Goal: Task Accomplishment & Management: Use online tool/utility

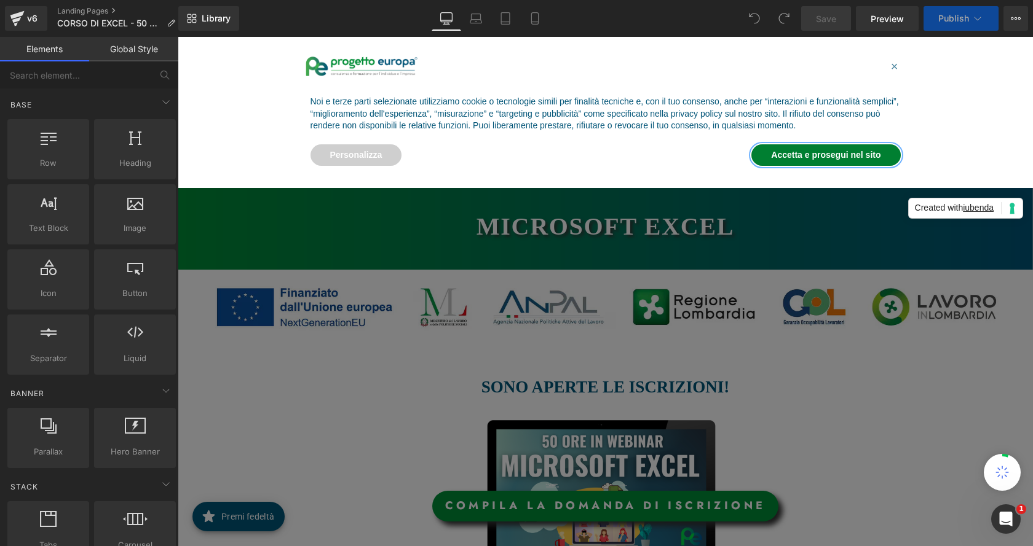
click at [843, 152] on button "Accetta e prosegui nel sito" at bounding box center [825, 155] width 149 height 22
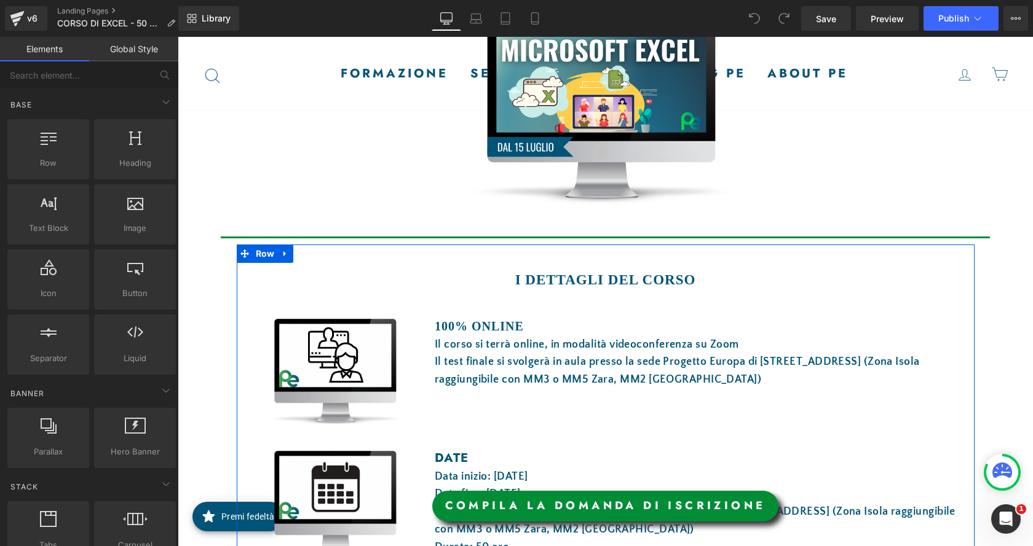
scroll to position [492, 0]
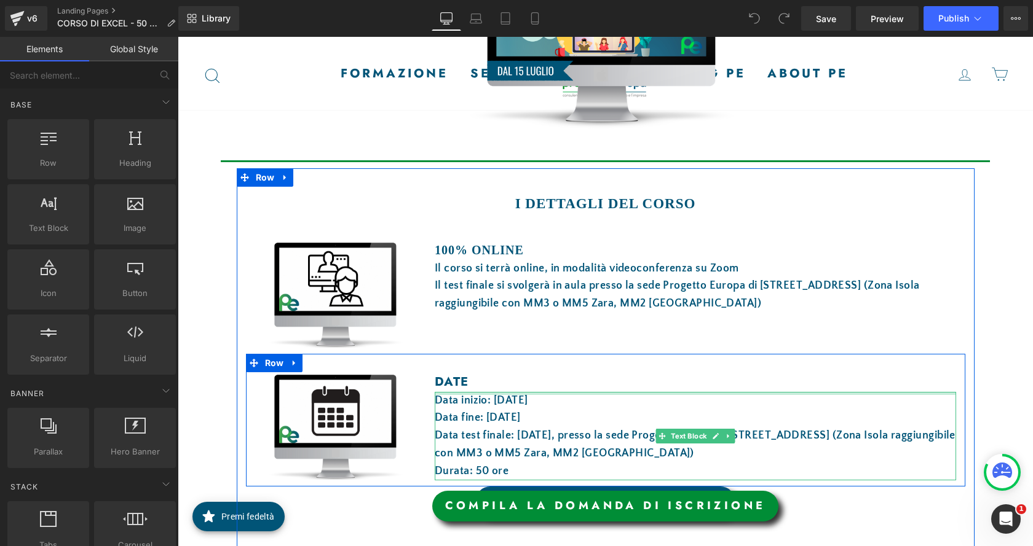
click at [497, 393] on div at bounding box center [695, 393] width 521 height 3
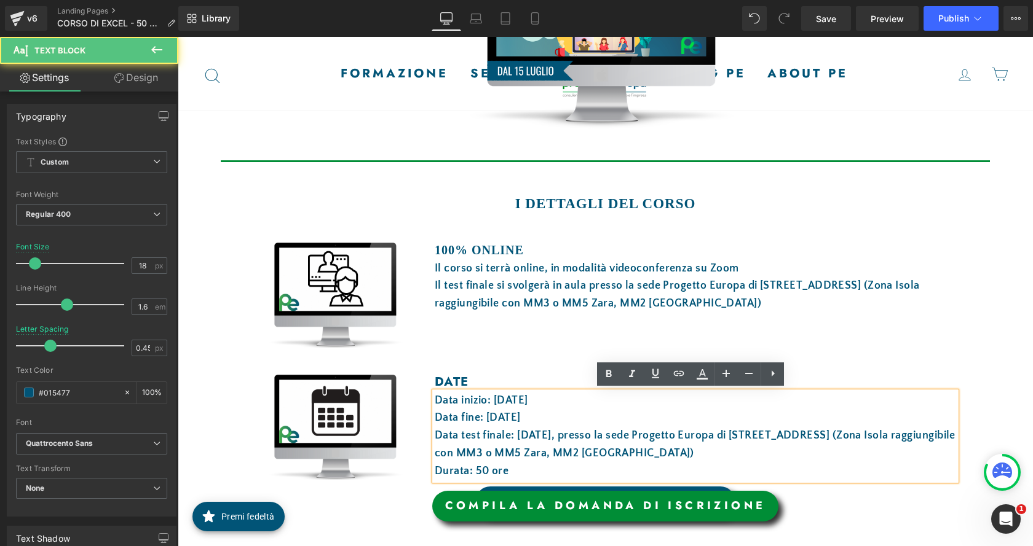
click at [500, 400] on font "Data inizio: 15 luglio 2025" at bounding box center [481, 401] width 93 height 12
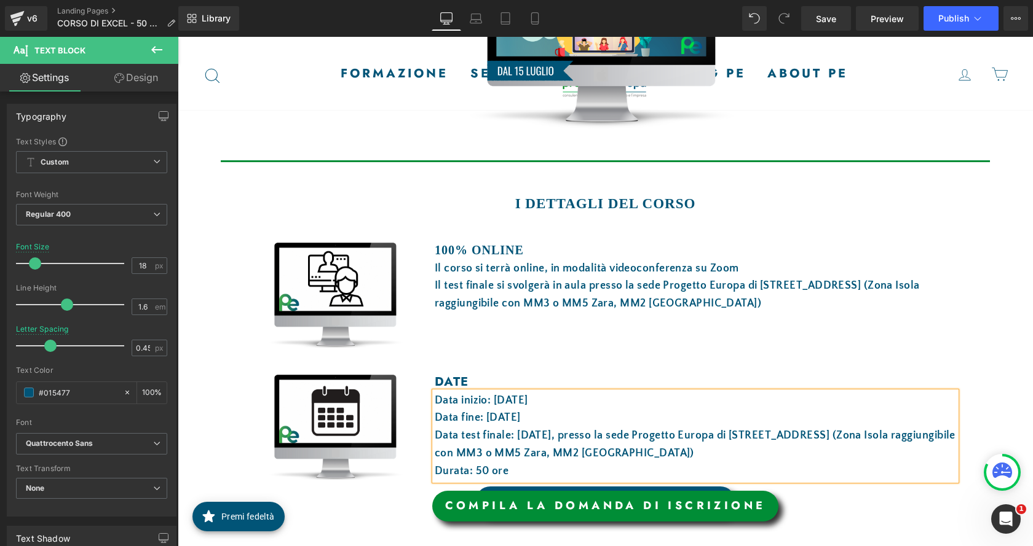
click at [492, 416] on font "Data fine: 23 luglio 2025" at bounding box center [478, 418] width 86 height 12
click at [519, 437] on font "Data test finale: 24 luglio 2025, presso la sede Progetto Europa di via Boltraf…" at bounding box center [695, 445] width 521 height 30
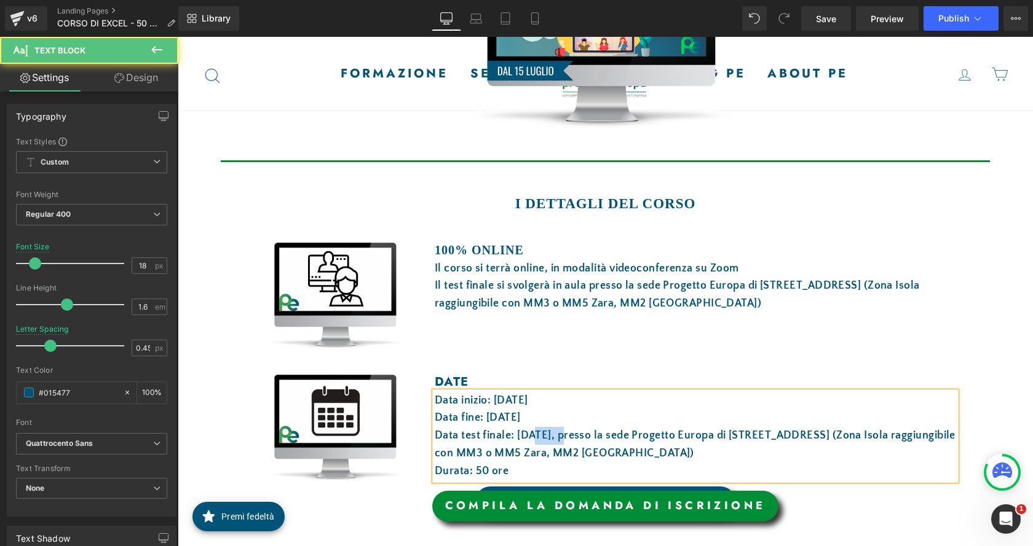
drag, startPoint x: 554, startPoint y: 436, endPoint x: 527, endPoint y: 435, distance: 27.7
click at [527, 435] on font "Data test finale: 27 luglio 2025, presso la sede Progetto Europa di via Boltraf…" at bounding box center [695, 445] width 521 height 30
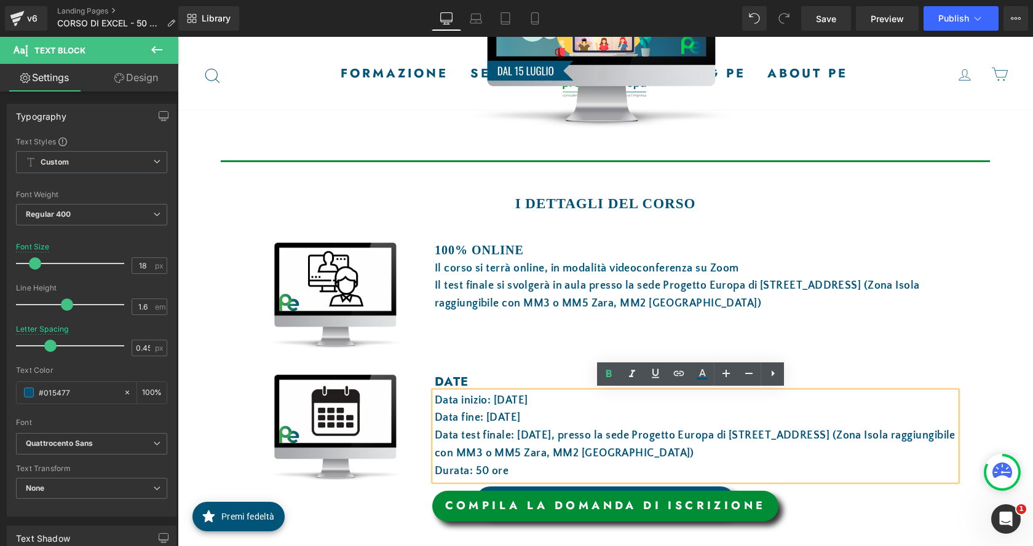
click at [522, 433] on font "Data test finale: 27 luglio 2025, presso la sede Progetto Europa di via Boltraf…" at bounding box center [695, 445] width 521 height 30
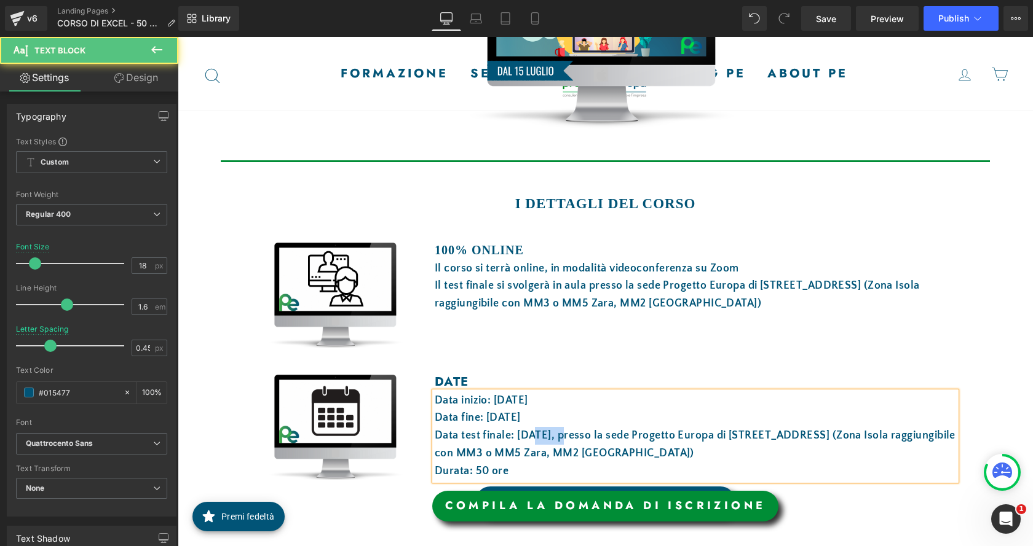
drag, startPoint x: 555, startPoint y: 435, endPoint x: 528, endPoint y: 431, distance: 27.2
click at [528, 431] on font "Data test finale: 28 luglio 2025, presso la sede Progetto Europa di via Boltraf…" at bounding box center [695, 445] width 521 height 30
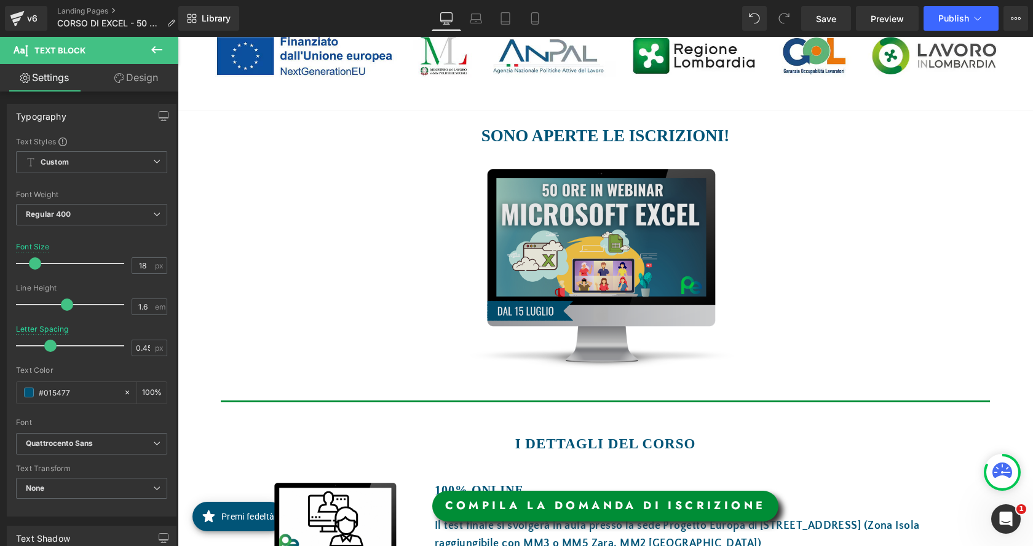
scroll to position [246, 0]
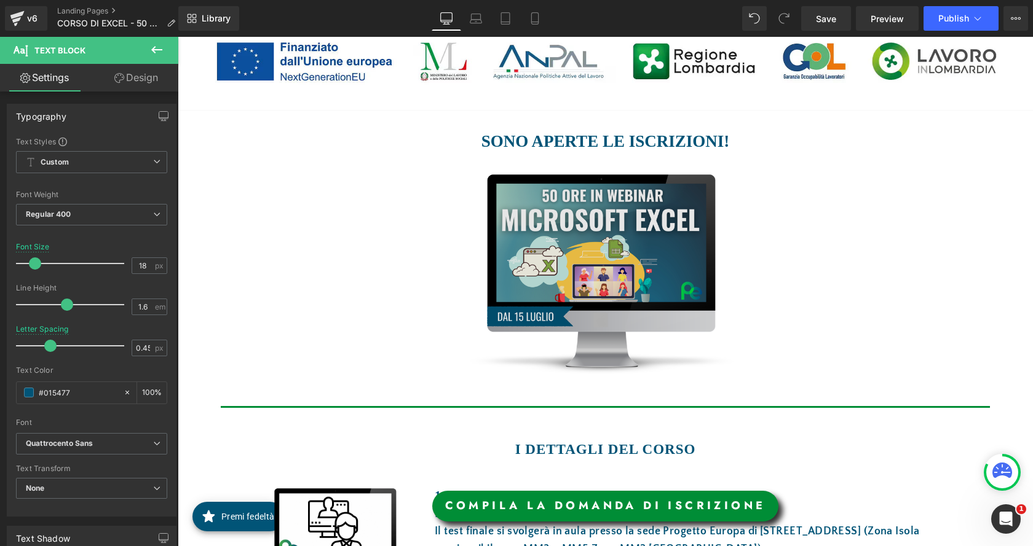
click at [612, 222] on img at bounding box center [601, 274] width 364 height 202
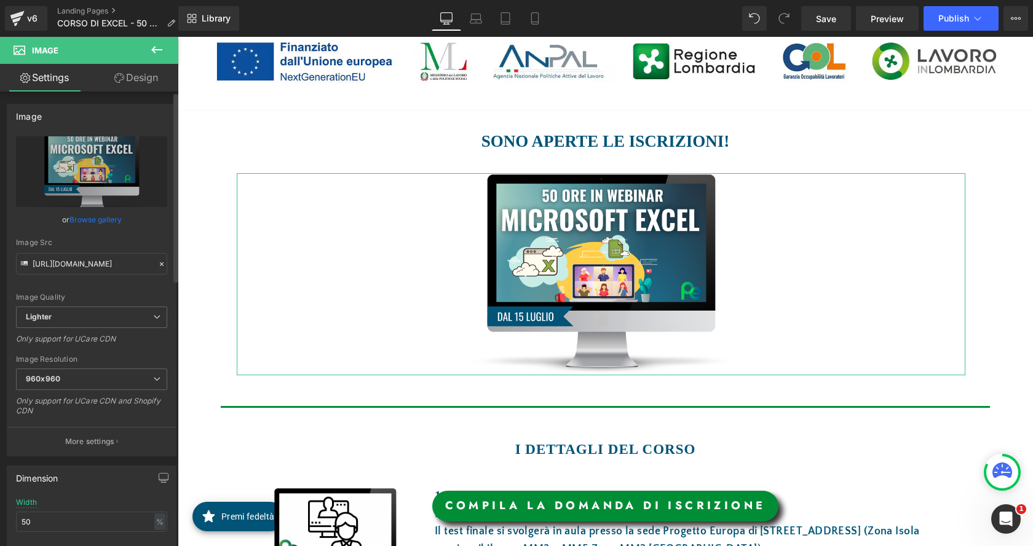
click at [101, 219] on link "Browse gallery" at bounding box center [95, 220] width 52 height 22
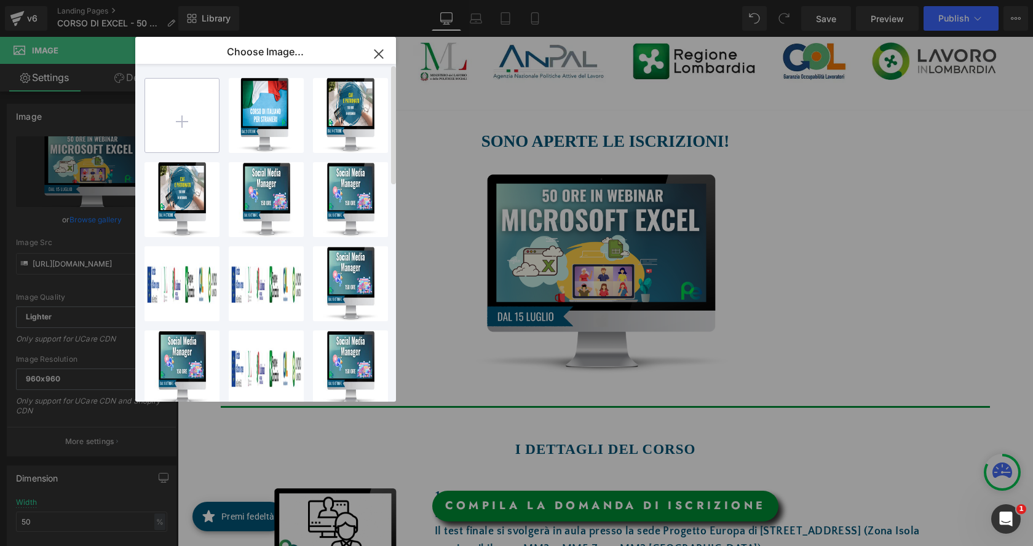
click at [201, 121] on input "file" at bounding box center [182, 116] width 74 height 74
type input "C:\fakepath\imm sit.png"
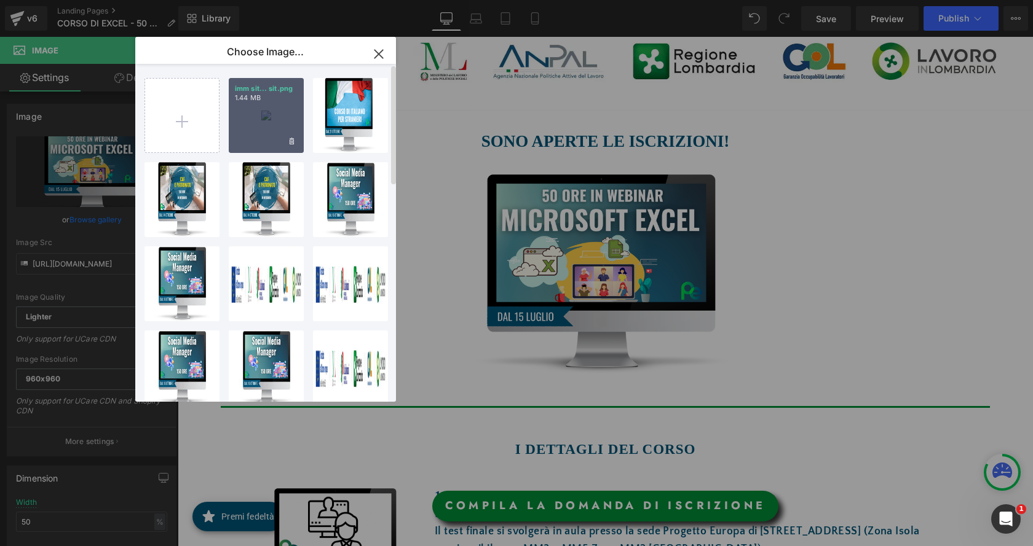
click at [263, 101] on p "1.44 MB" at bounding box center [266, 97] width 63 height 9
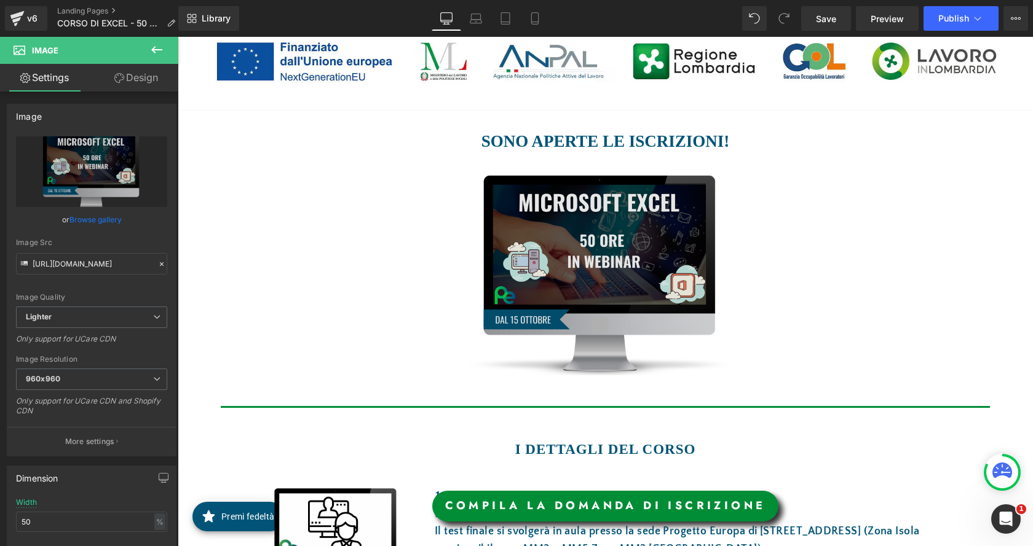
type input "[URL][DOMAIN_NAME]"
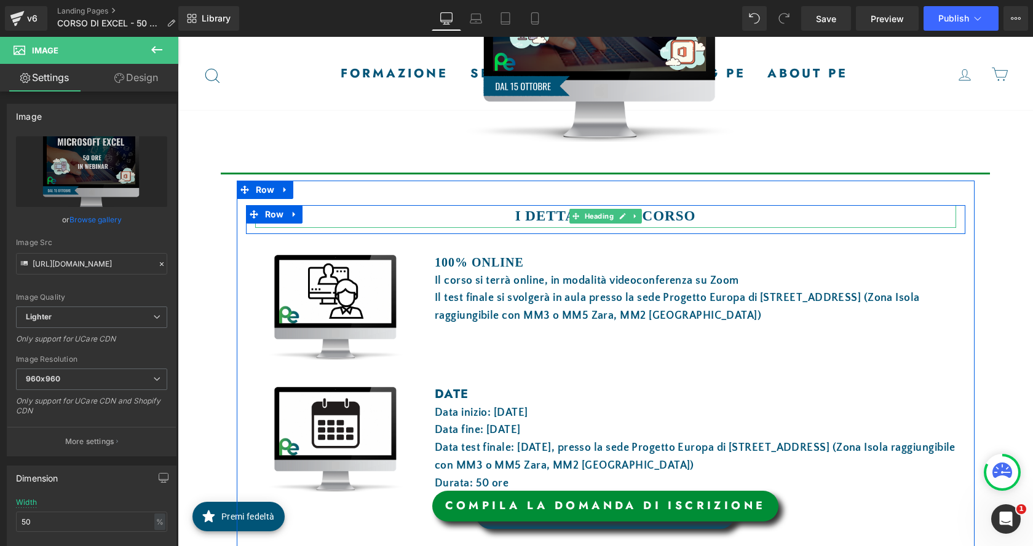
scroll to position [492, 0]
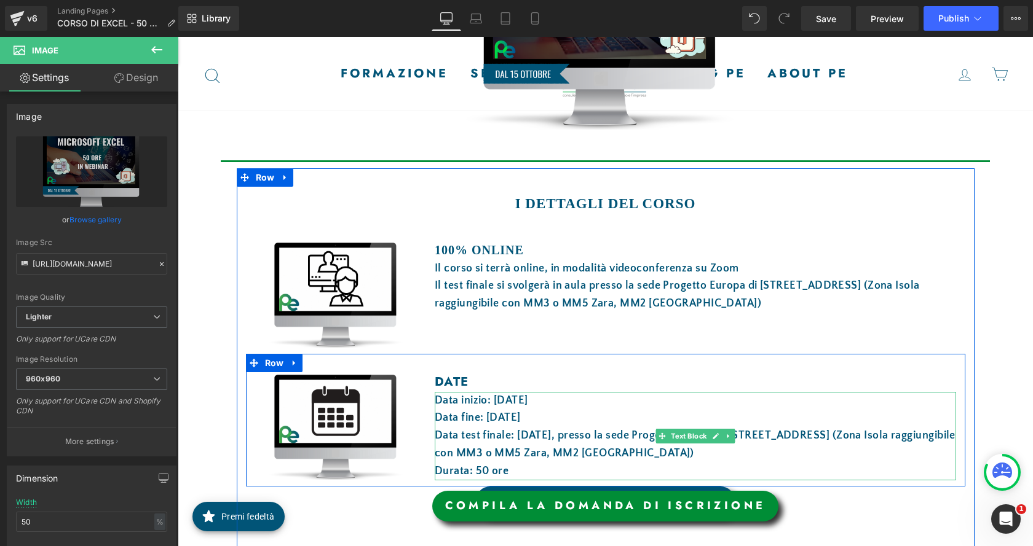
click at [502, 400] on font "Data inizio: 18 ottobre 2025" at bounding box center [481, 401] width 93 height 12
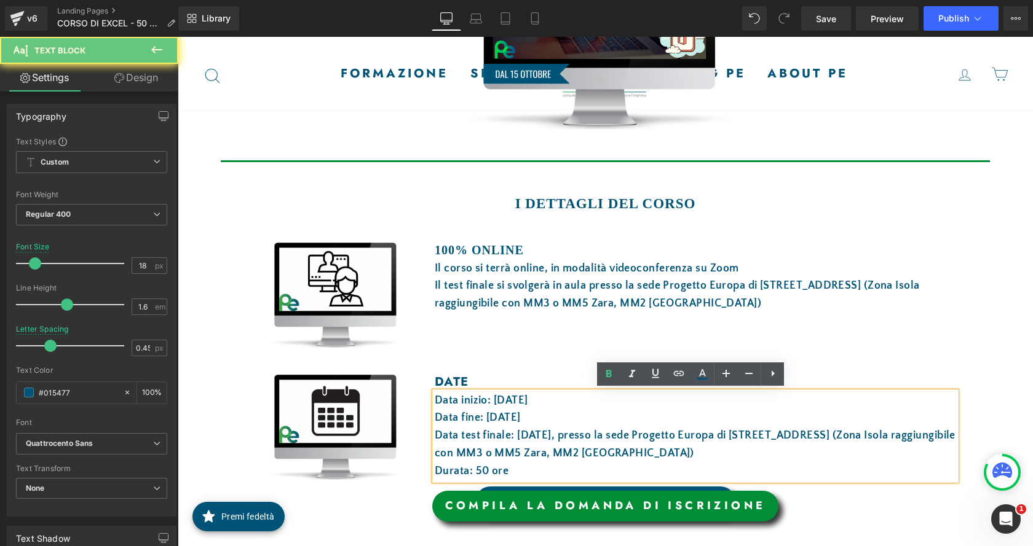
click at [498, 398] on font "Data inizio: 18 ottobre 2025" at bounding box center [481, 401] width 93 height 12
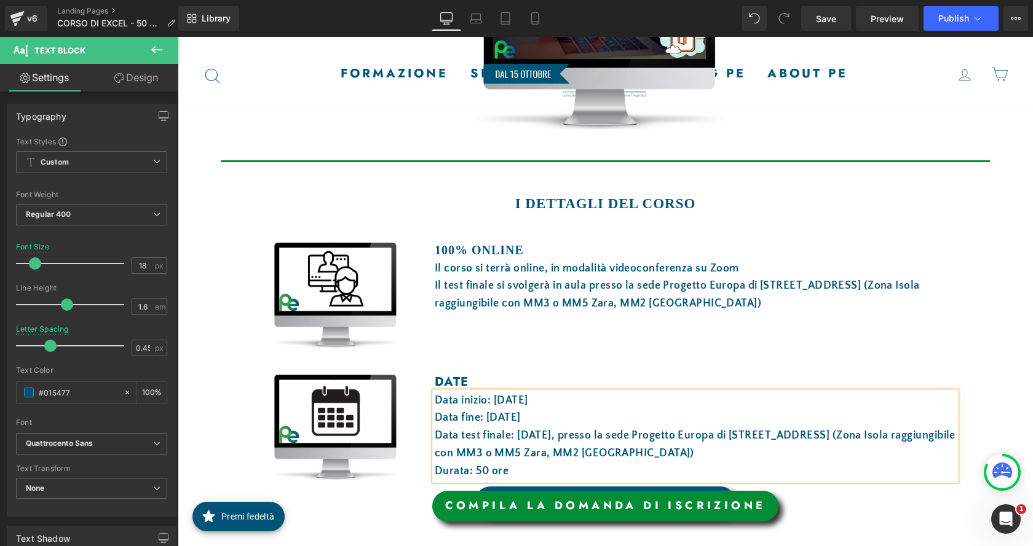
scroll to position [615, 0]
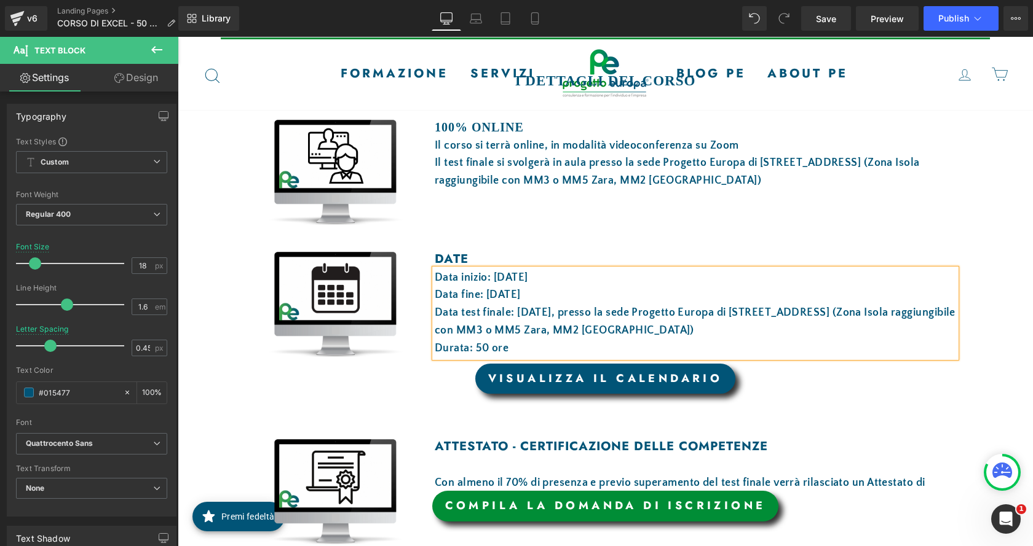
click at [559, 377] on link "VISUALIZZA IL CALENDARIO" at bounding box center [605, 379] width 261 height 31
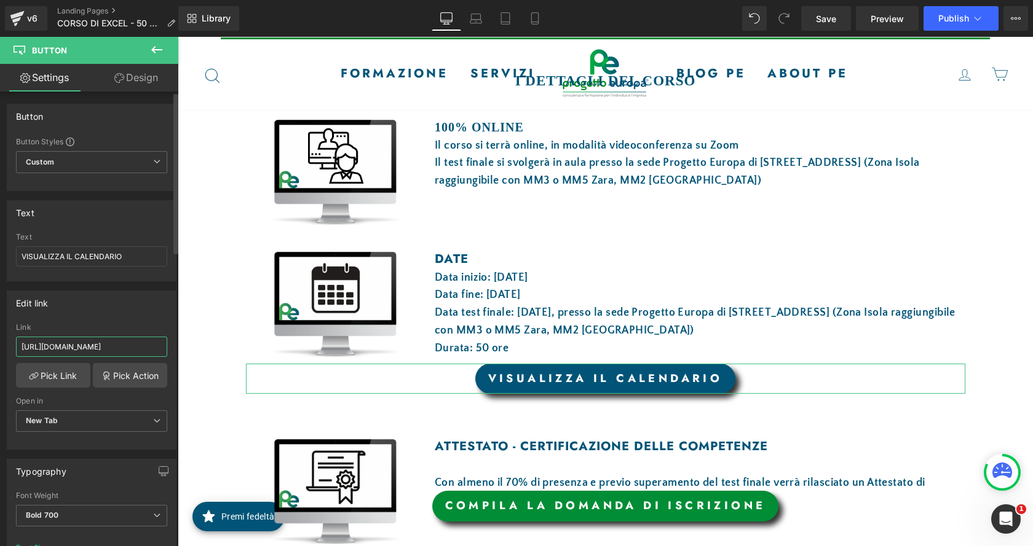
click at [136, 344] on input "https://drive.google.com/file/d/1HhyXcPL19tFMin8y_UKXWooD12Qy9Dp4/view?usp=shar…" at bounding box center [91, 347] width 151 height 20
paste input "https://drive.google.com/file/d/1YnSSmg3OiWBki1VcaHn6-oEKUSq1s1aK/view?usp=shar…"
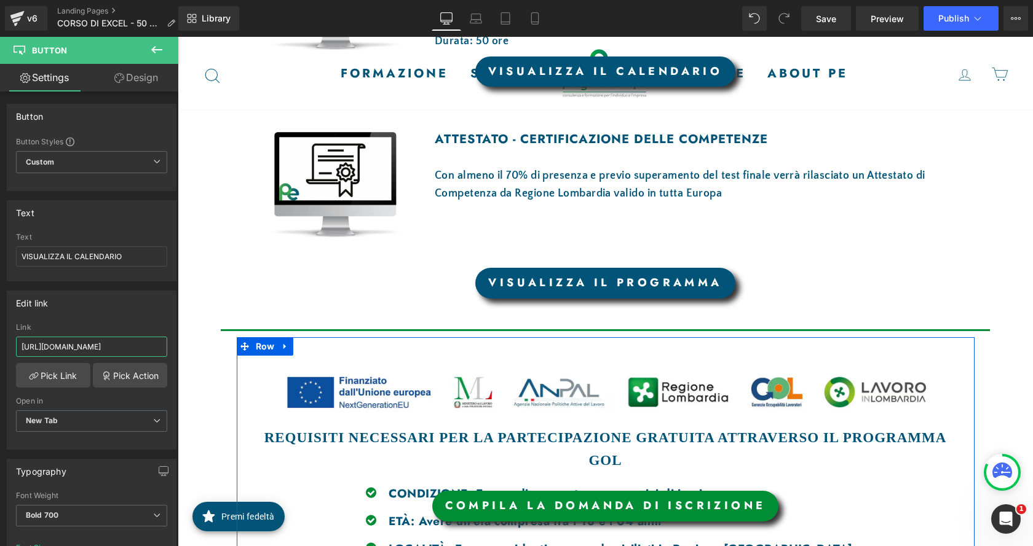
scroll to position [983, 0]
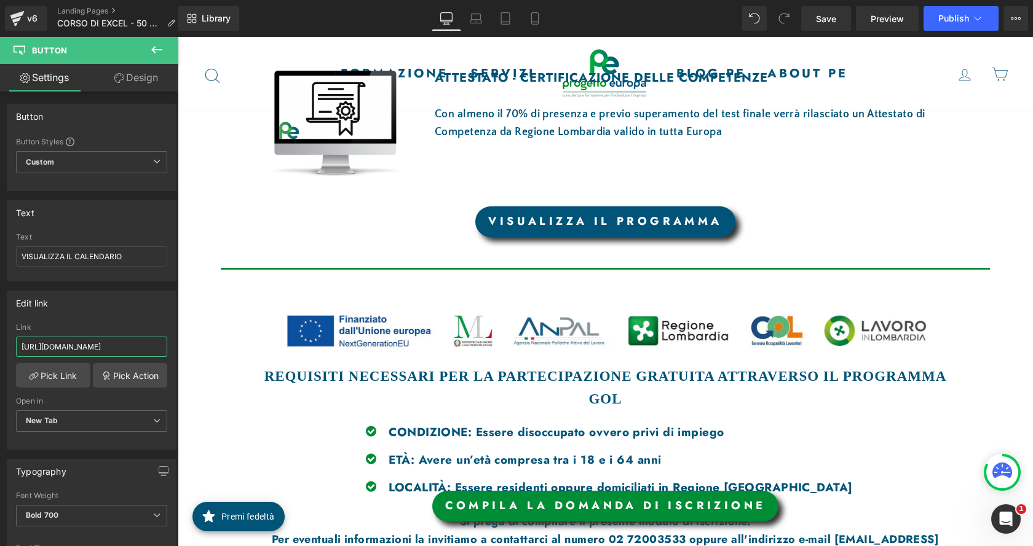
type input "https://drive.google.com/file/d/1YnSSmg3OiWBki1VcaHn6-oEKUSq1s1aK/view?usp=shar…"
click at [554, 504] on div "Loading Product Data" at bounding box center [516, 498] width 89 height 14
click at [152, 342] on input "https://drive.google.com/file/d/1YnSSmg3OiWBki1VcaHn6-oEKUSq1s1aK/view?usp=shar…" at bounding box center [91, 347] width 151 height 20
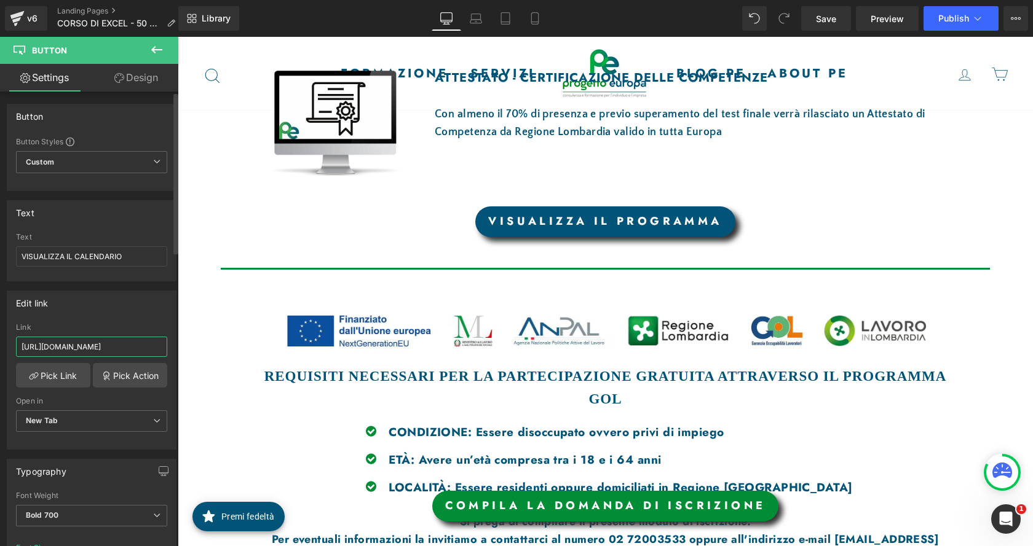
click at [152, 342] on input "https://drive.google.com/file/d/1YnSSmg3OiWBki1VcaHn6-oEKUSq1s1aK/view?usp=shar…" at bounding box center [91, 347] width 151 height 20
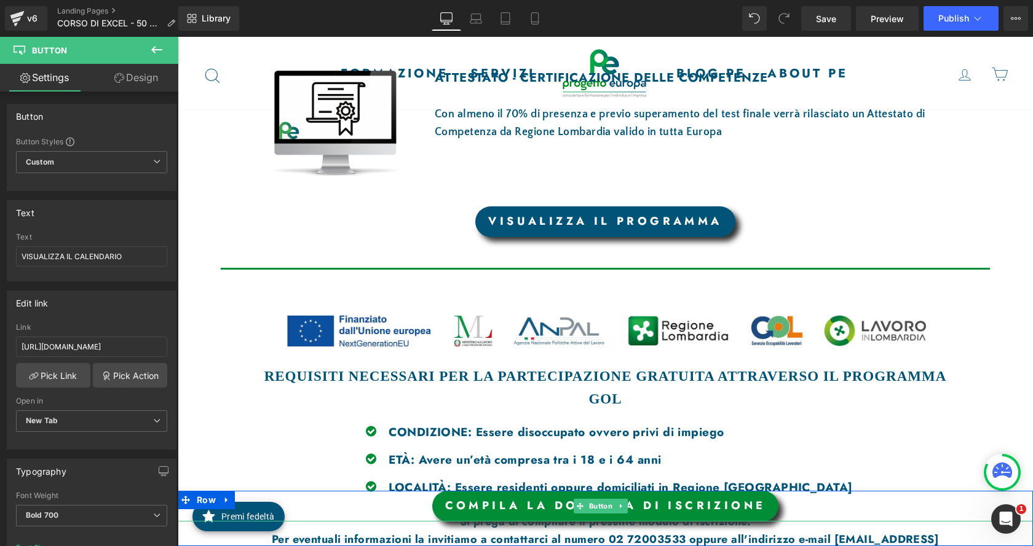
click at [467, 510] on link "COMPILA LA DOMANDA DI ISCRIZIONE" at bounding box center [605, 506] width 347 height 31
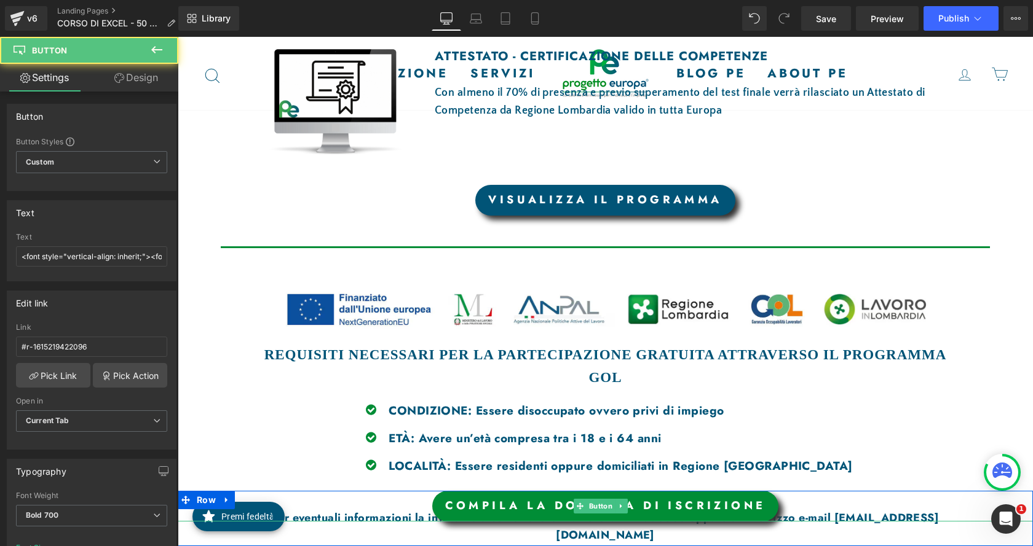
click at [467, 510] on font "COMPILA LA DOMANDA DI ISCRIZIONE" at bounding box center [605, 506] width 321 height 16
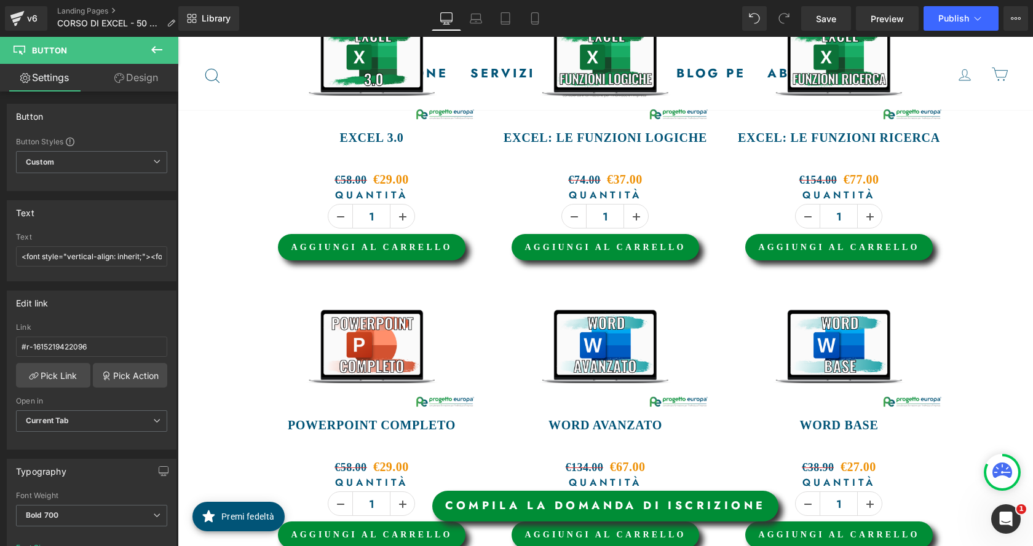
scroll to position [1590, 0]
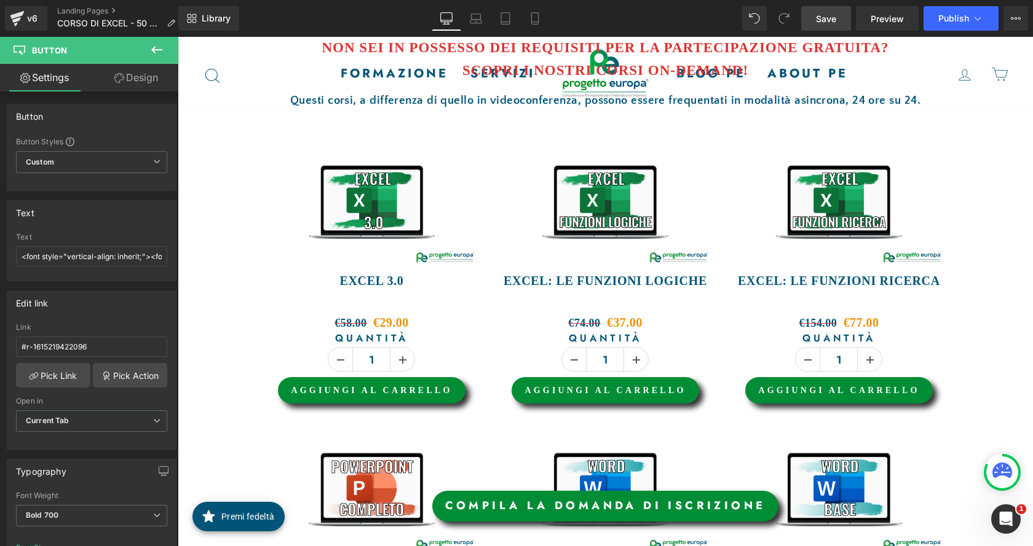
click at [831, 20] on span "Save" at bounding box center [826, 18] width 20 height 13
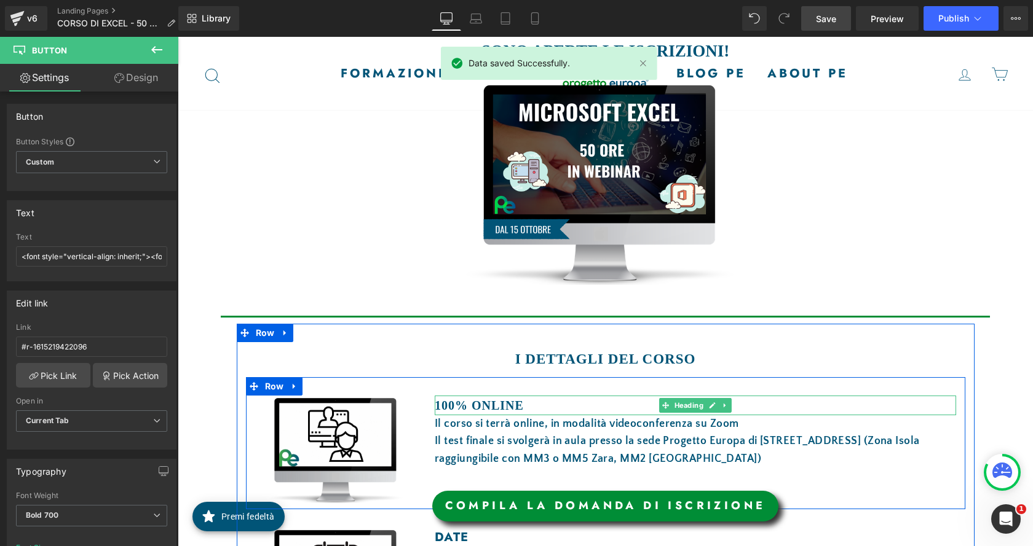
scroll to position [176, 0]
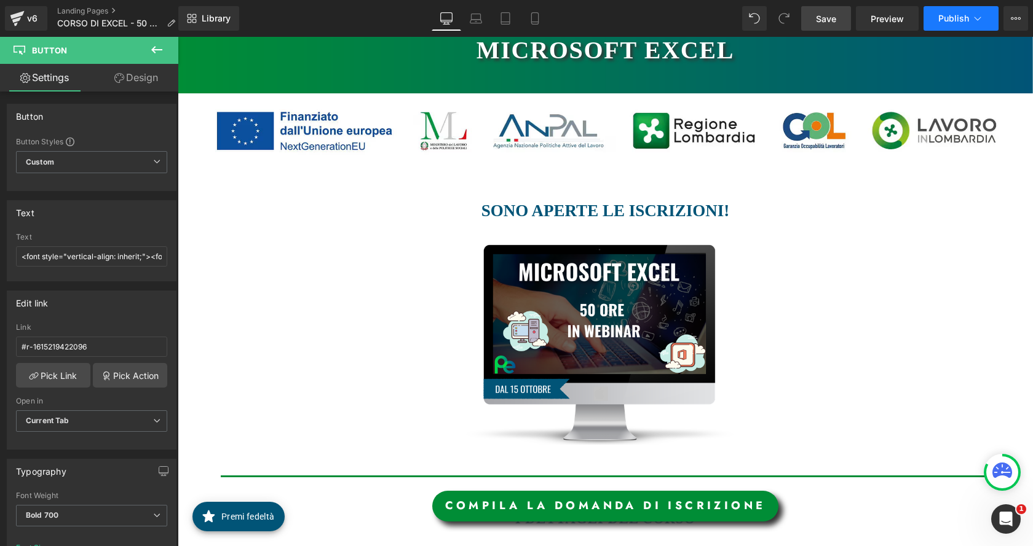
click at [967, 21] on span "Publish" at bounding box center [953, 19] width 31 height 10
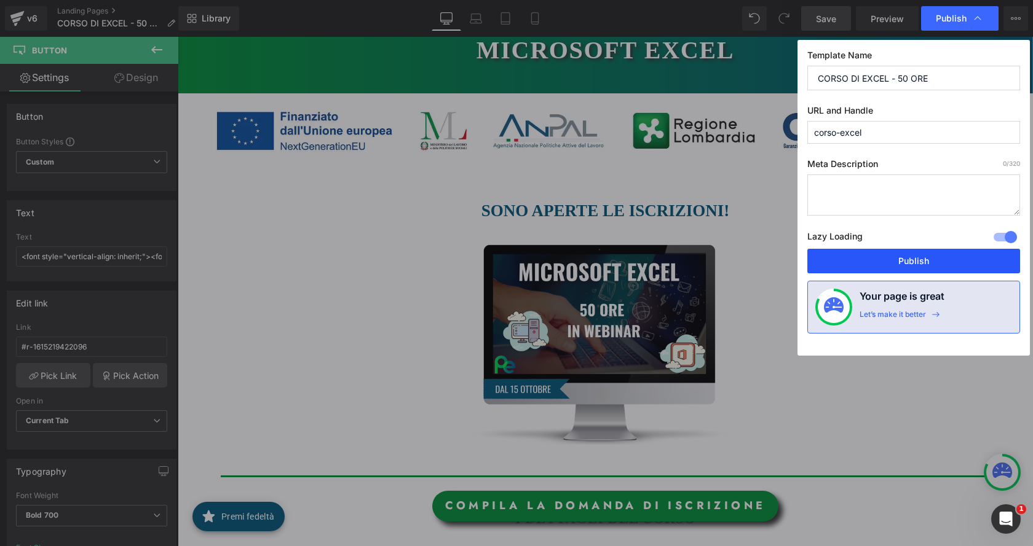
click at [907, 267] on button "Publish" at bounding box center [913, 261] width 213 height 25
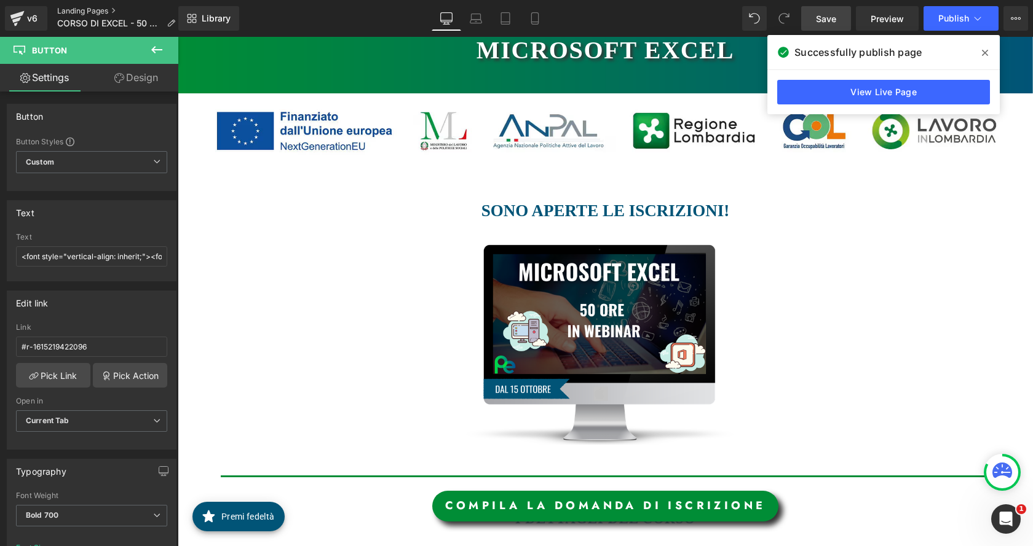
click at [84, 8] on link "Landing Pages" at bounding box center [121, 11] width 128 height 10
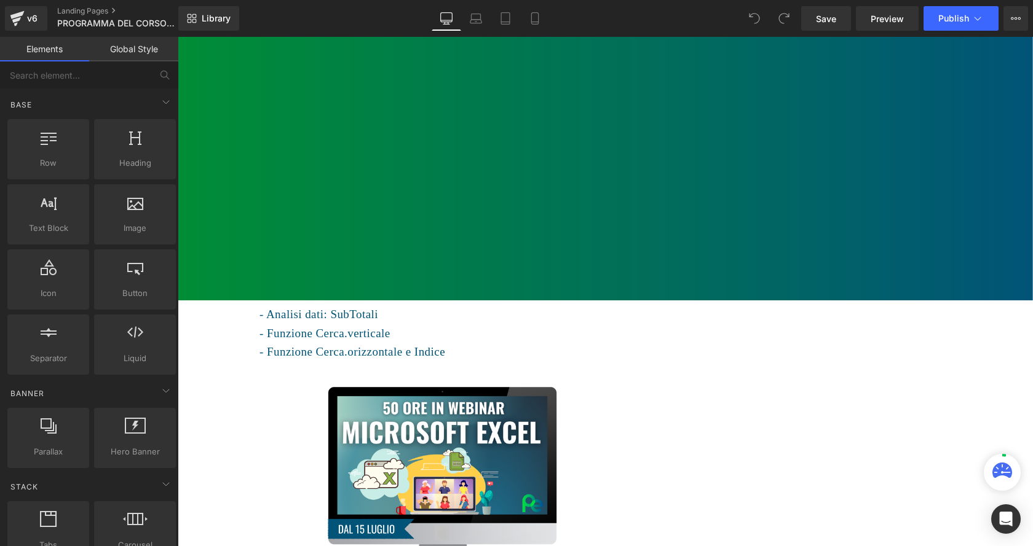
scroll to position [492, 0]
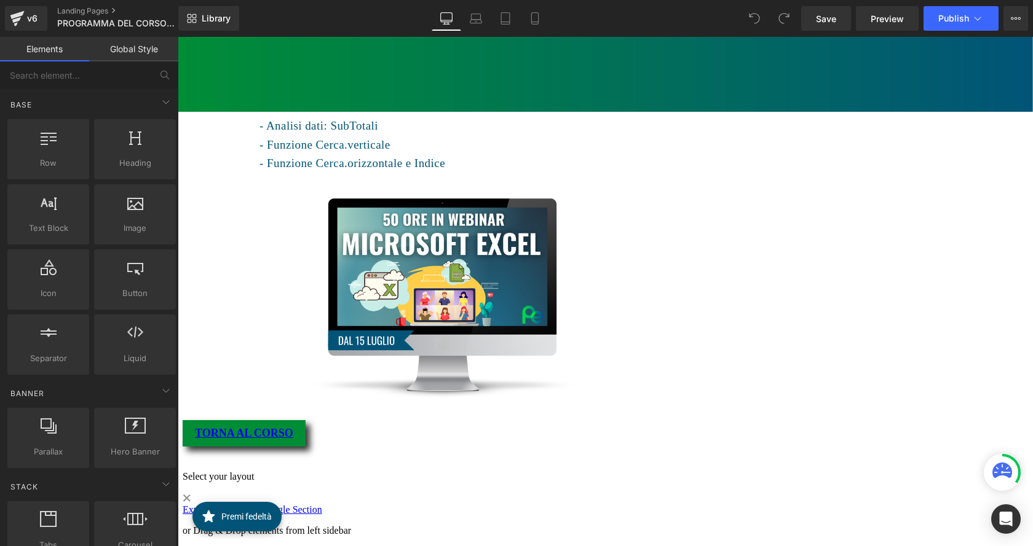
click at [608, 220] on div "Image" at bounding box center [623, 299] width 728 height 205
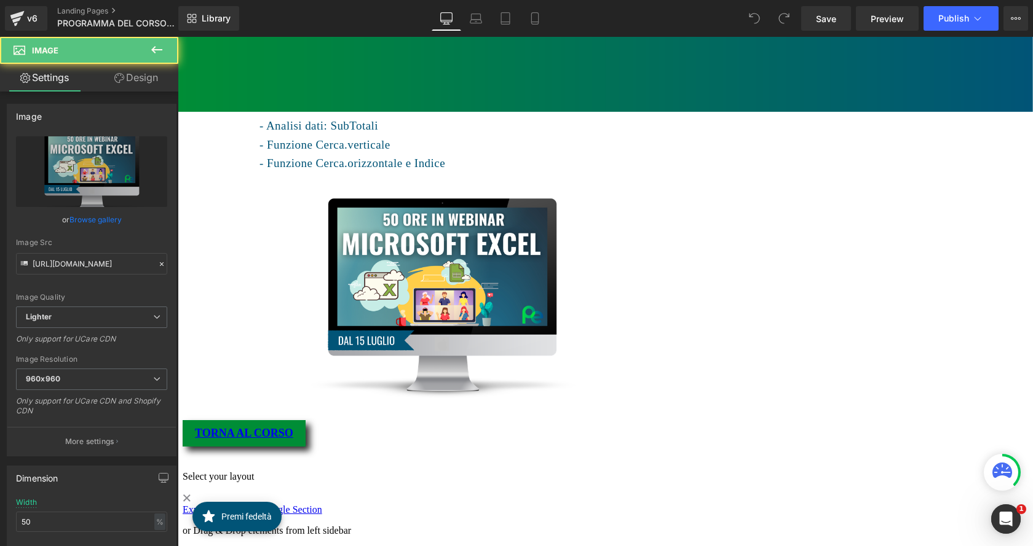
scroll to position [0, 0]
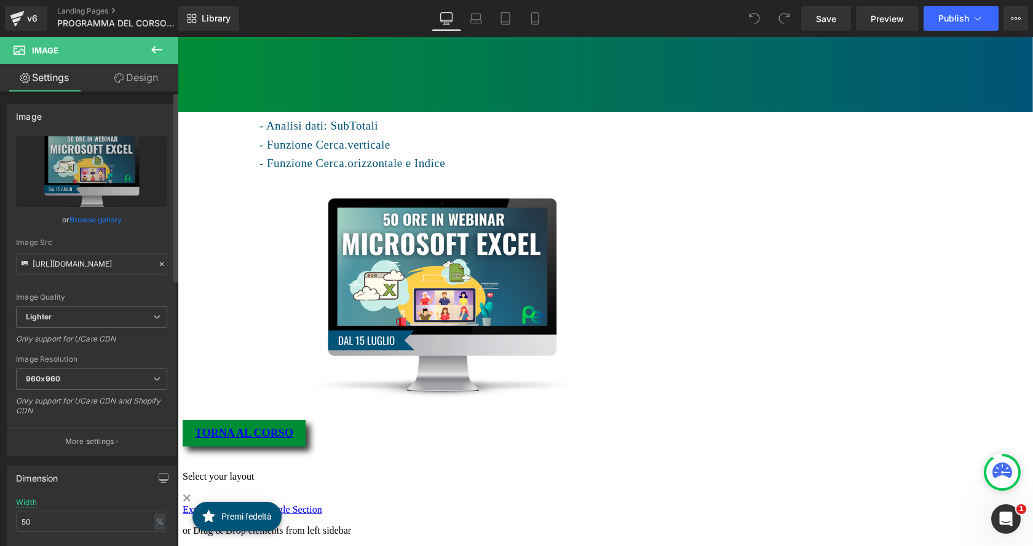
click at [100, 218] on link "Browse gallery" at bounding box center [95, 220] width 52 height 22
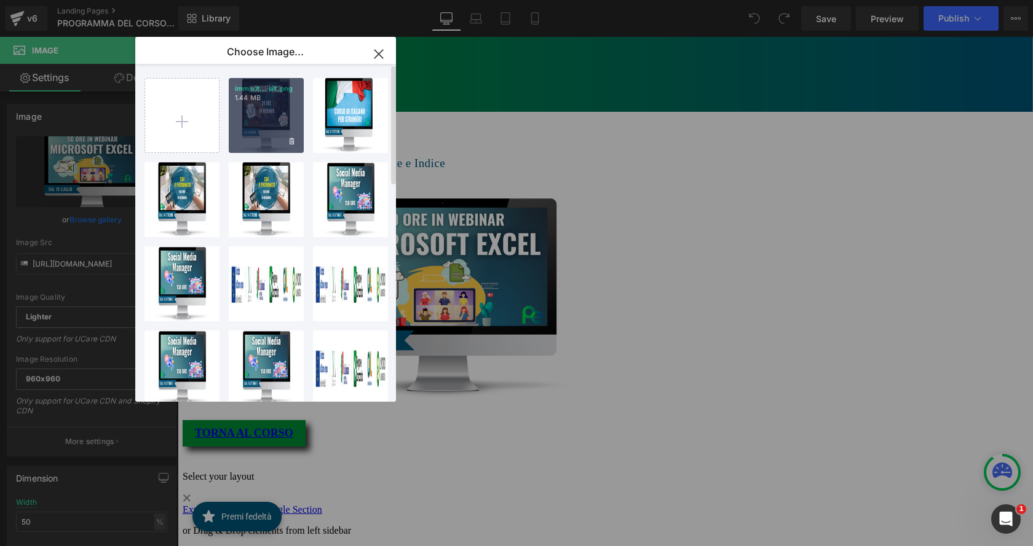
click at [251, 121] on div "imm sit... sit.png 1.44 MB" at bounding box center [266, 115] width 75 height 75
type input "https://ucarecdn.com/e8df990e-82ce-4cee-95fa-02f5f070a603/-/format/auto/-/previ…"
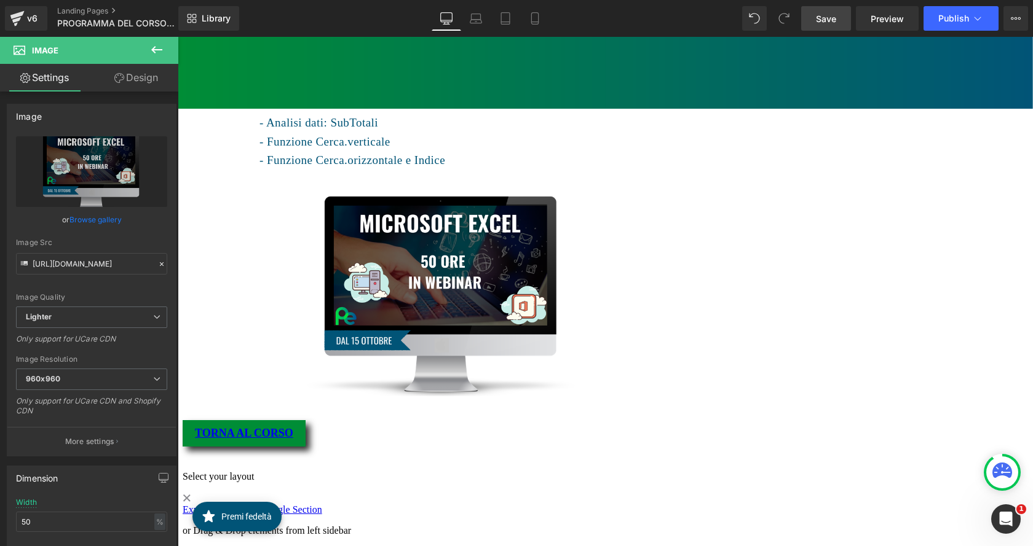
click at [825, 20] on span "Save" at bounding box center [826, 18] width 20 height 13
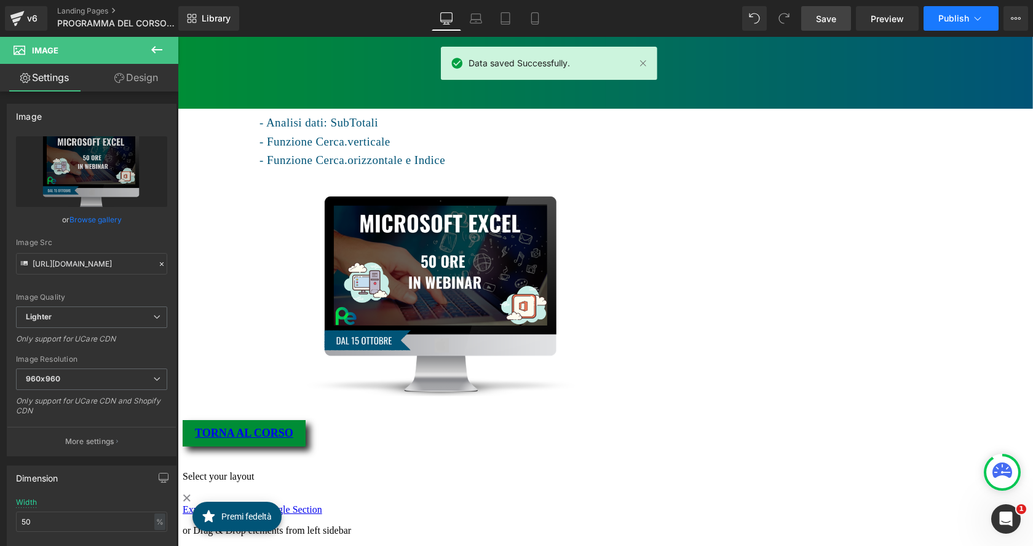
click at [982, 17] on icon at bounding box center [977, 18] width 12 height 12
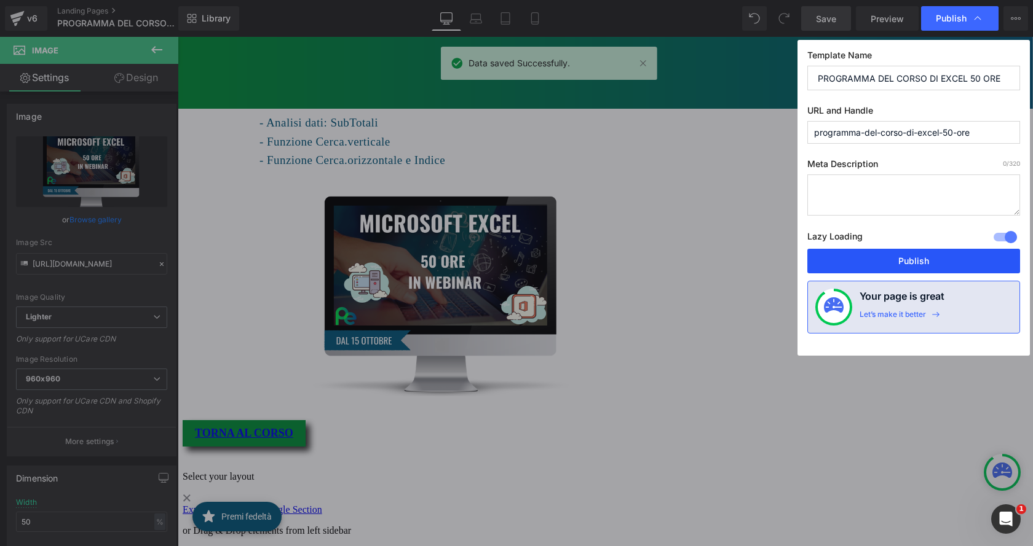
click at [907, 260] on button "Publish" at bounding box center [913, 261] width 213 height 25
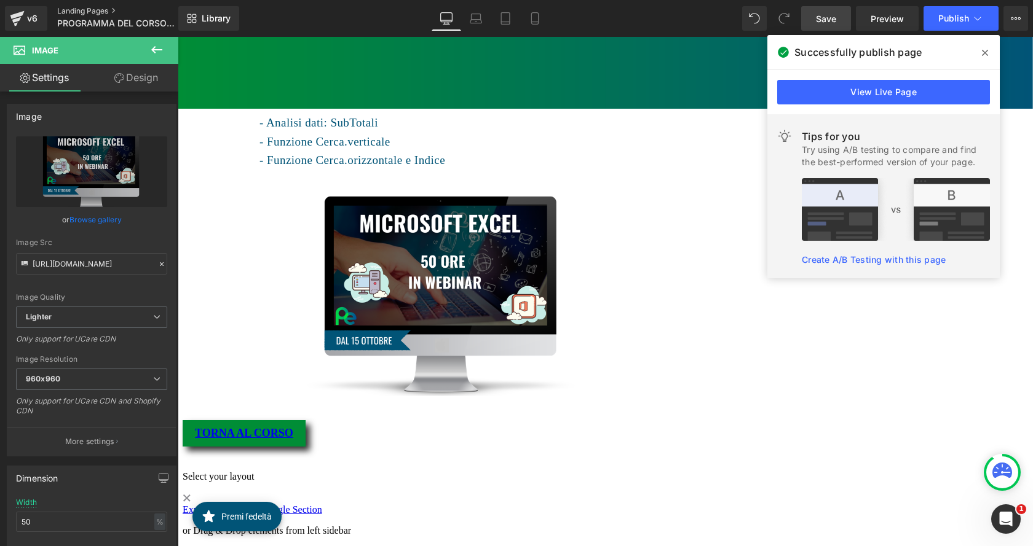
click at [79, 7] on link "Landing Pages" at bounding box center [127, 11] width 141 height 10
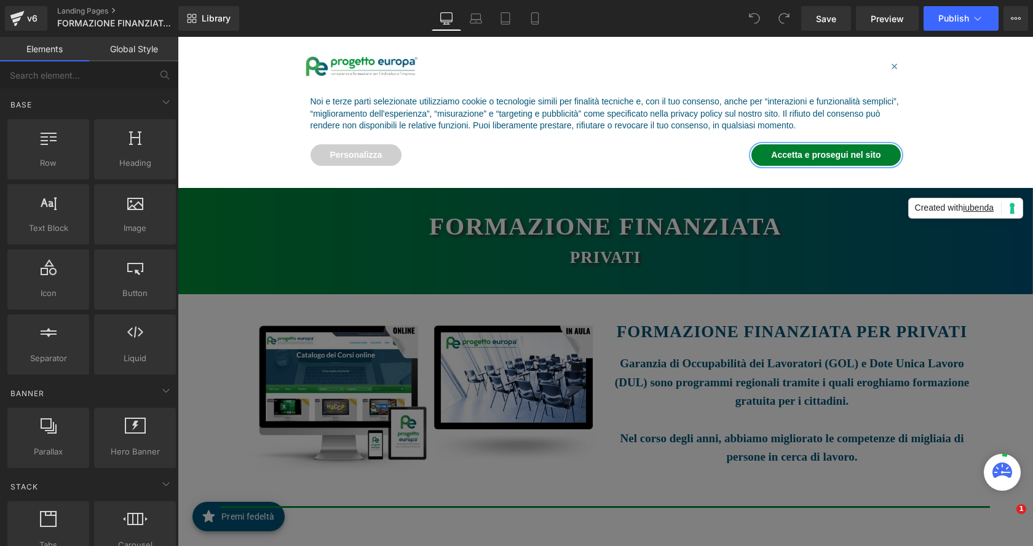
click at [790, 153] on button "Accetta e prosegui nel sito" at bounding box center [825, 155] width 149 height 22
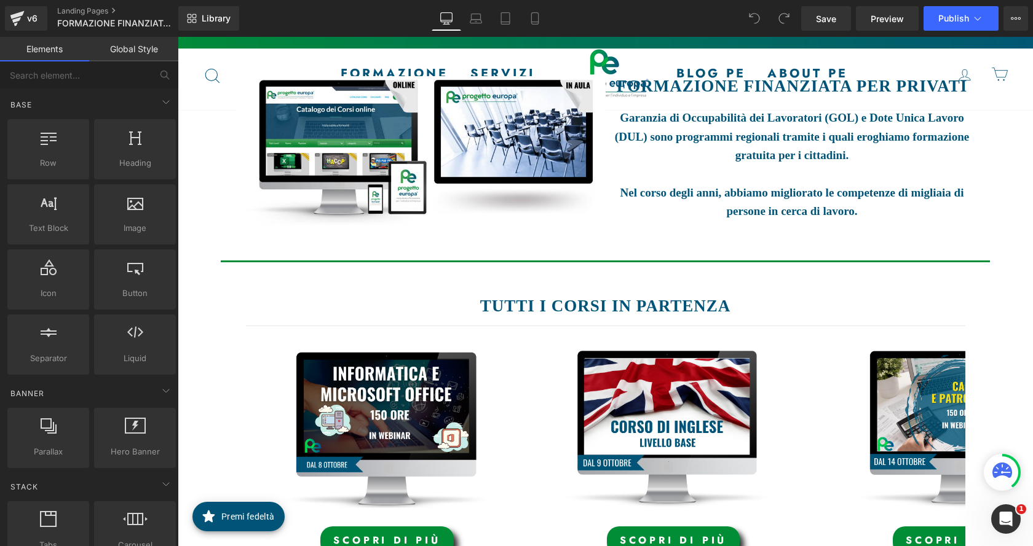
scroll to position [369, 0]
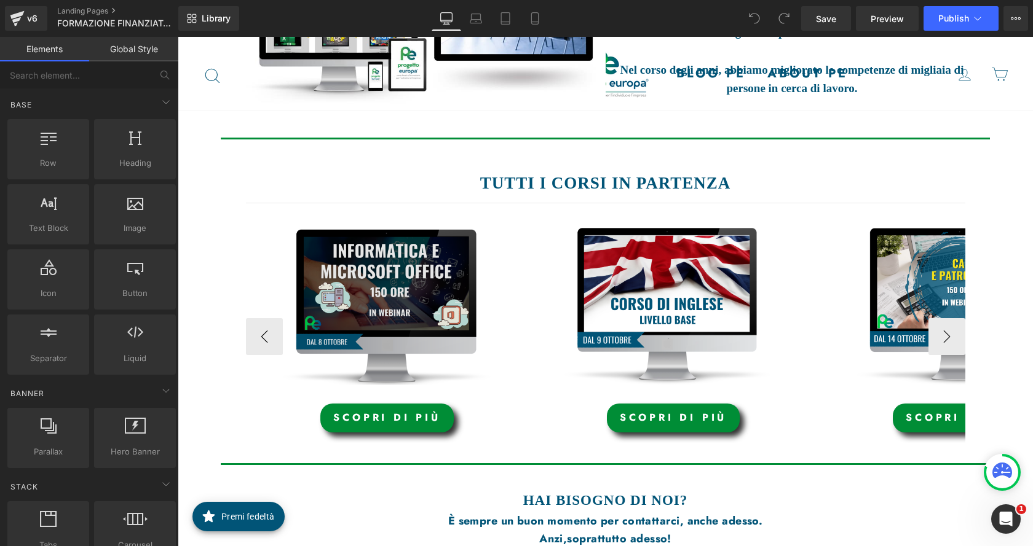
click at [422, 264] on img at bounding box center [387, 306] width 283 height 157
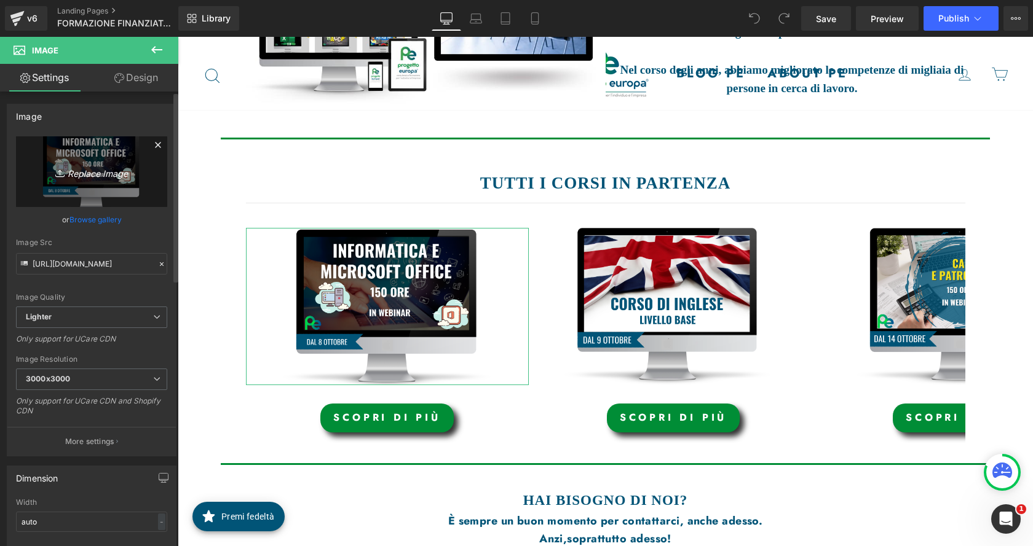
click at [100, 174] on icon "Replace Image" at bounding box center [91, 171] width 98 height 15
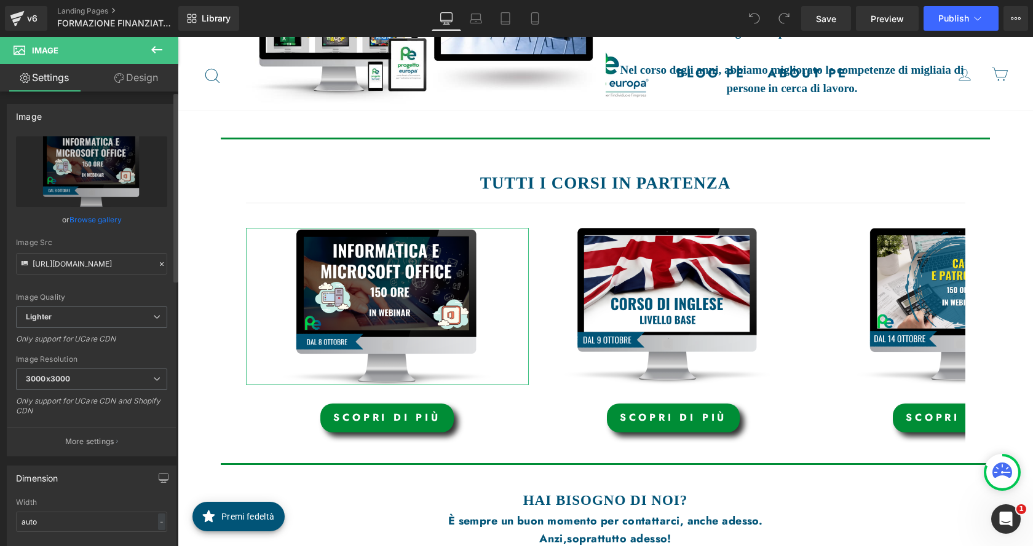
click at [112, 221] on link "Browse gallery" at bounding box center [95, 220] width 52 height 22
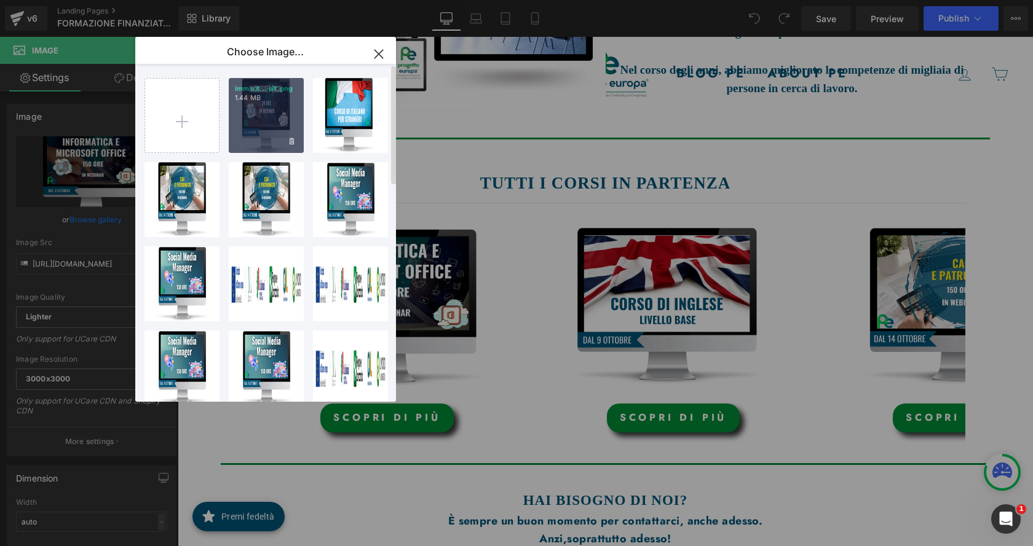
click at [264, 125] on div "imm sit... sit.png 1.44 MB" at bounding box center [266, 115] width 75 height 75
type input "[URL][DOMAIN_NAME]"
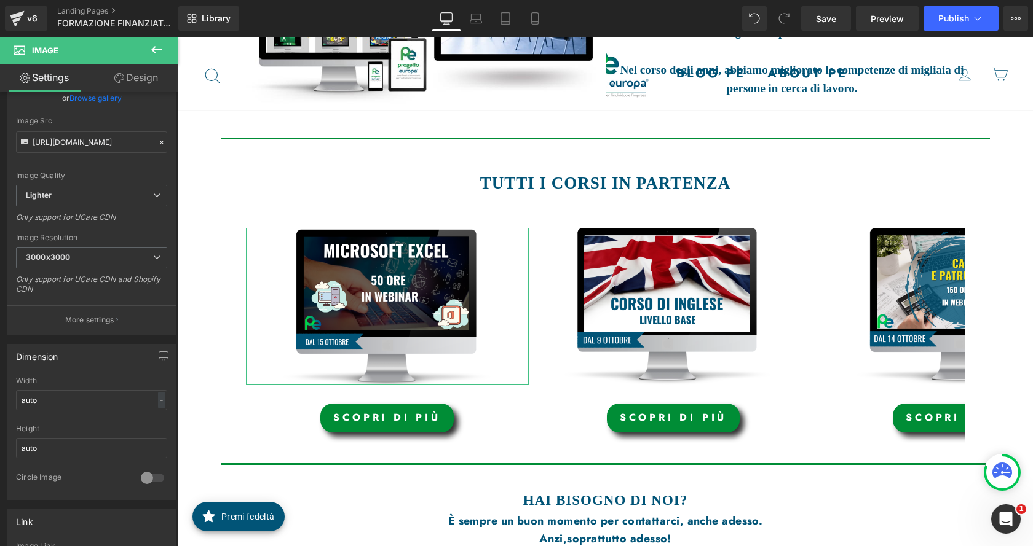
scroll to position [123, 0]
click at [344, 418] on link "scopri di più" at bounding box center [386, 418] width 133 height 29
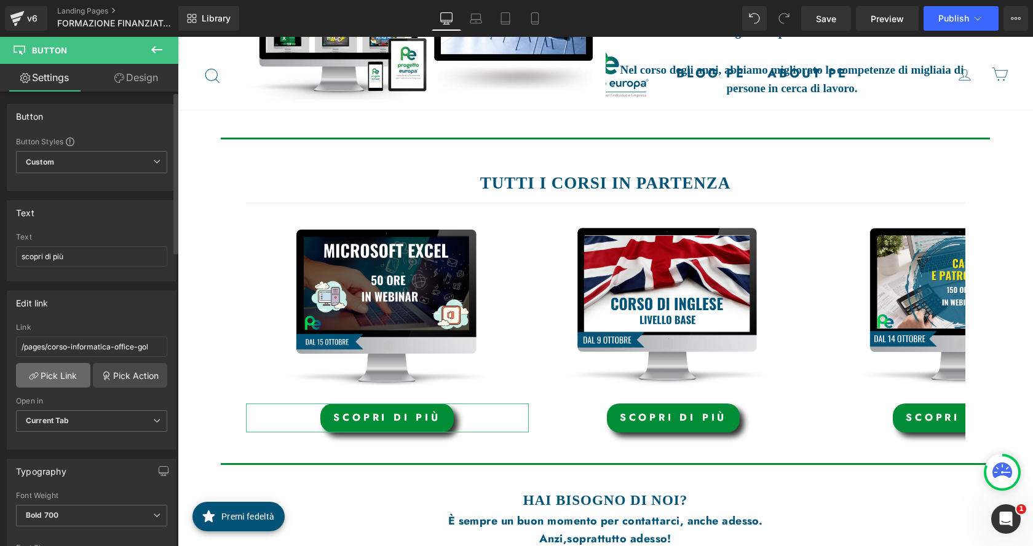
click at [72, 376] on link "Pick Link" at bounding box center [53, 375] width 74 height 25
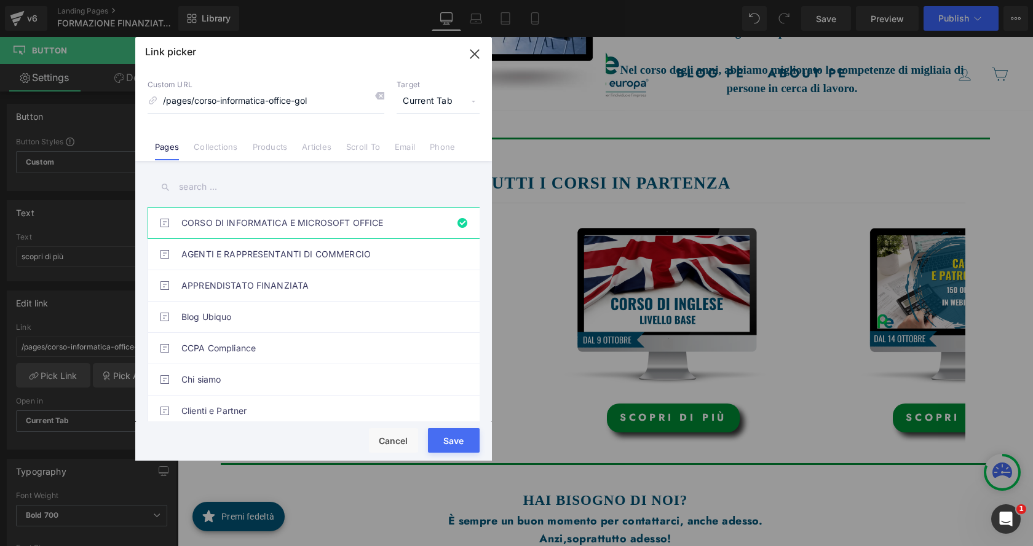
click at [273, 184] on input "text" at bounding box center [314, 187] width 332 height 28
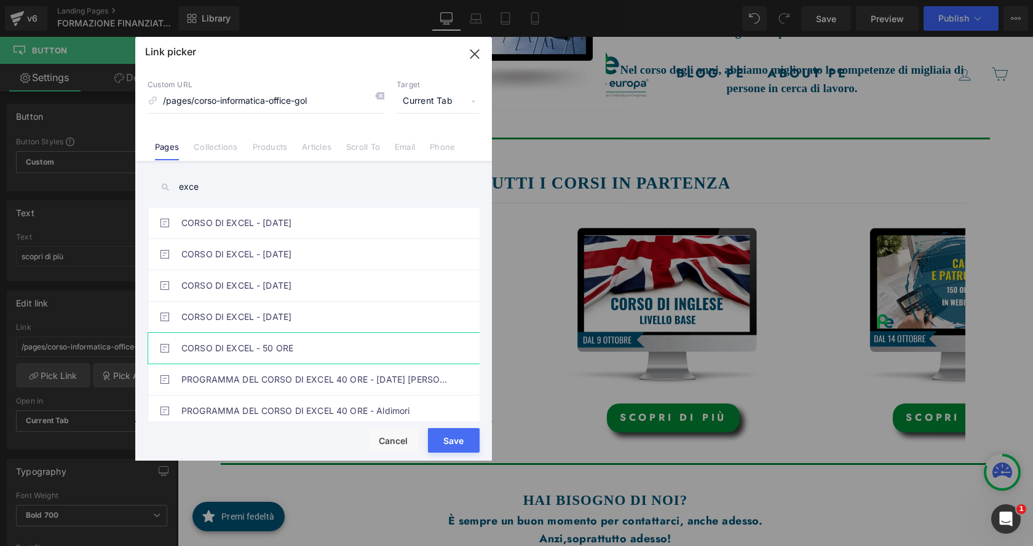
type input "exce"
click at [272, 349] on link "CORSO DI EXCEL - 50 ORE" at bounding box center [316, 348] width 270 height 31
type input "/pages/corso-excel"
click at [464, 446] on button "Save" at bounding box center [454, 440] width 52 height 25
type input "/pages/corso-excel"
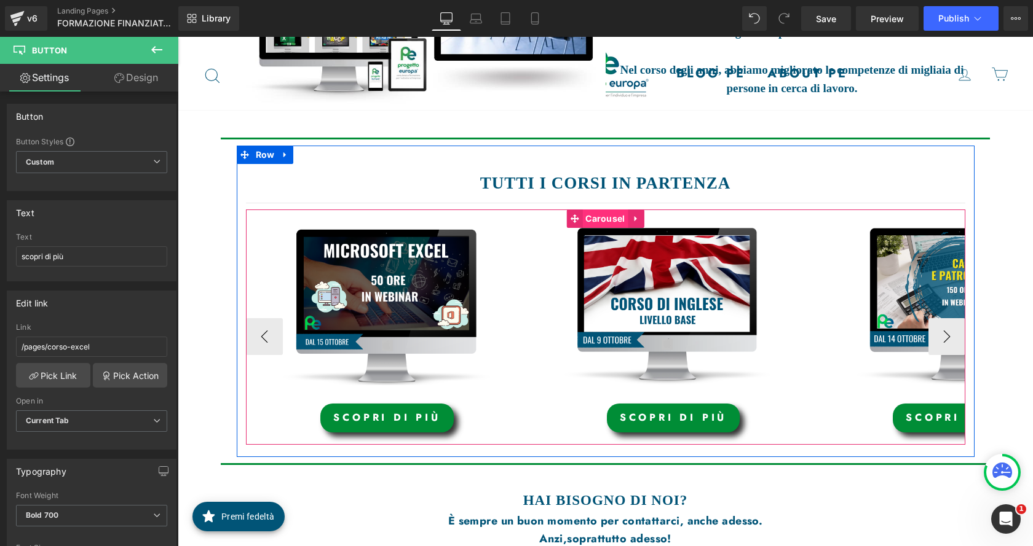
click at [600, 218] on span "Carousel" at bounding box center [604, 219] width 45 height 18
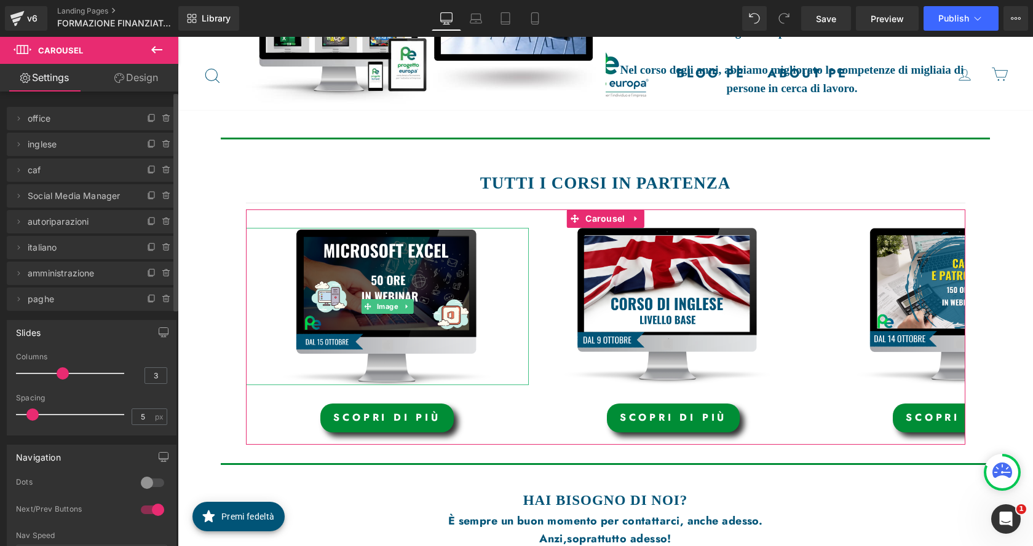
click at [55, 124] on span "office" at bounding box center [79, 118] width 103 height 23
click at [19, 117] on icon at bounding box center [19, 119] width 10 height 10
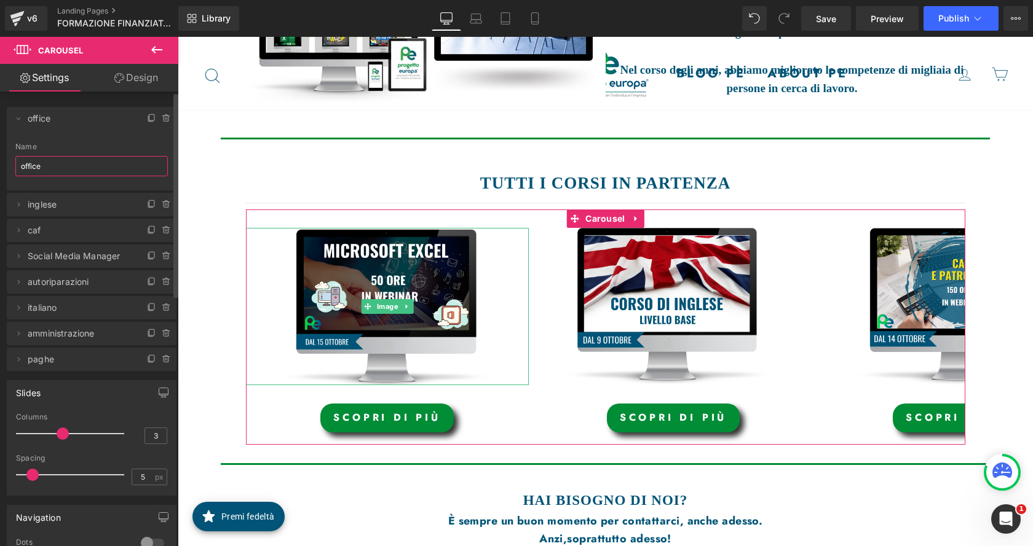
drag, startPoint x: 34, startPoint y: 166, endPoint x: 12, endPoint y: 166, distance: 22.1
click at [12, 166] on div "office Name office" at bounding box center [92, 167] width 170 height 48
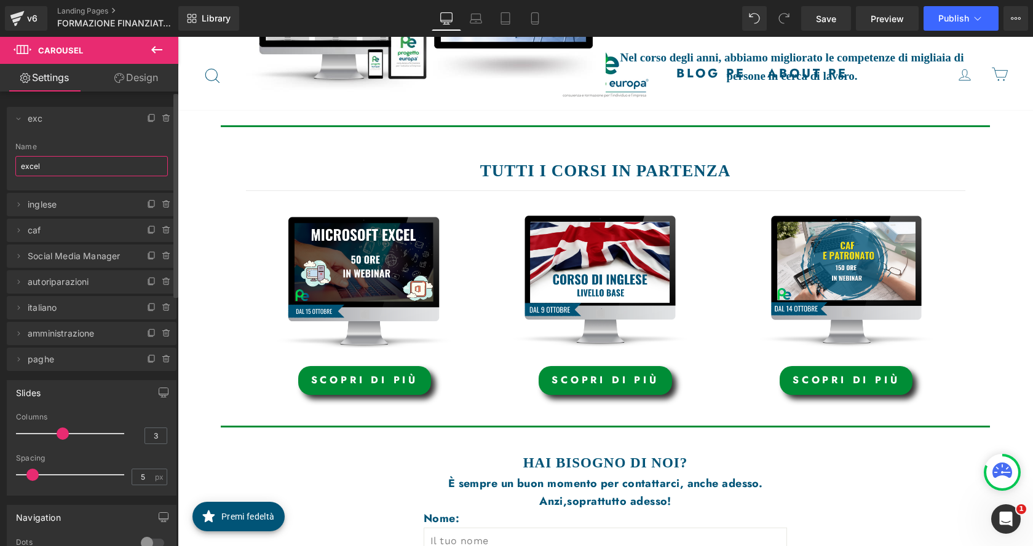
scroll to position [356, 0]
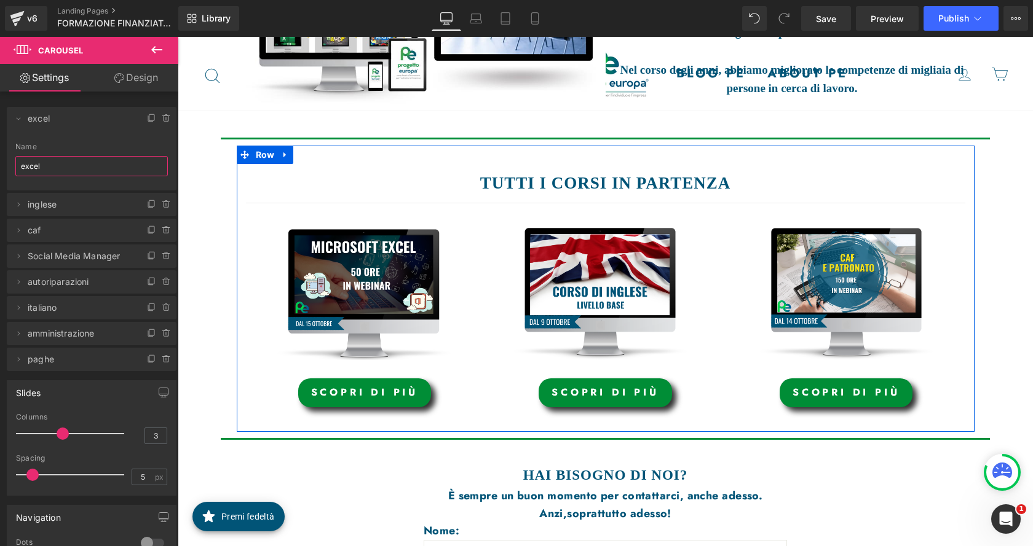
type input "excel"
click at [285, 179] on link at bounding box center [290, 179] width 13 height 15
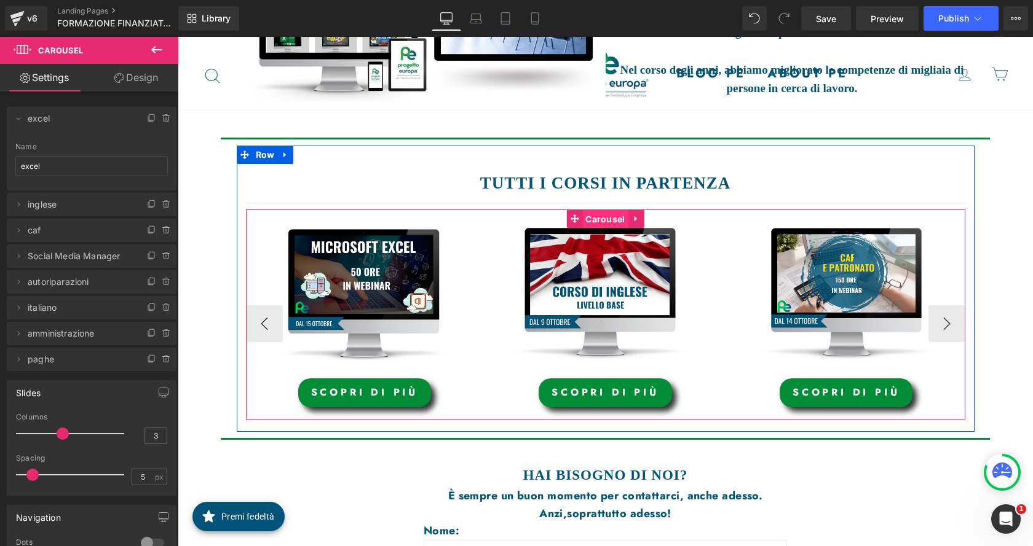
click at [593, 221] on span "Carousel" at bounding box center [604, 219] width 45 height 18
click at [599, 219] on span "Carousel" at bounding box center [604, 219] width 45 height 18
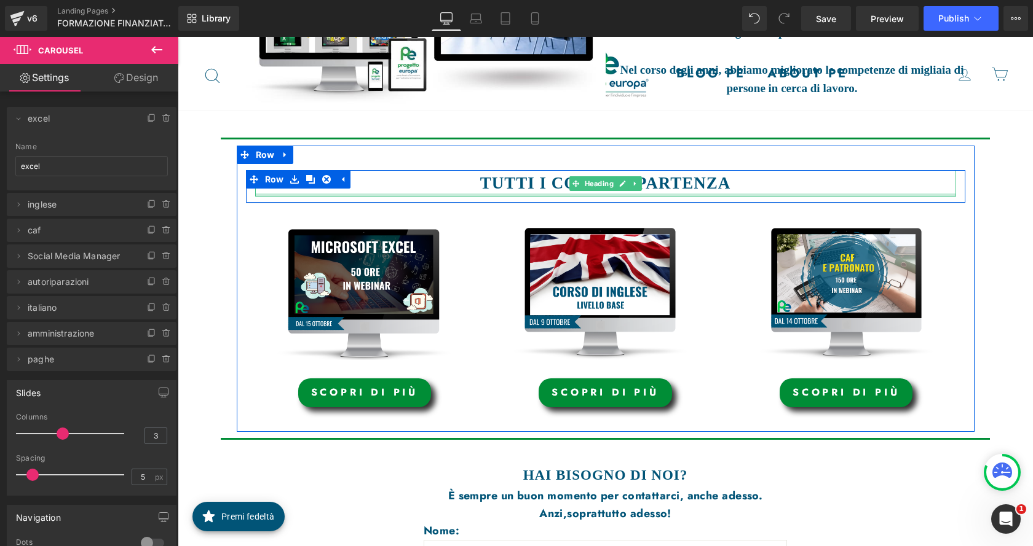
drag, startPoint x: 261, startPoint y: 196, endPoint x: 224, endPoint y: 249, distance: 64.1
click at [260, 196] on div at bounding box center [605, 195] width 701 height 3
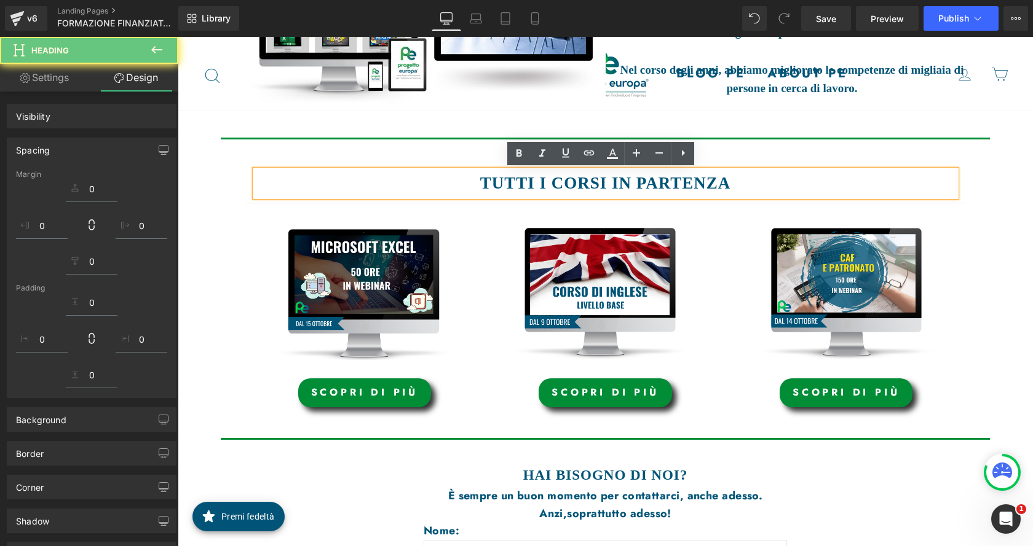
click at [200, 280] on div "FORMAZIONE FINANZIATA Heading PRIVATI Heading Hero Banner Row FORMAZIONE FINANZ…" at bounding box center [605, 407] width 855 height 1185
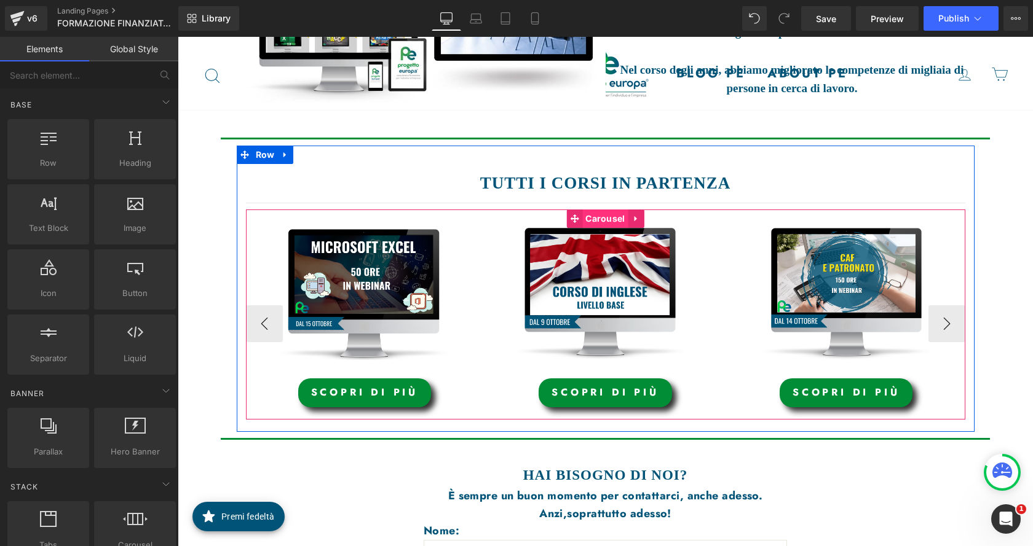
click at [599, 218] on span "Carousel" at bounding box center [604, 219] width 45 height 18
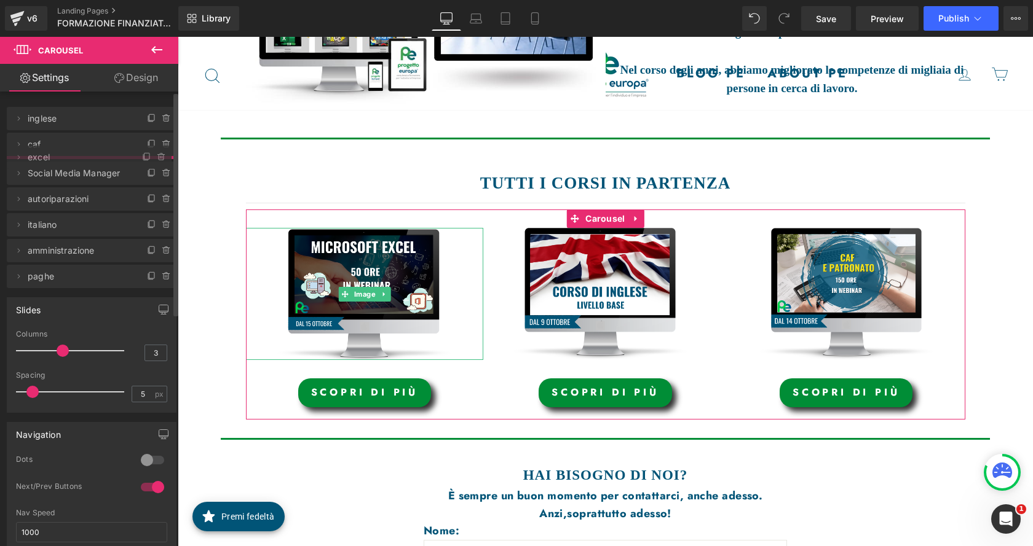
drag, startPoint x: 70, startPoint y: 122, endPoint x: 67, endPoint y: 160, distance: 38.8
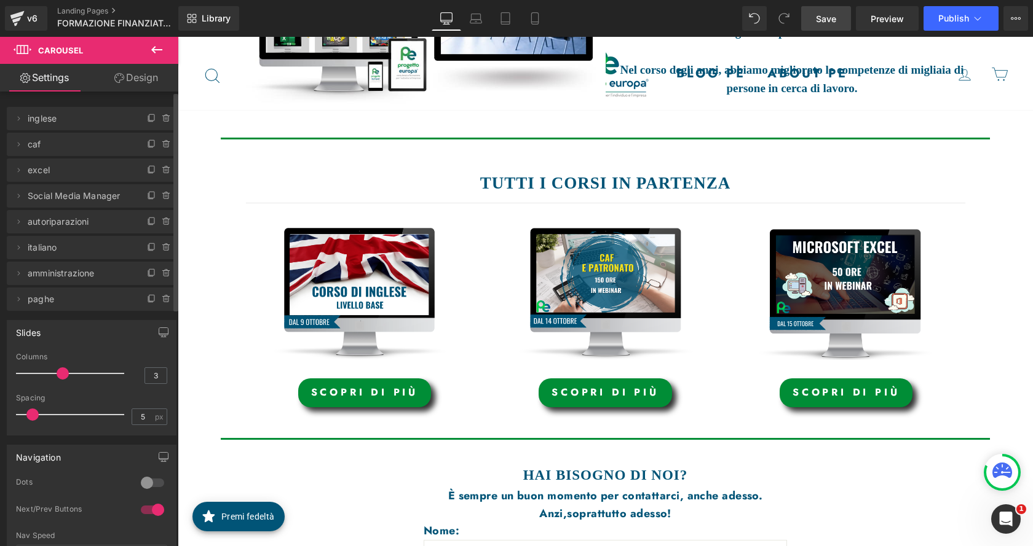
click at [830, 15] on span "Save" at bounding box center [826, 18] width 20 height 13
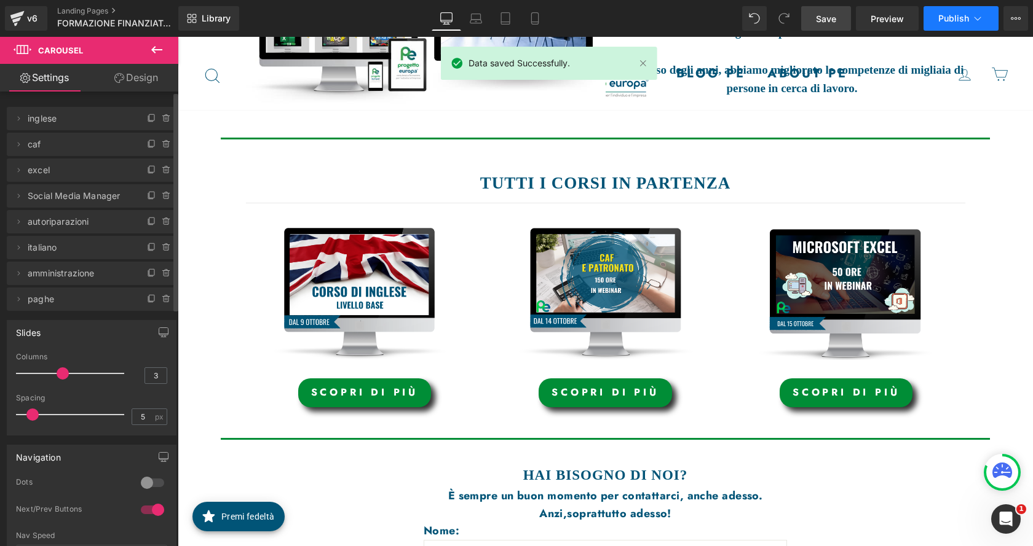
click at [962, 18] on span "Publish" at bounding box center [953, 19] width 31 height 10
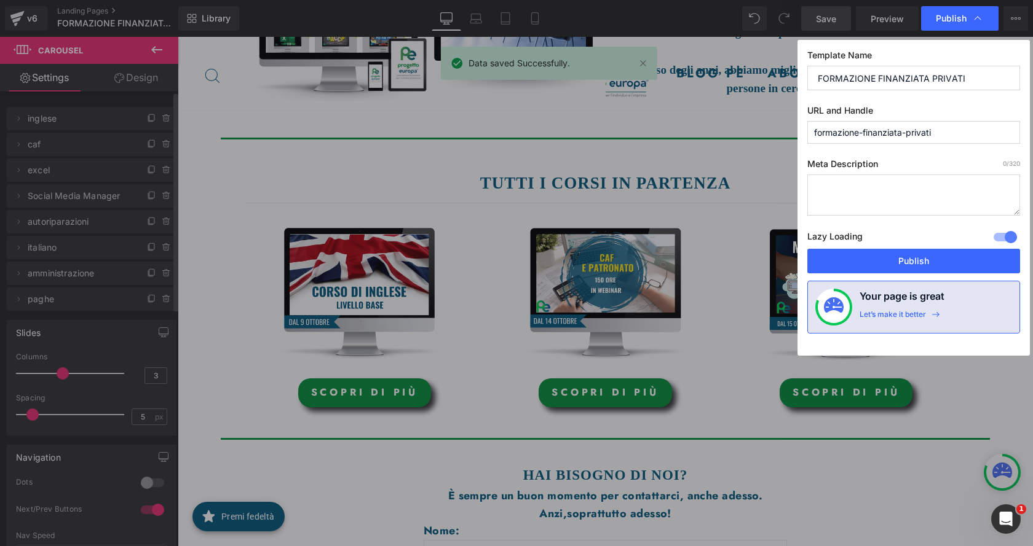
drag, startPoint x: 932, startPoint y: 260, endPoint x: 913, endPoint y: 9, distance: 251.5
click at [931, 259] on button "Publish" at bounding box center [913, 261] width 213 height 25
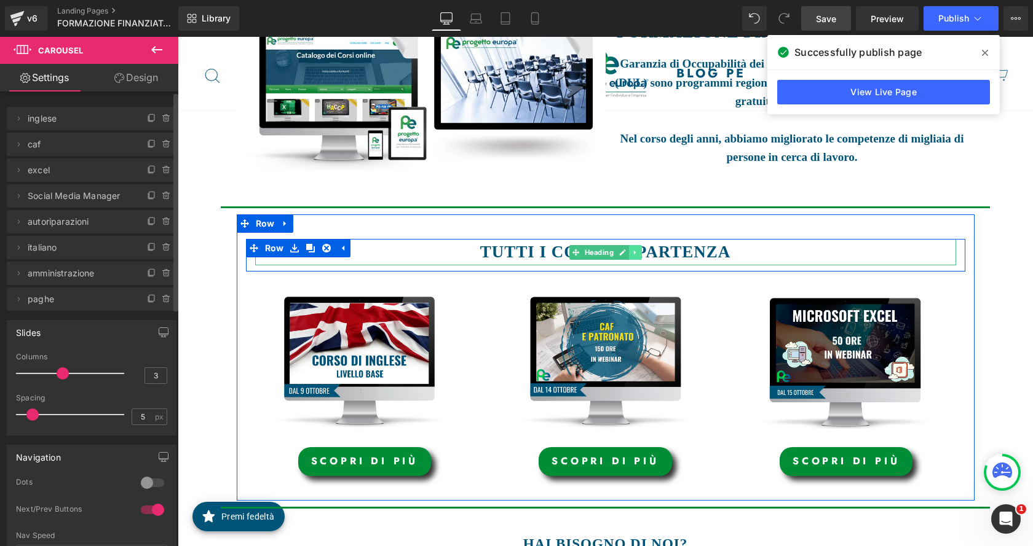
scroll to position [111, 0]
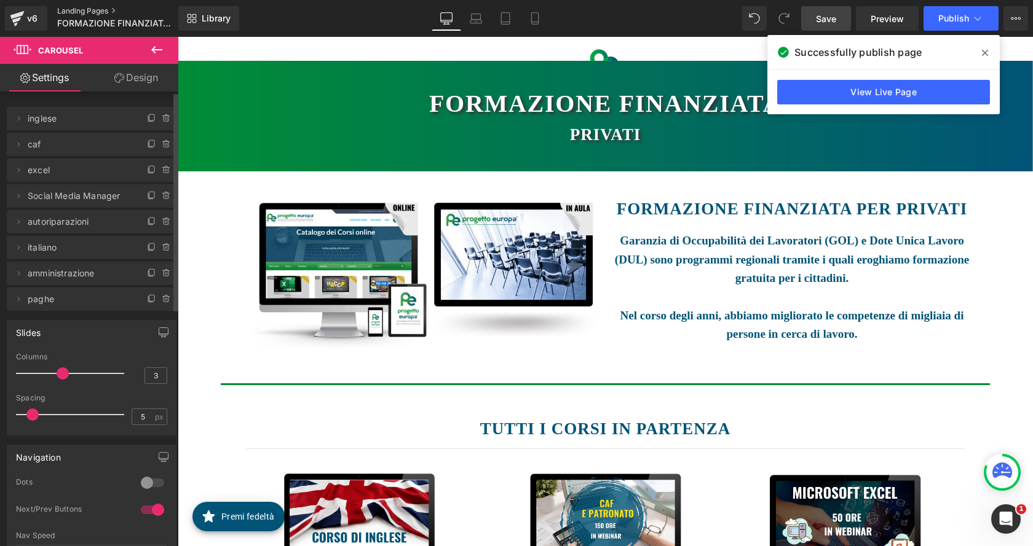
click at [95, 8] on link "Landing Pages" at bounding box center [127, 11] width 141 height 10
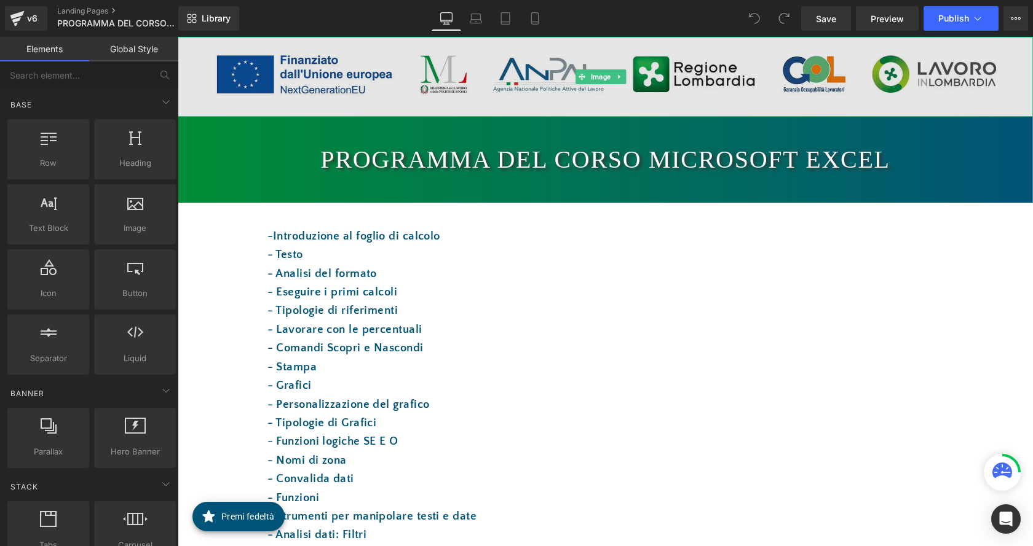
click at [538, 65] on img at bounding box center [605, 77] width 855 height 80
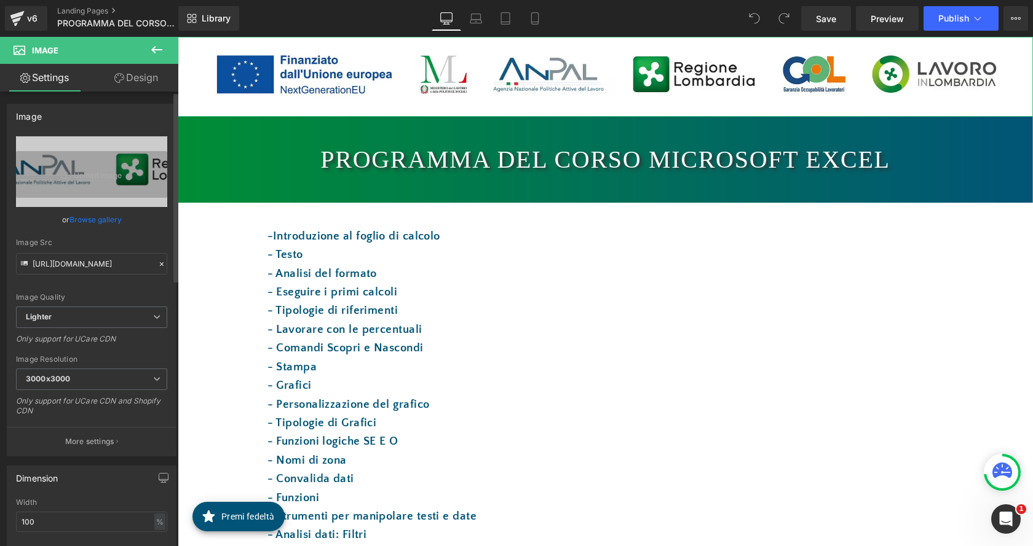
click at [90, 223] on link "Browse gallery" at bounding box center [95, 220] width 52 height 22
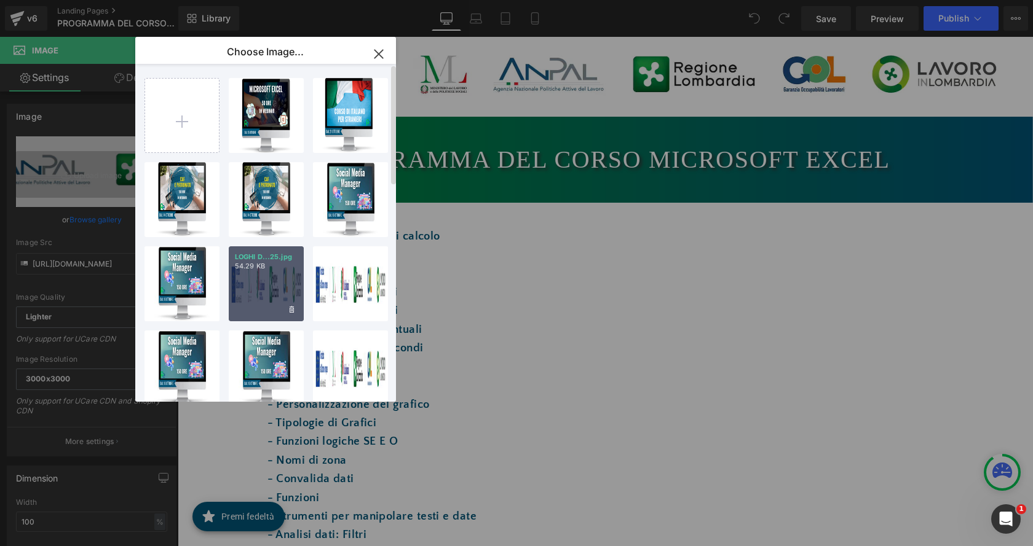
click at [254, 286] on div "LOGHI D...25.jpg 54.29 KB" at bounding box center [266, 283] width 75 height 75
type input "[URL][DOMAIN_NAME]"
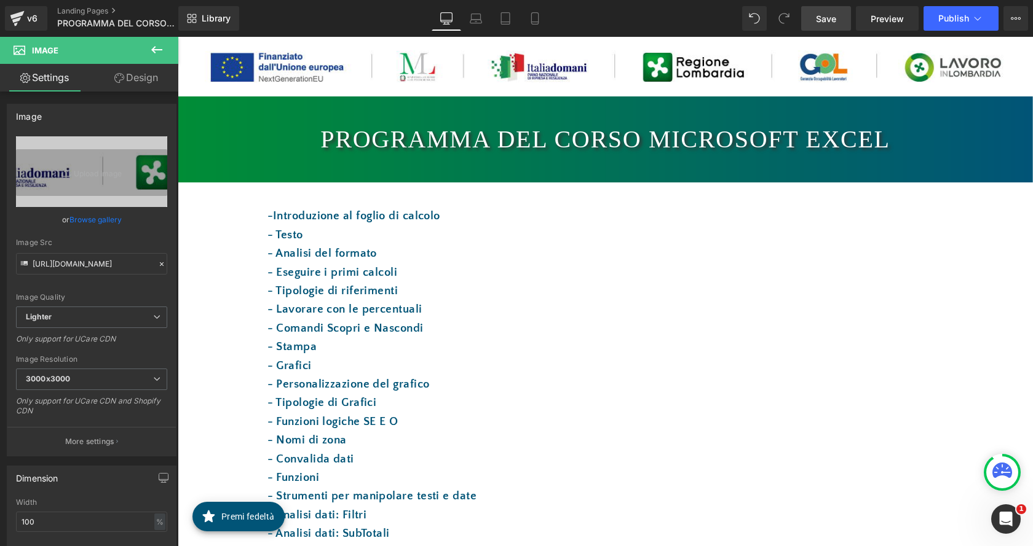
click at [832, 19] on span "Save" at bounding box center [826, 18] width 20 height 13
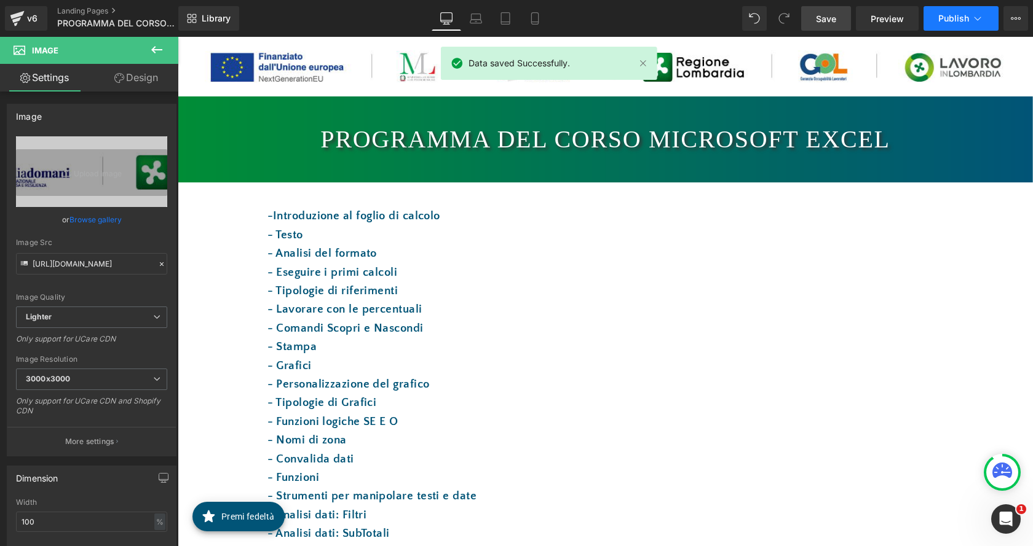
click at [946, 15] on span "Publish" at bounding box center [953, 19] width 31 height 10
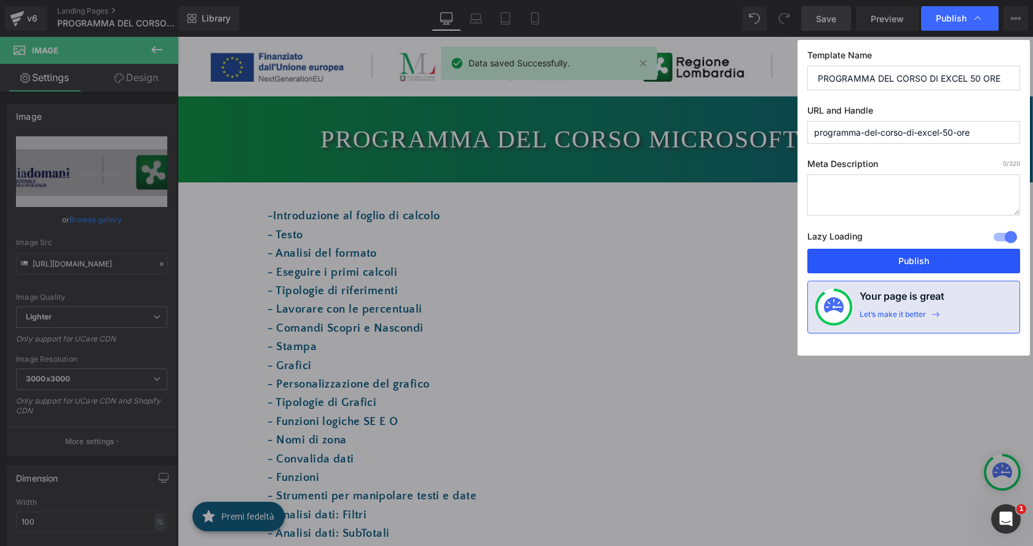
click at [955, 250] on button "Publish" at bounding box center [913, 261] width 213 height 25
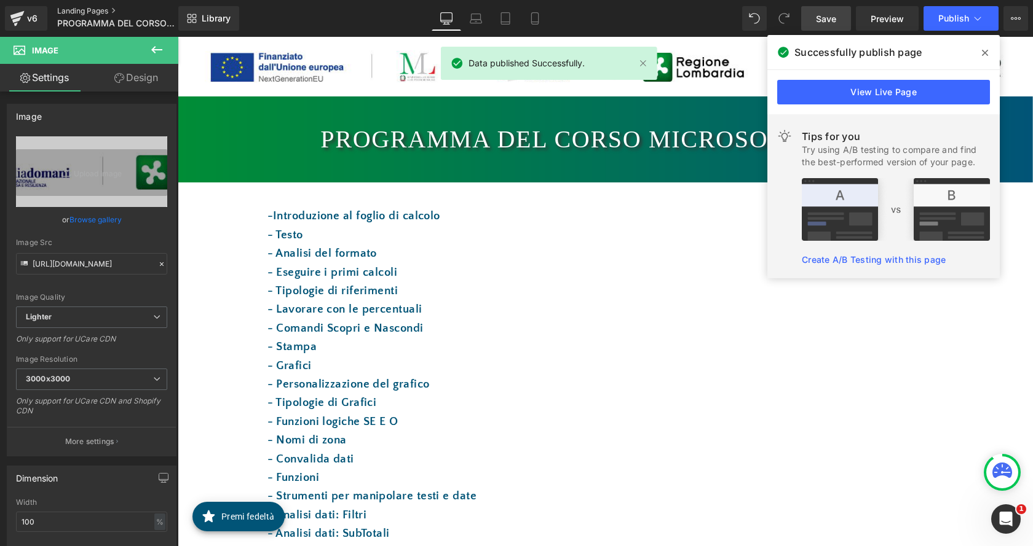
click at [93, 9] on link "Landing Pages" at bounding box center [127, 11] width 141 height 10
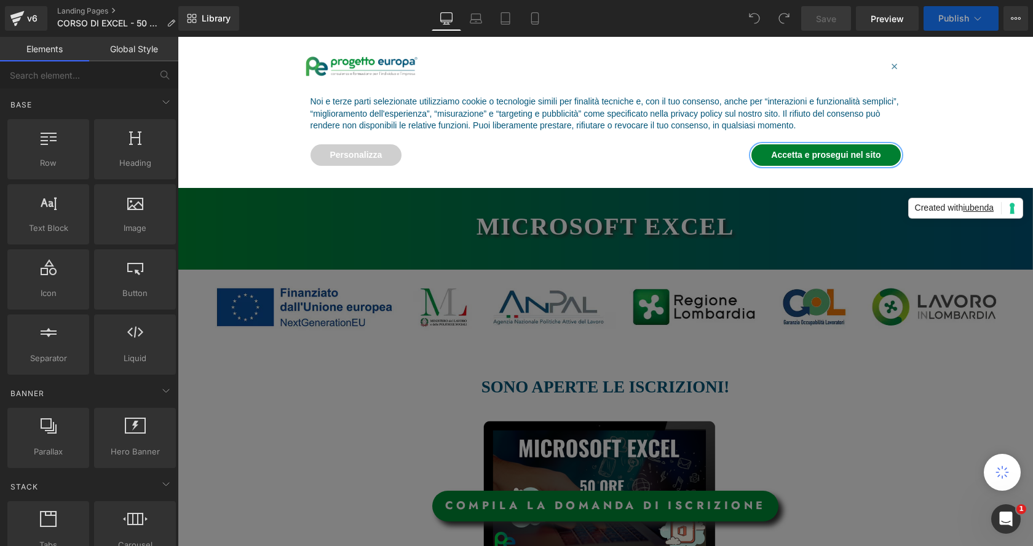
click at [822, 159] on button "Accetta e prosegui nel sito" at bounding box center [825, 155] width 149 height 22
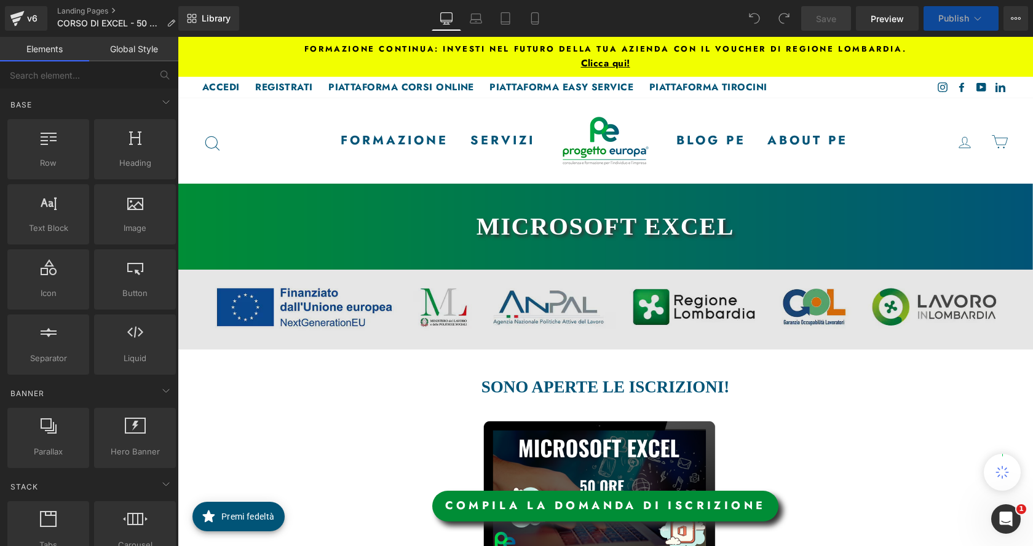
click at [665, 298] on img at bounding box center [605, 310] width 855 height 80
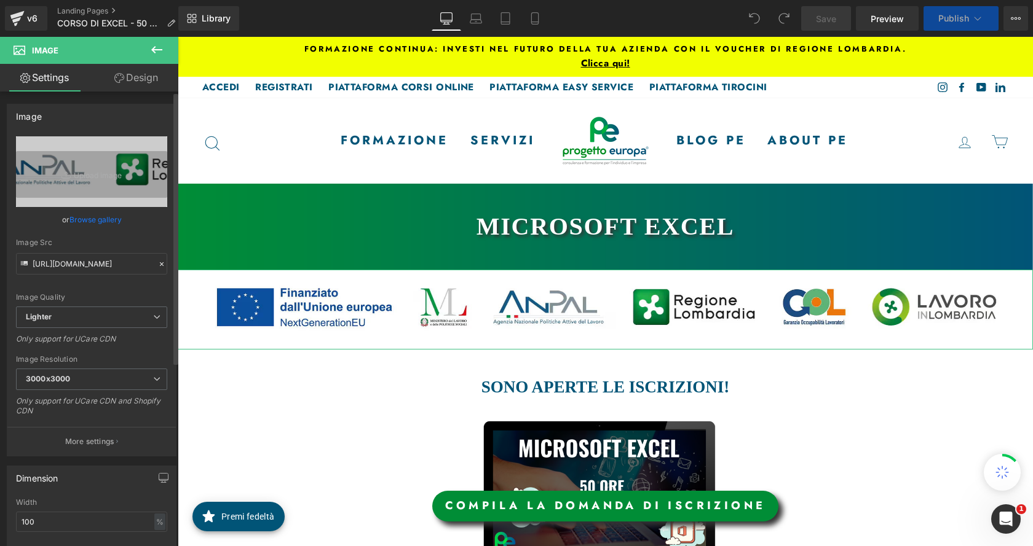
click at [111, 216] on link "Browse gallery" at bounding box center [95, 220] width 52 height 22
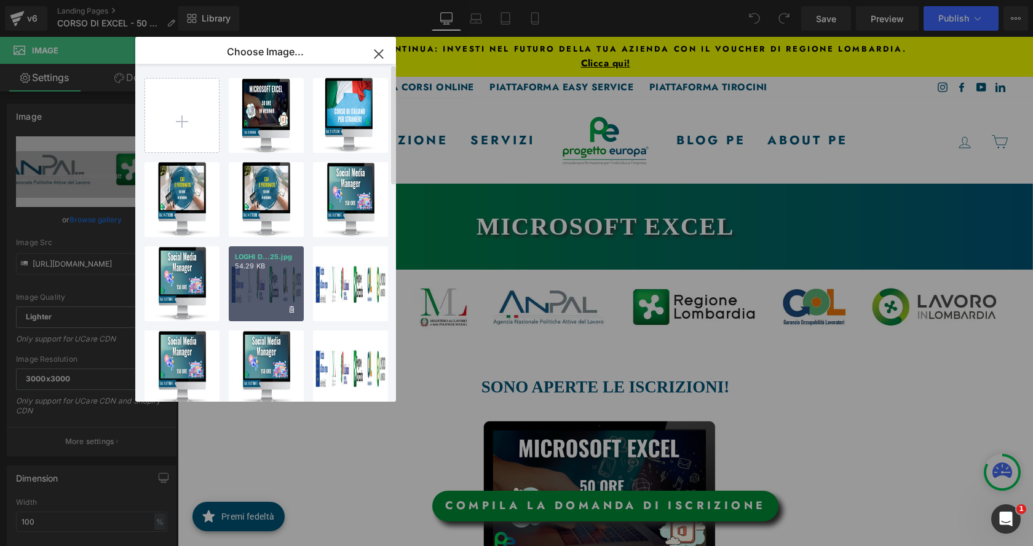
click at [273, 277] on div "LOGHI D...25.jpg 54.29 KB" at bounding box center [266, 283] width 75 height 75
type input "[URL][DOMAIN_NAME]"
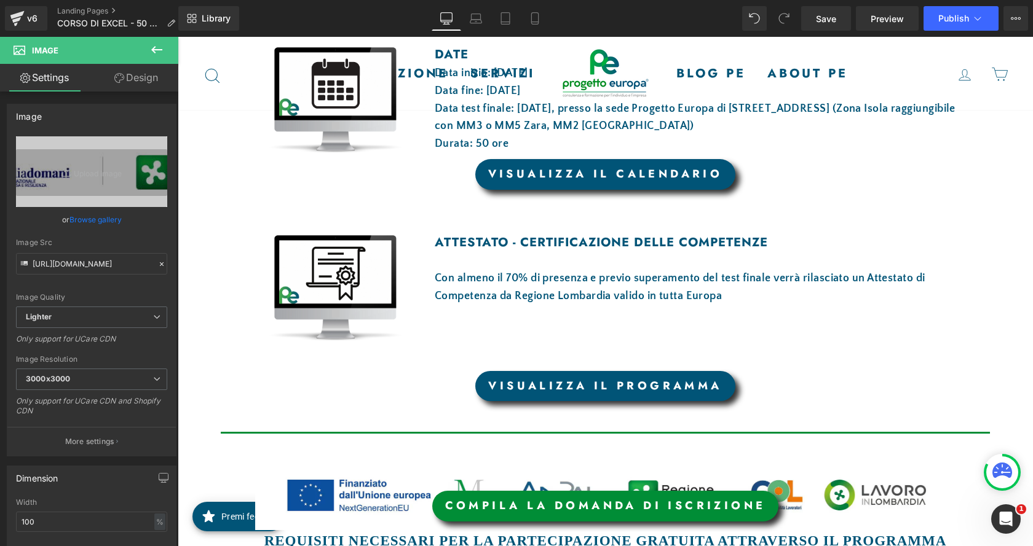
scroll to position [1106, 0]
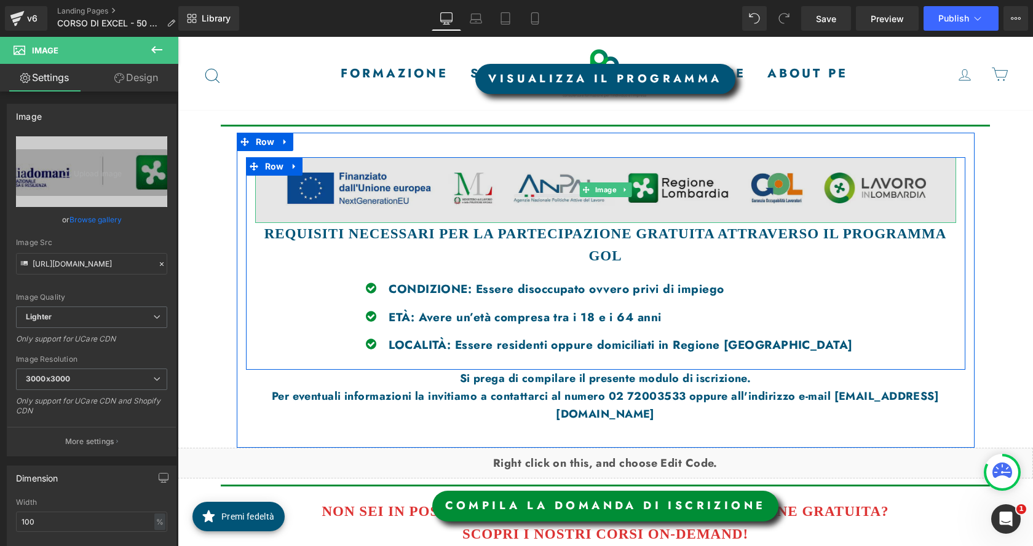
click at [479, 181] on img at bounding box center [605, 189] width 701 height 65
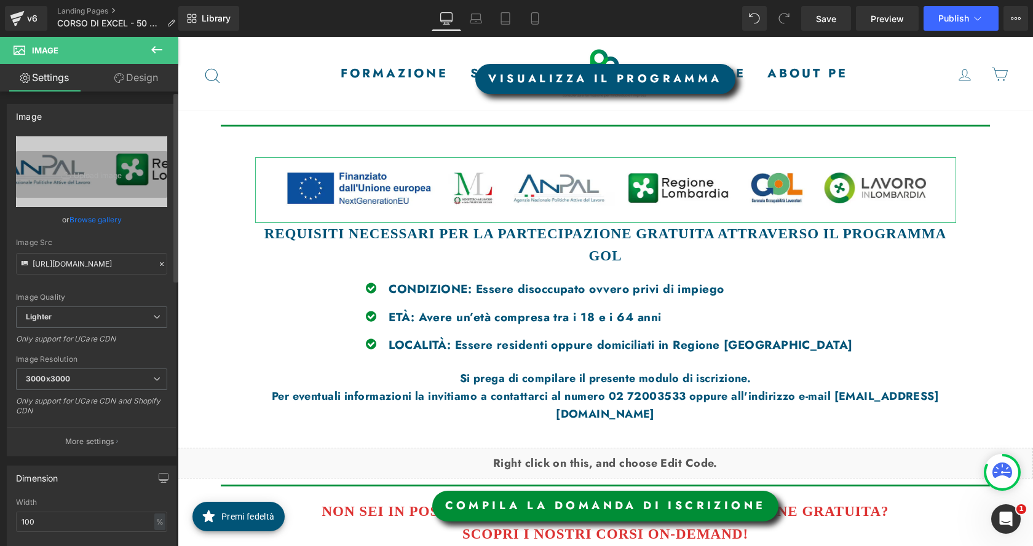
click at [114, 222] on link "Browse gallery" at bounding box center [95, 220] width 52 height 22
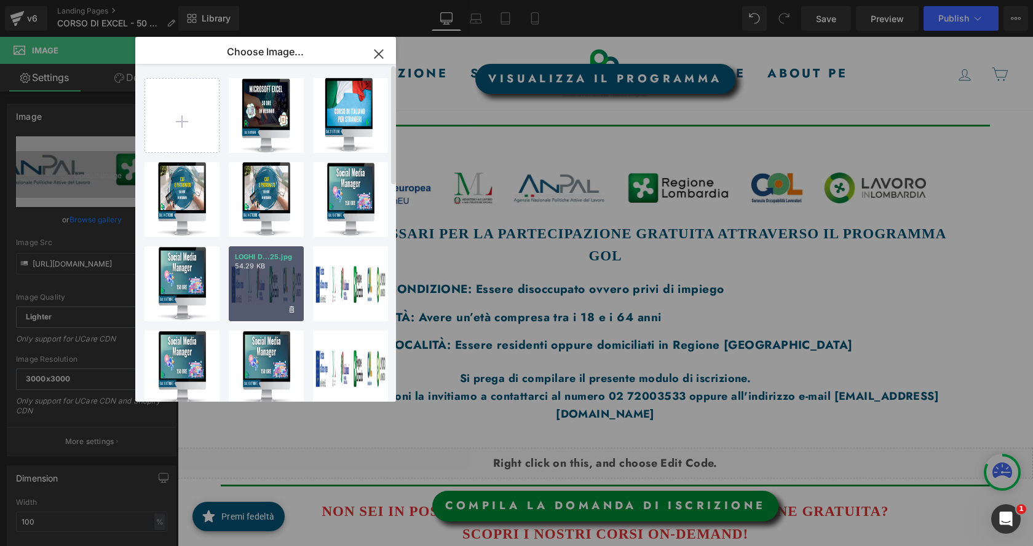
click at [280, 270] on p "54.29 KB" at bounding box center [266, 266] width 63 height 9
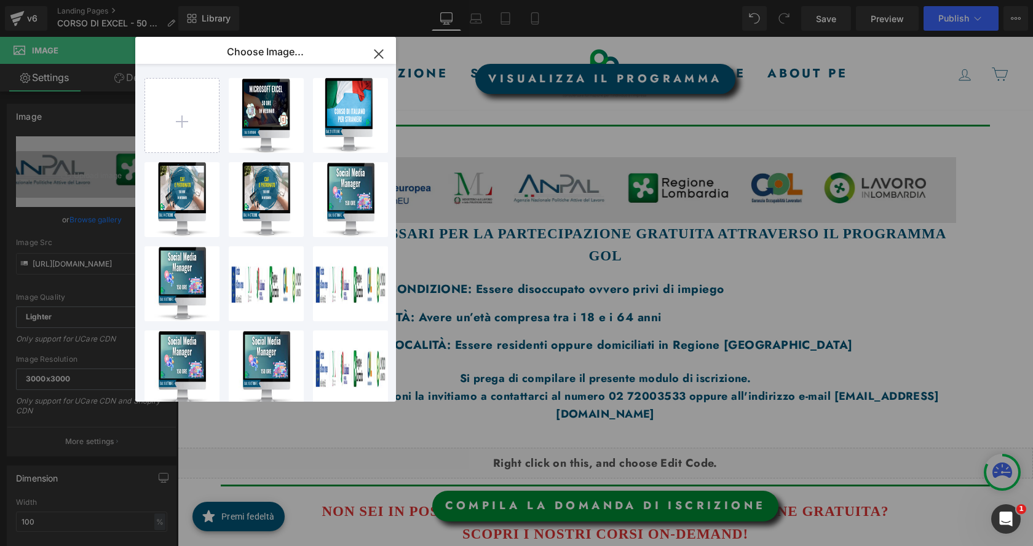
type input "[URL][DOMAIN_NAME]"
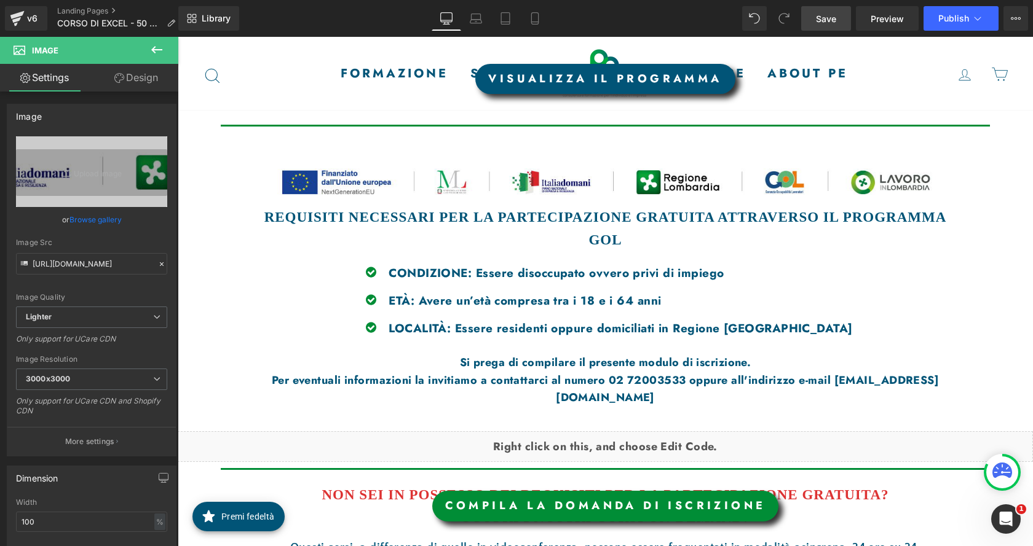
click at [816, 19] on link "Save" at bounding box center [826, 18] width 50 height 25
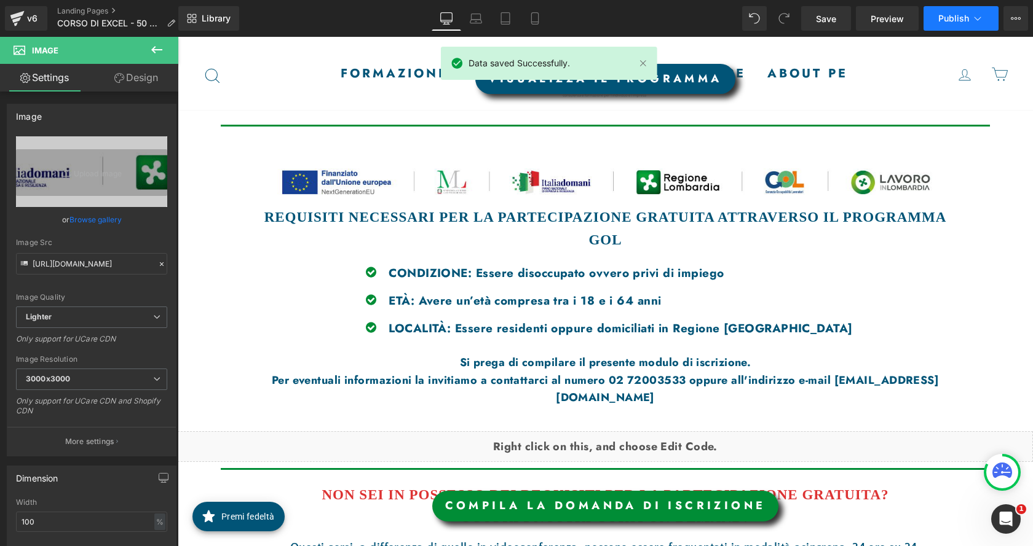
click at [931, 23] on button "Publish" at bounding box center [960, 18] width 75 height 25
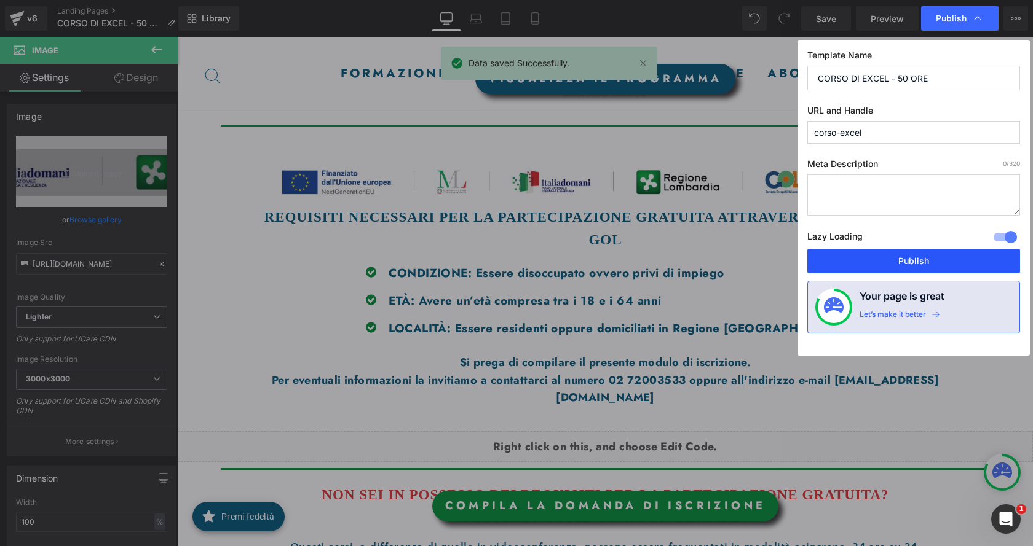
click at [934, 262] on button "Publish" at bounding box center [913, 261] width 213 height 25
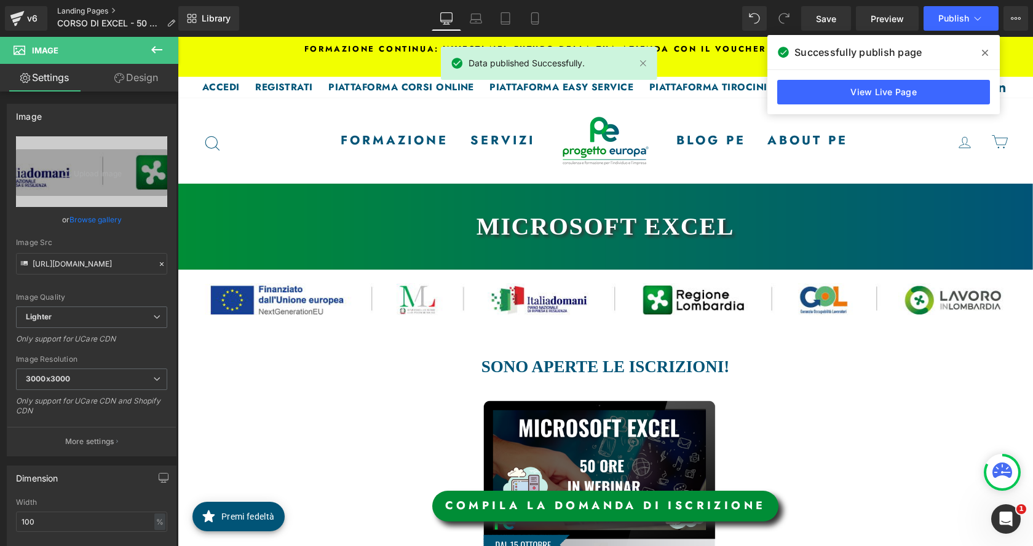
click at [81, 10] on link "Landing Pages" at bounding box center [121, 11] width 128 height 10
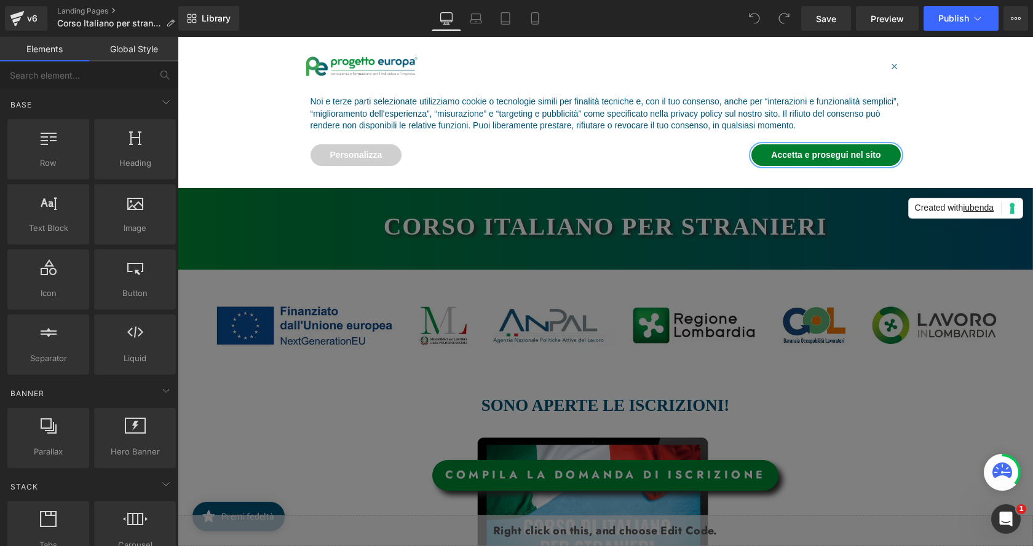
click at [779, 154] on button "Accetta e prosegui nel sito" at bounding box center [825, 155] width 149 height 22
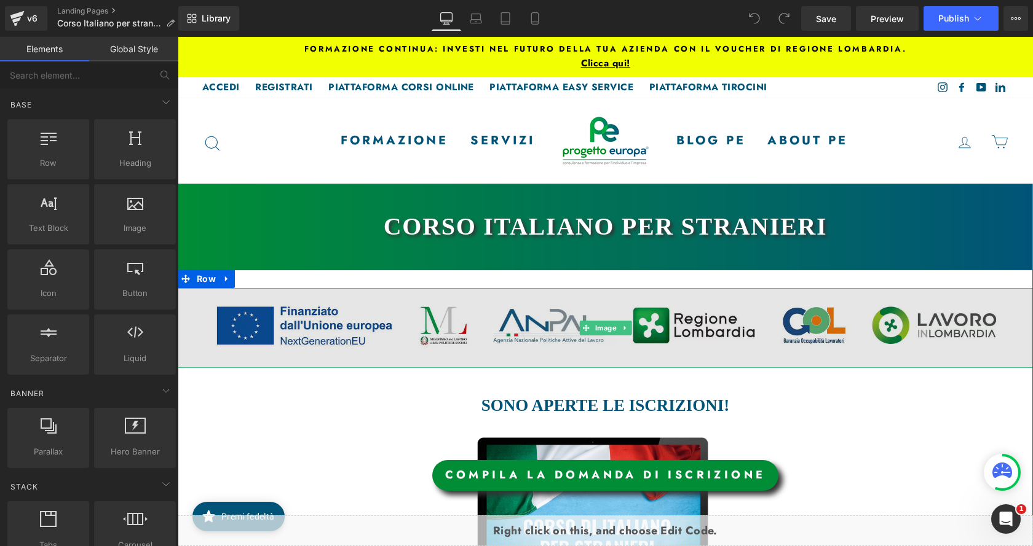
click at [628, 325] on img at bounding box center [605, 328] width 855 height 80
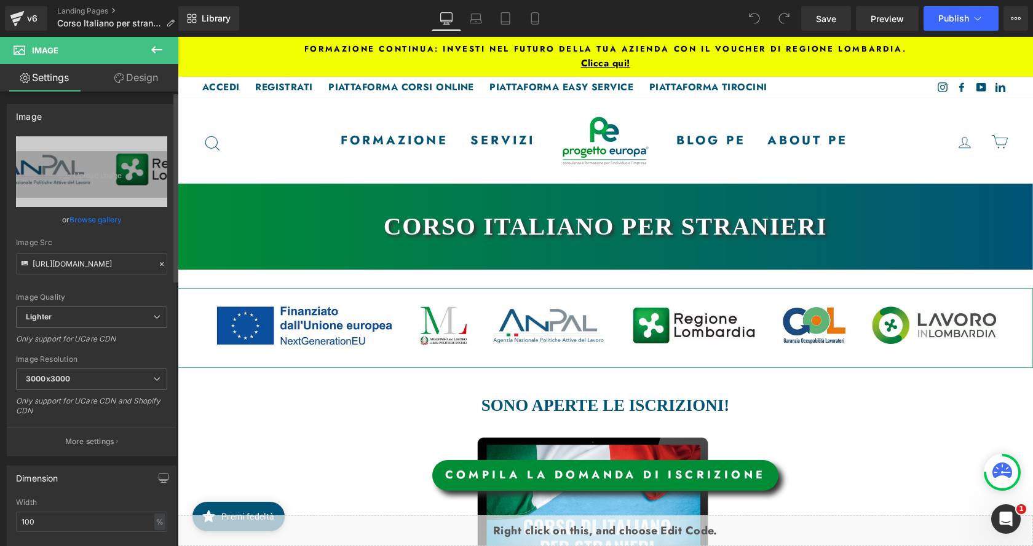
click at [104, 219] on link "Browse gallery" at bounding box center [95, 220] width 52 height 22
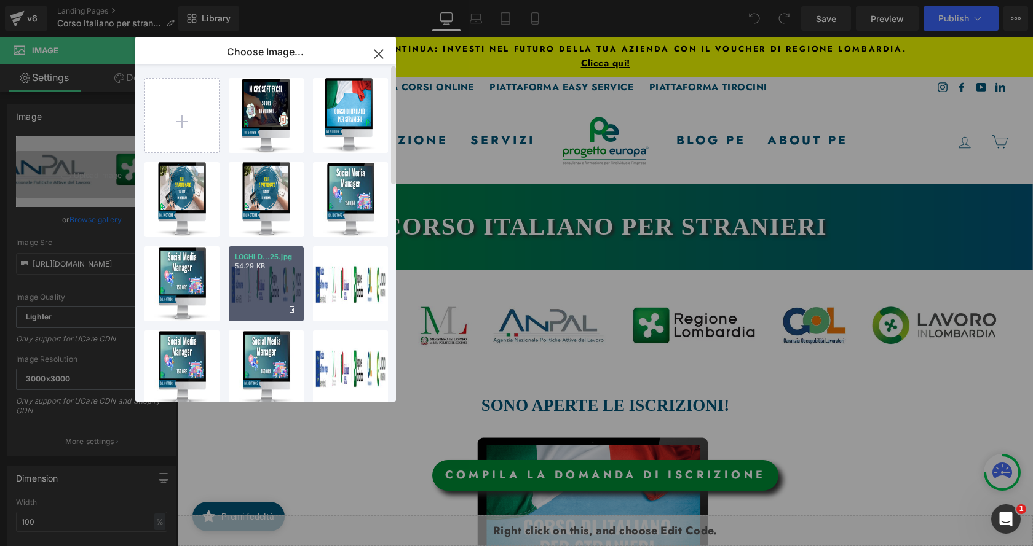
click at [269, 283] on div "LOGHI D...25.jpg 54.29 KB" at bounding box center [266, 283] width 75 height 75
type input "[URL][DOMAIN_NAME]"
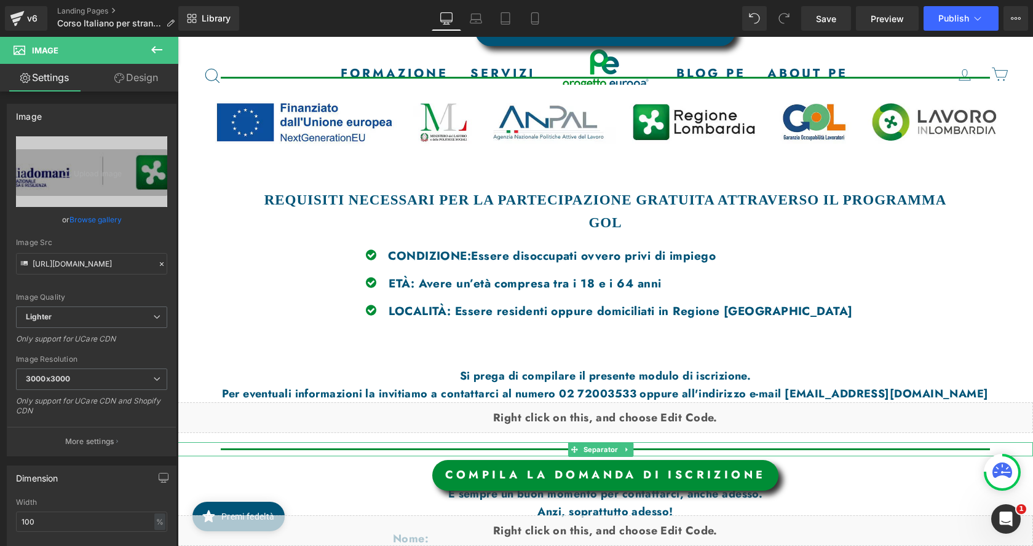
scroll to position [1168, 0]
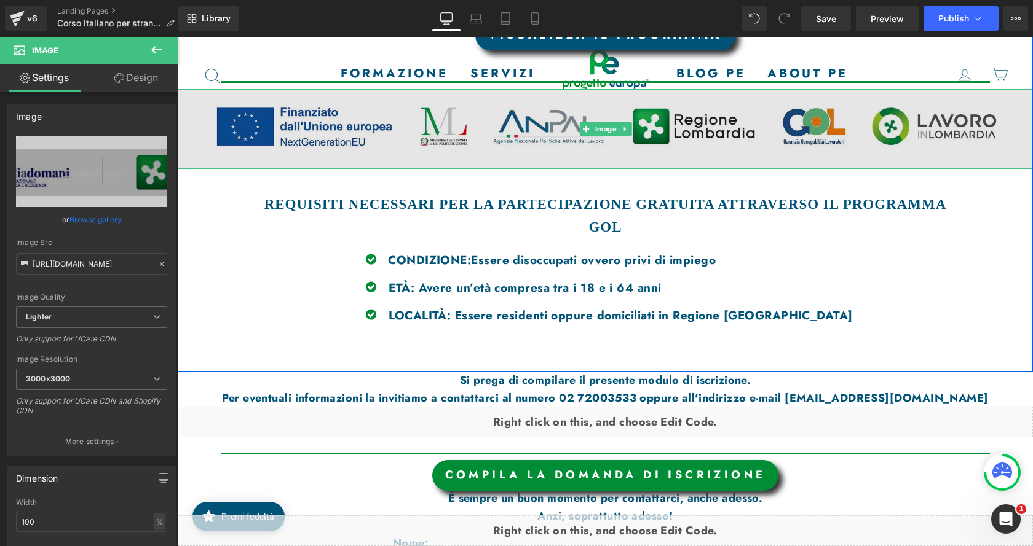
click at [476, 146] on img at bounding box center [605, 129] width 855 height 80
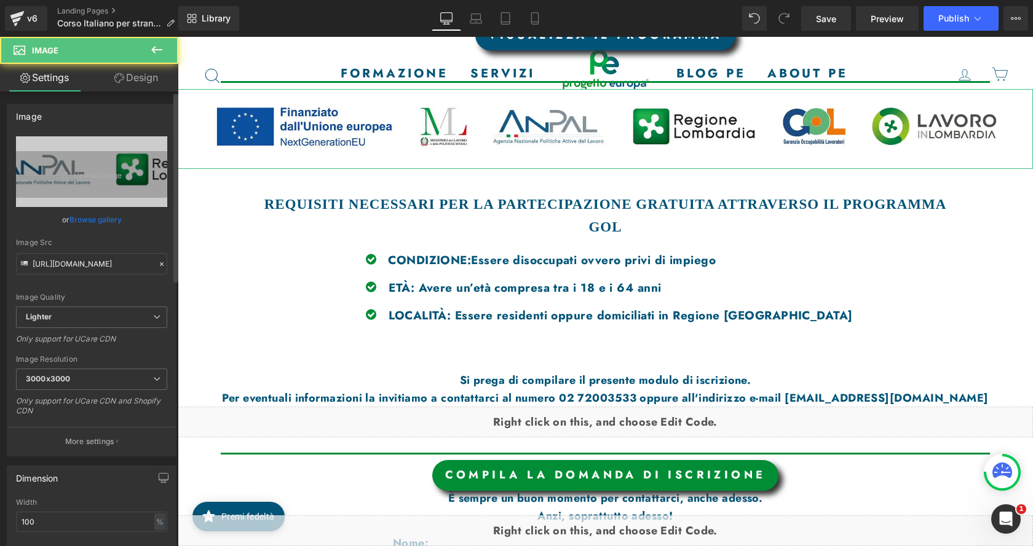
click at [106, 215] on link "Browse gallery" at bounding box center [95, 220] width 52 height 22
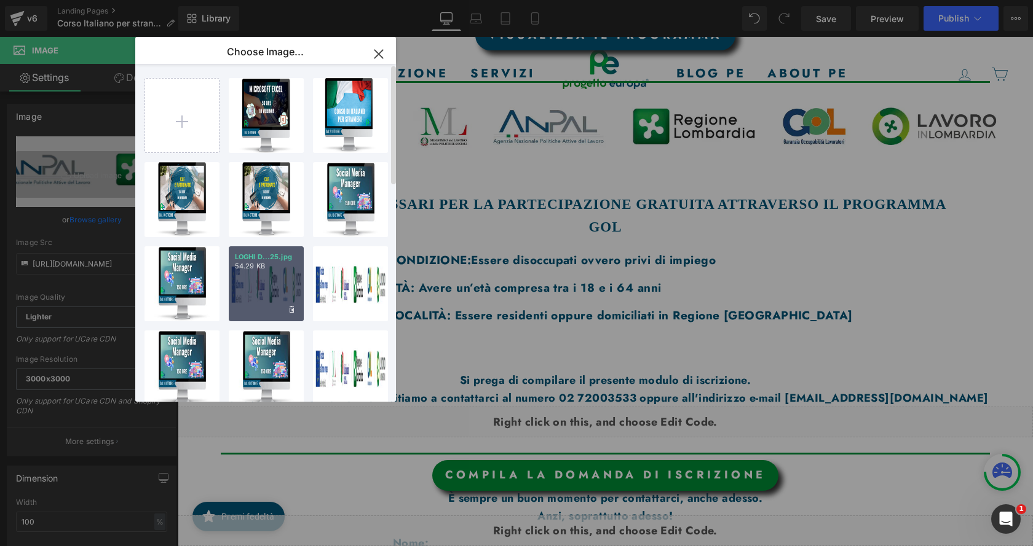
drag, startPoint x: 291, startPoint y: 288, endPoint x: 108, endPoint y: 240, distance: 189.8
click at [291, 288] on div "LOGHI D...25.jpg 54.29 KB" at bounding box center [266, 283] width 75 height 75
type input "https://ucarecdn.com/7b09bd85-8a3a-4d8a-8dbc-725cf8d365b1/-/format/auto/-/previ…"
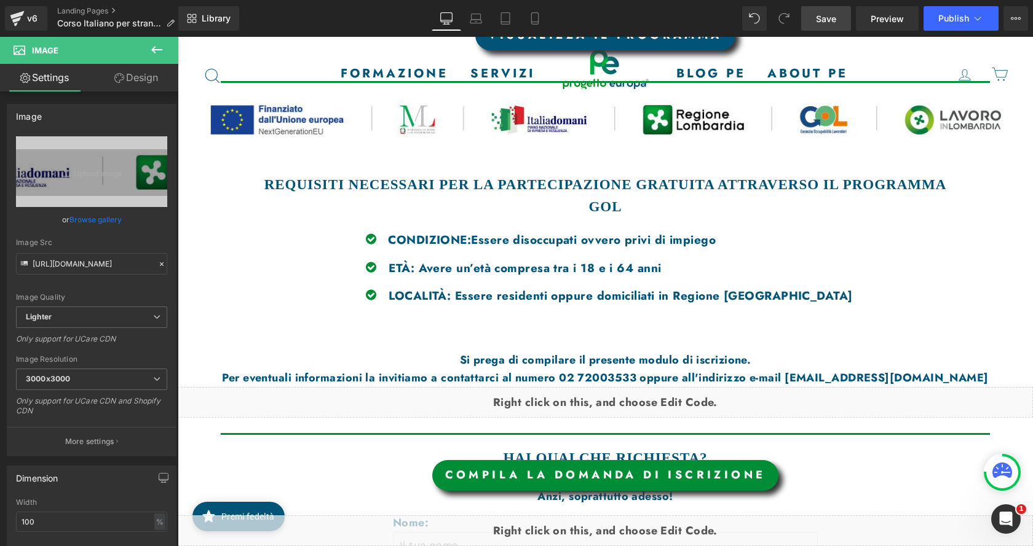
click at [819, 20] on span "Save" at bounding box center [826, 18] width 20 height 13
click at [967, 22] on span "Publish" at bounding box center [953, 19] width 31 height 10
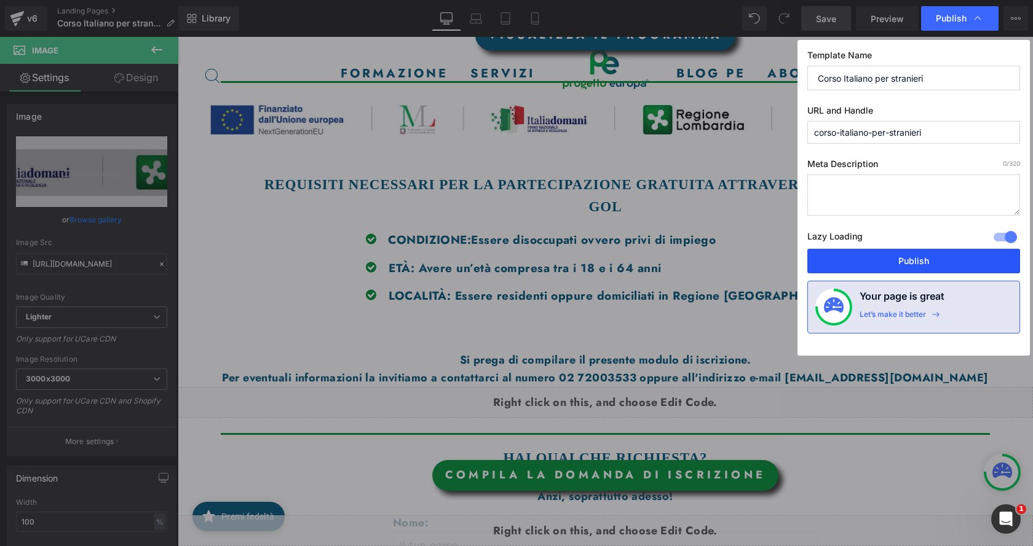
click at [937, 262] on button "Publish" at bounding box center [913, 261] width 213 height 25
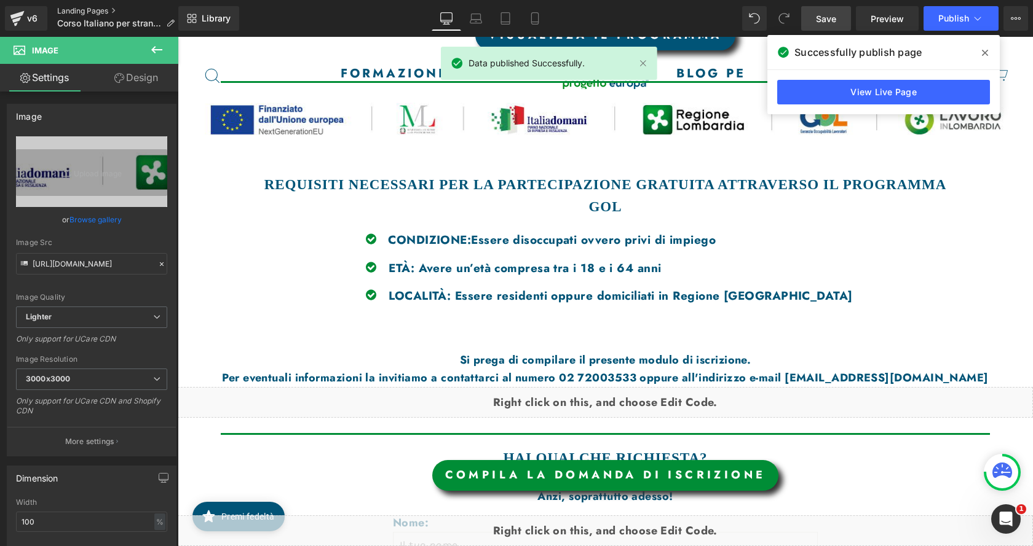
click at [82, 8] on link "Landing Pages" at bounding box center [120, 11] width 127 height 10
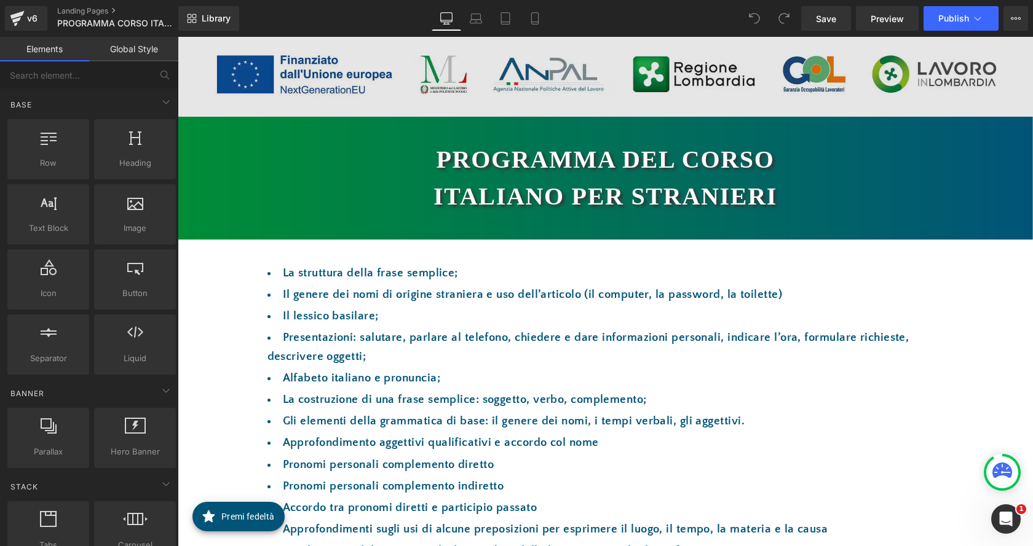
click at [545, 67] on img at bounding box center [605, 77] width 855 height 80
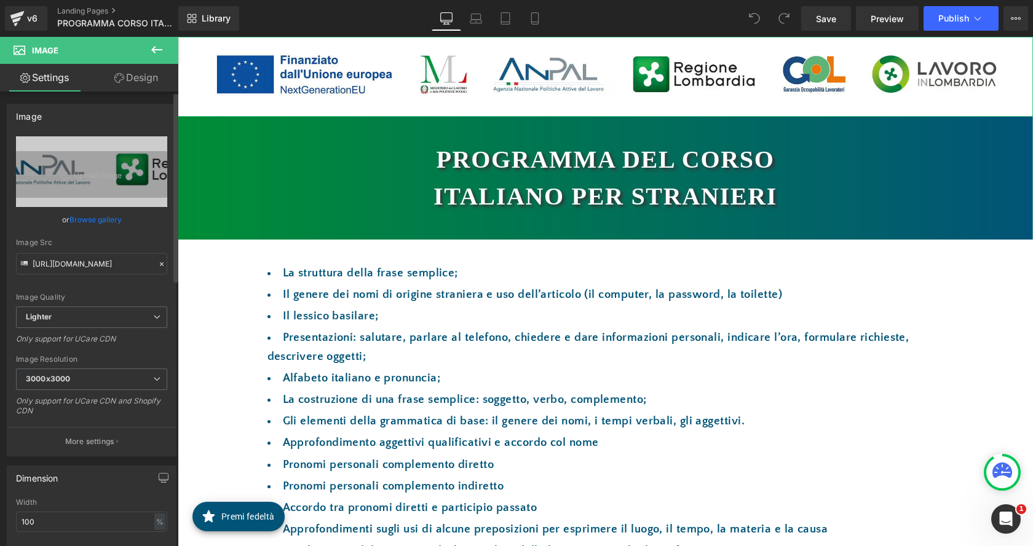
click at [102, 221] on link "Browse gallery" at bounding box center [95, 220] width 52 height 22
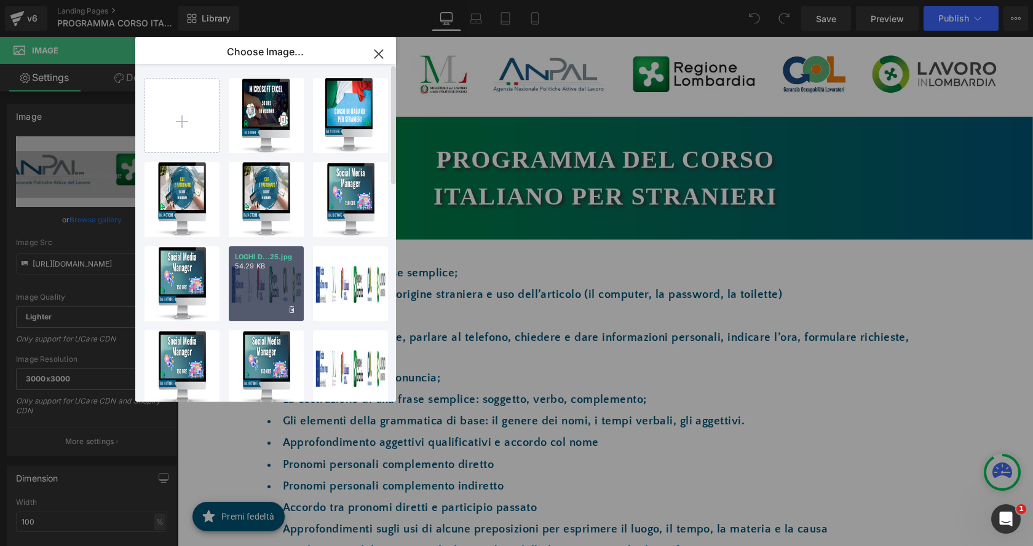
click at [270, 274] on div "LOGHI D...25.jpg 54.29 KB" at bounding box center [266, 283] width 75 height 75
type input "[URL][DOMAIN_NAME]"
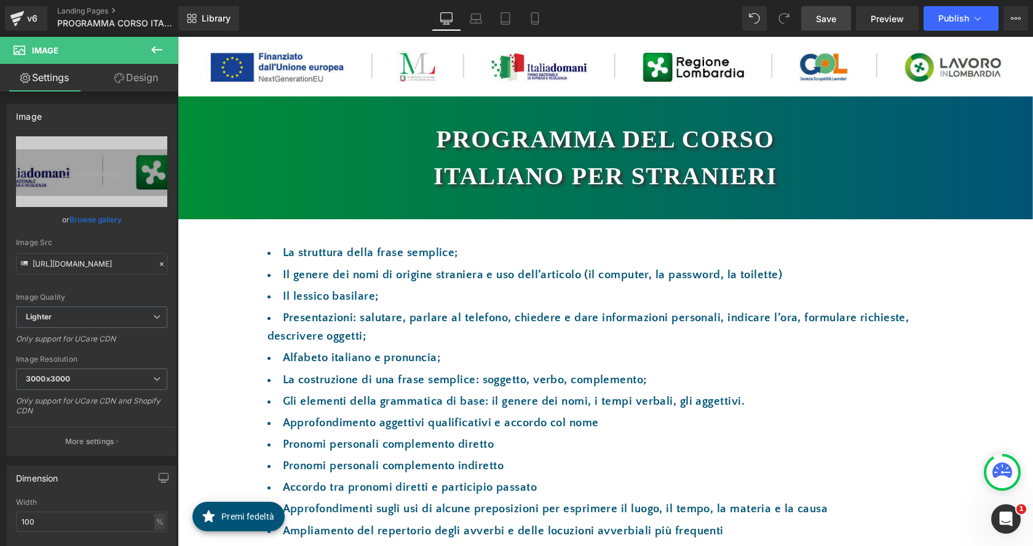
click at [826, 9] on link "Save" at bounding box center [826, 18] width 50 height 25
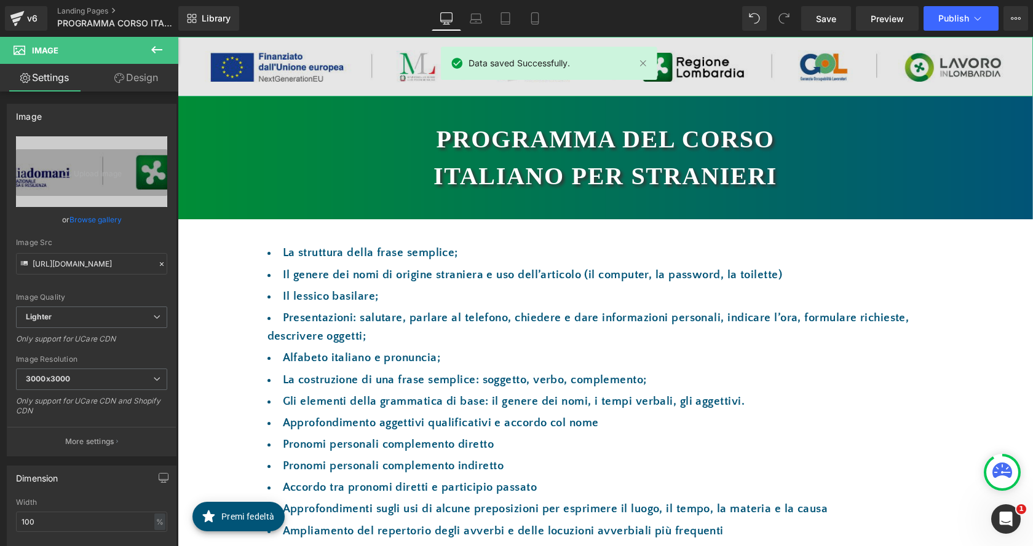
click at [324, 58] on img at bounding box center [605, 67] width 855 height 60
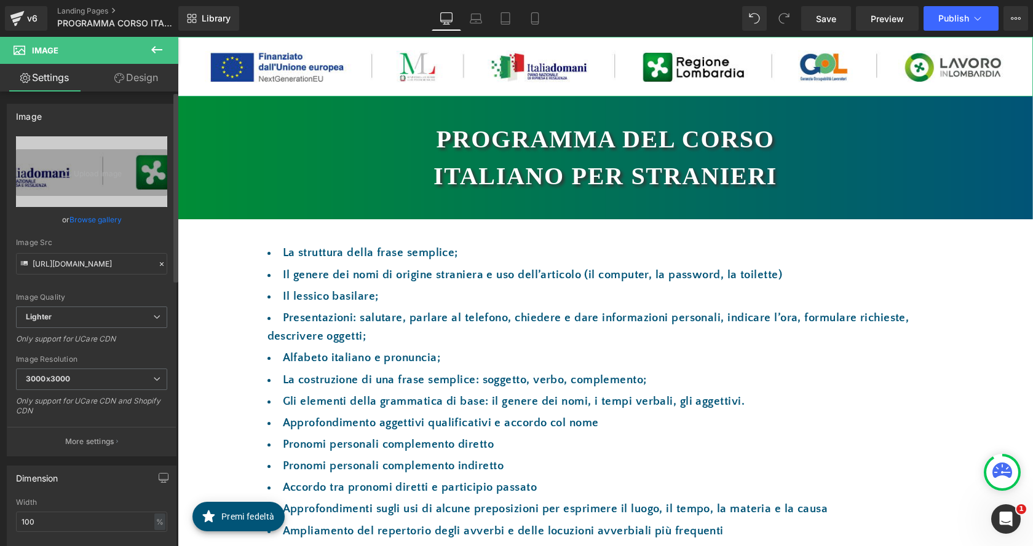
click at [99, 216] on link "Browse gallery" at bounding box center [95, 220] width 52 height 22
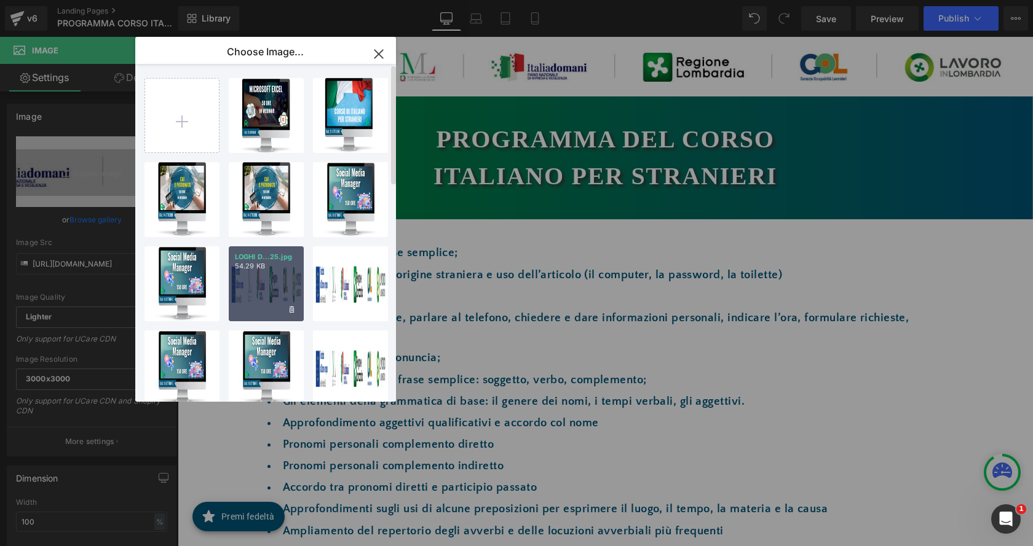
click at [253, 267] on p "54.29 KB" at bounding box center [266, 266] width 63 height 9
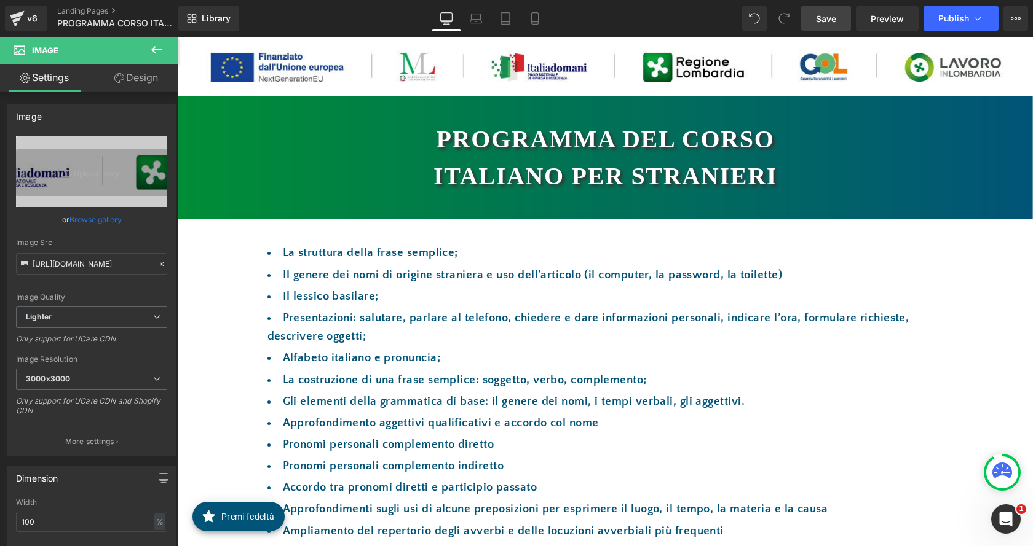
click at [828, 23] on span "Save" at bounding box center [826, 18] width 20 height 13
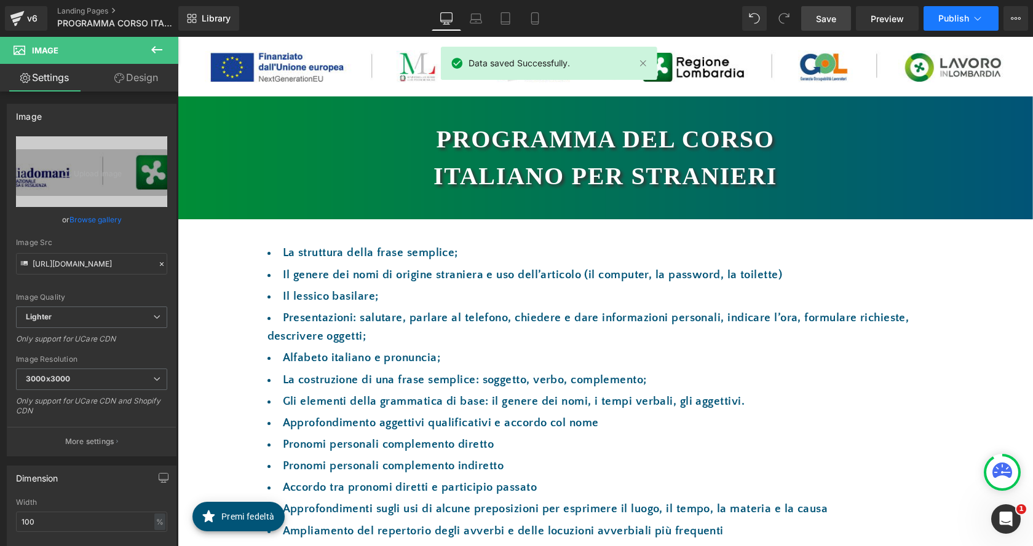
click at [946, 19] on span "Publish" at bounding box center [953, 19] width 31 height 10
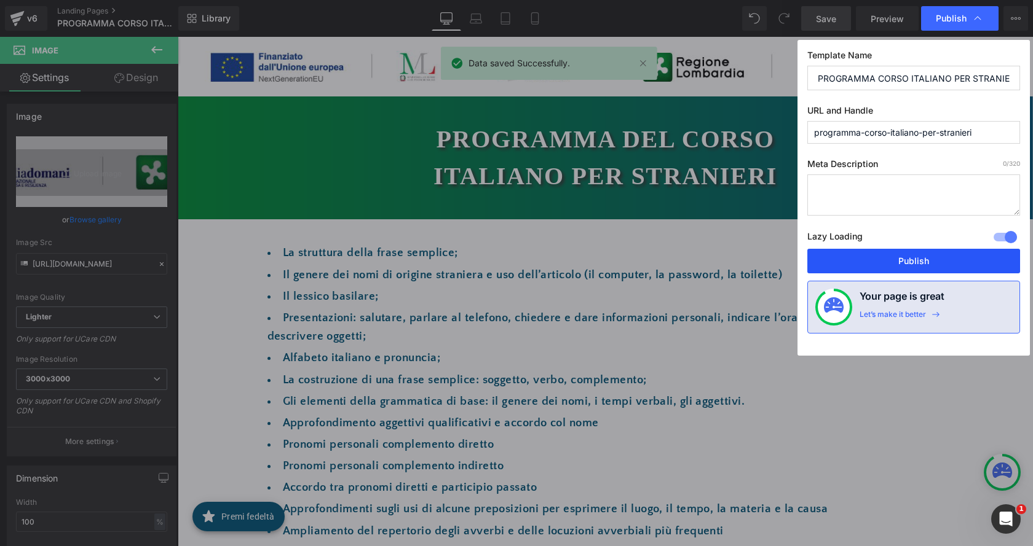
click at [923, 259] on button "Publish" at bounding box center [913, 261] width 213 height 25
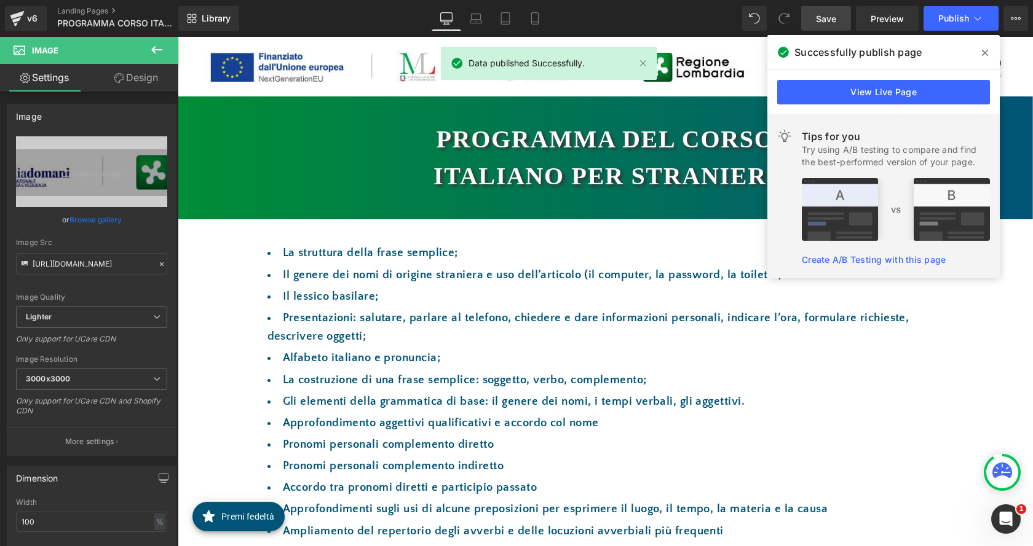
click at [986, 52] on icon at bounding box center [985, 53] width 6 height 6
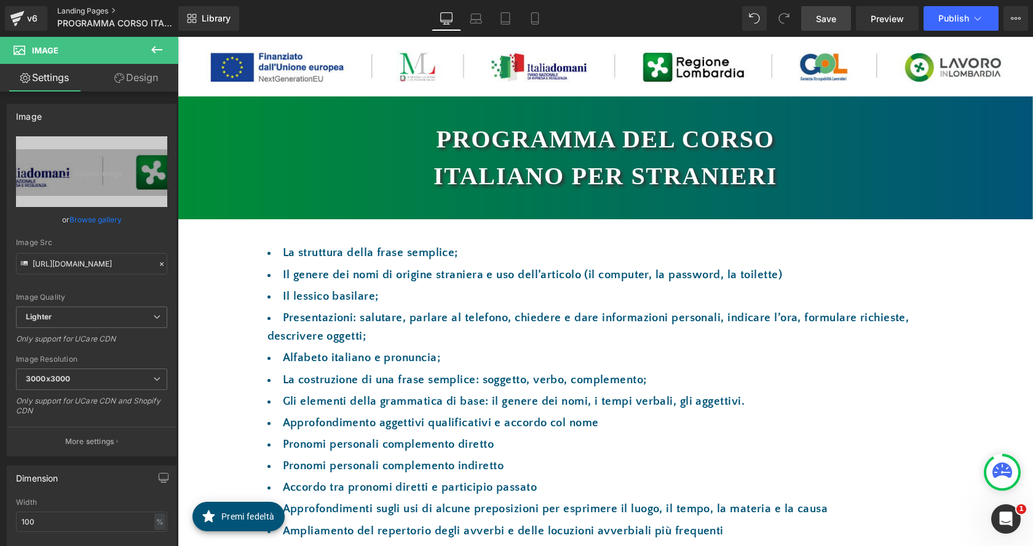
click at [109, 7] on link "Landing Pages" at bounding box center [127, 11] width 141 height 10
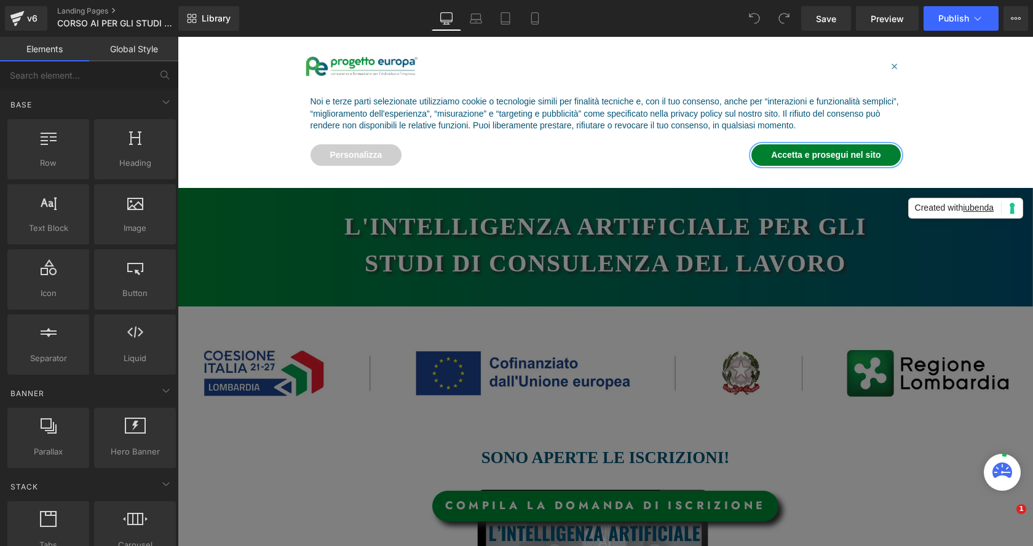
click at [841, 150] on button "Accetta e prosegui nel sito" at bounding box center [825, 155] width 149 height 22
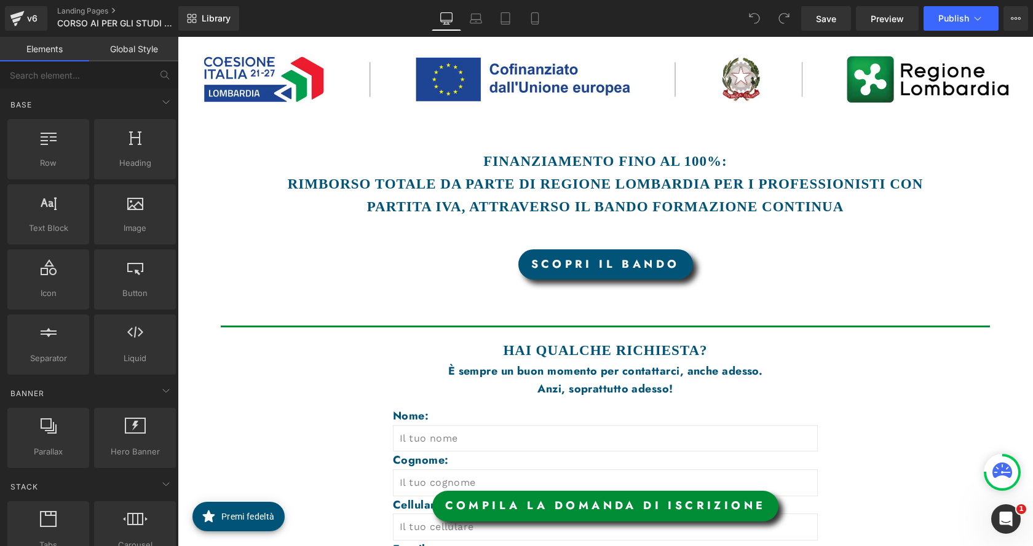
scroll to position [1291, 0]
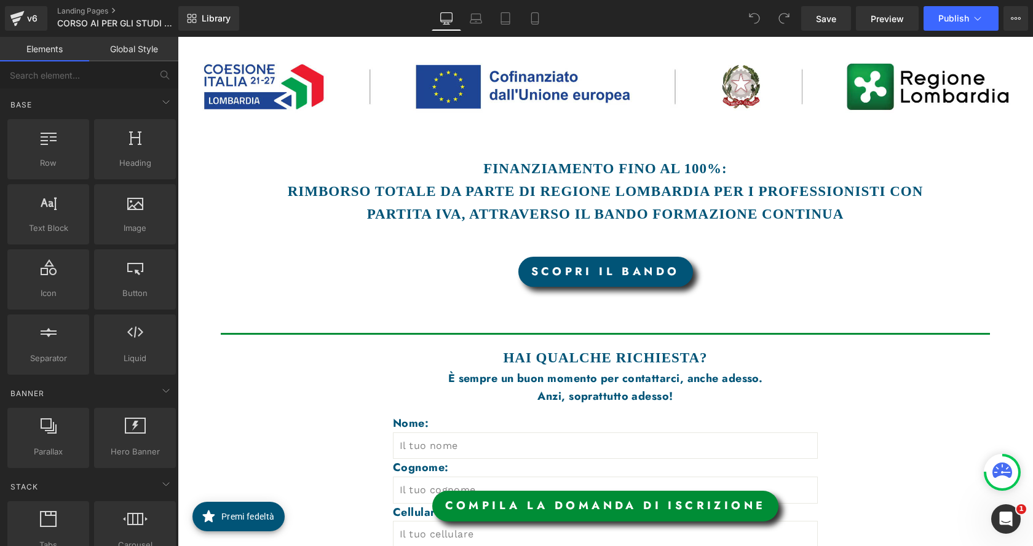
click at [651, 274] on link "SCOPRI IL BANDO" at bounding box center [605, 272] width 175 height 31
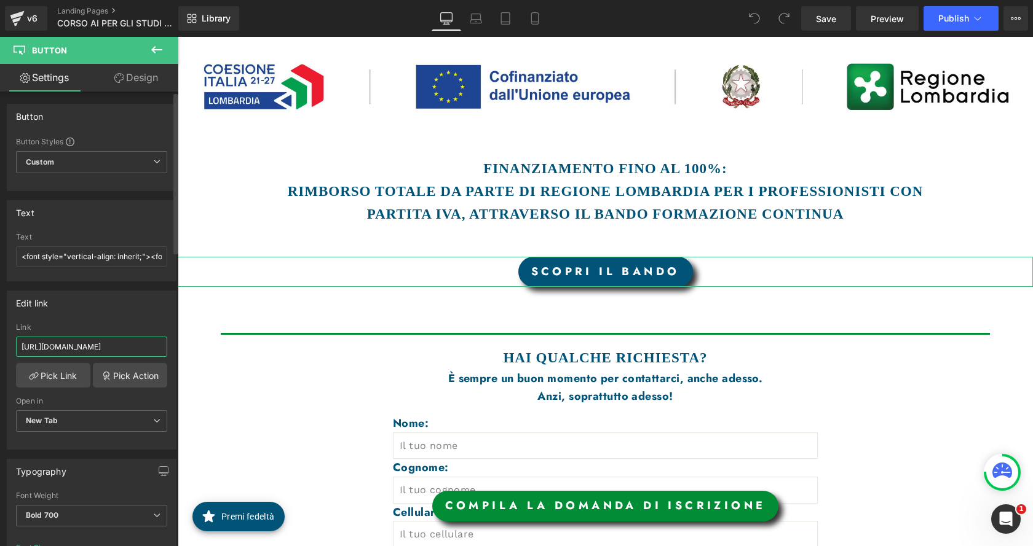
click at [146, 347] on input "https://drive.google.com/file/d/1kB5FtPuQ9puJ6OQ99Gzheb_ccn-rMf8m/view?usp=shar…" at bounding box center [91, 347] width 151 height 20
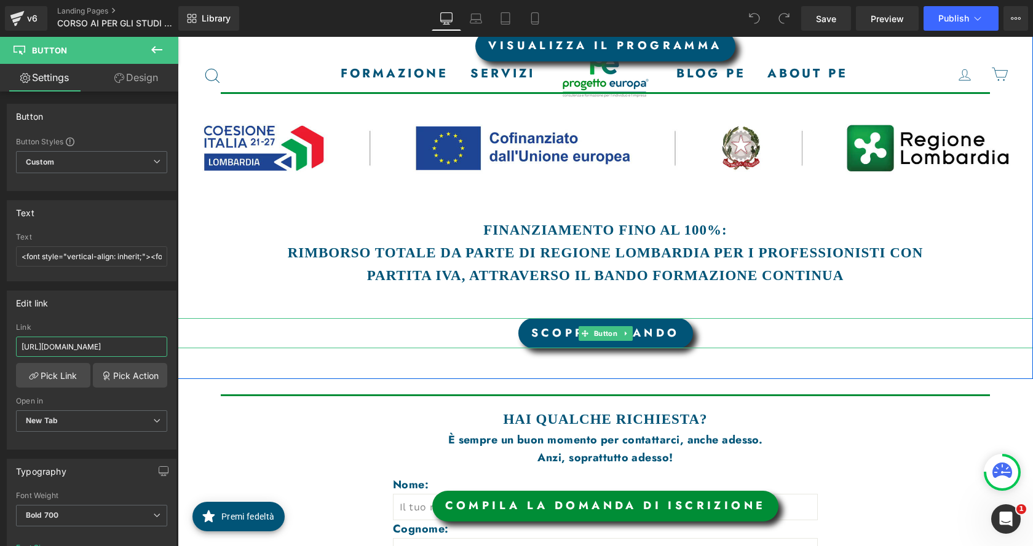
click at [595, 333] on span "Button" at bounding box center [605, 333] width 28 height 15
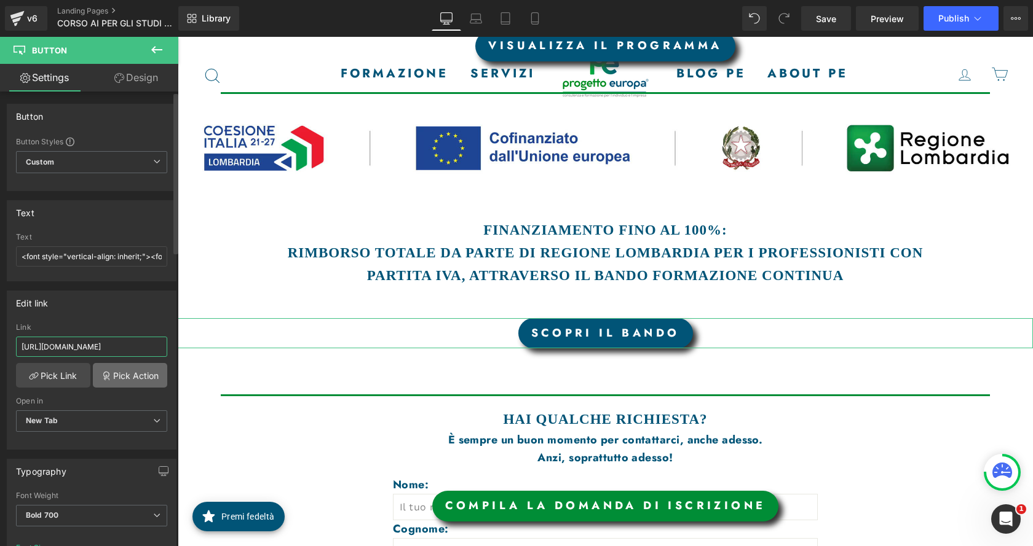
paste input "QhCo29GIjywYnTJKp1ORpAmhDkZr8wo6"
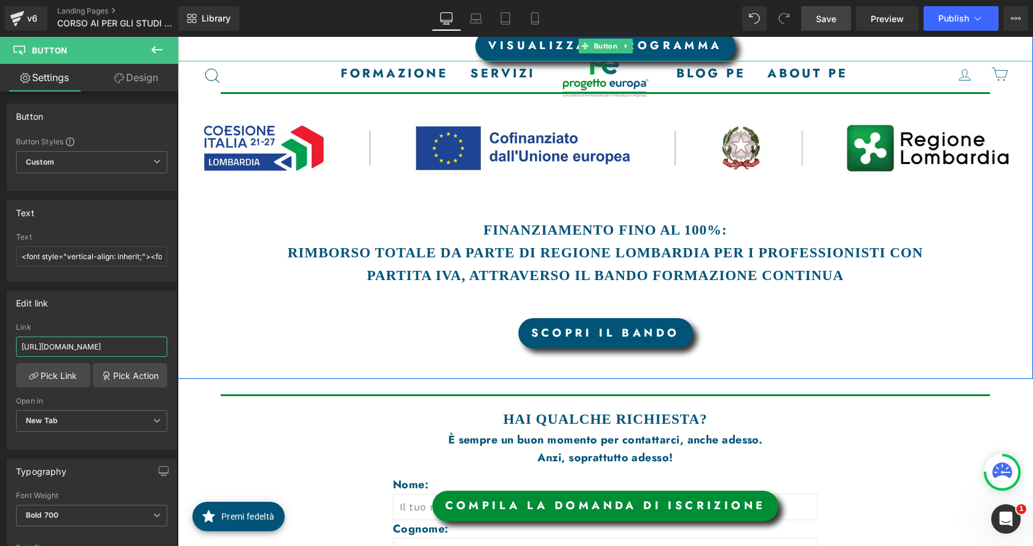
type input "[URL][DOMAIN_NAME]"
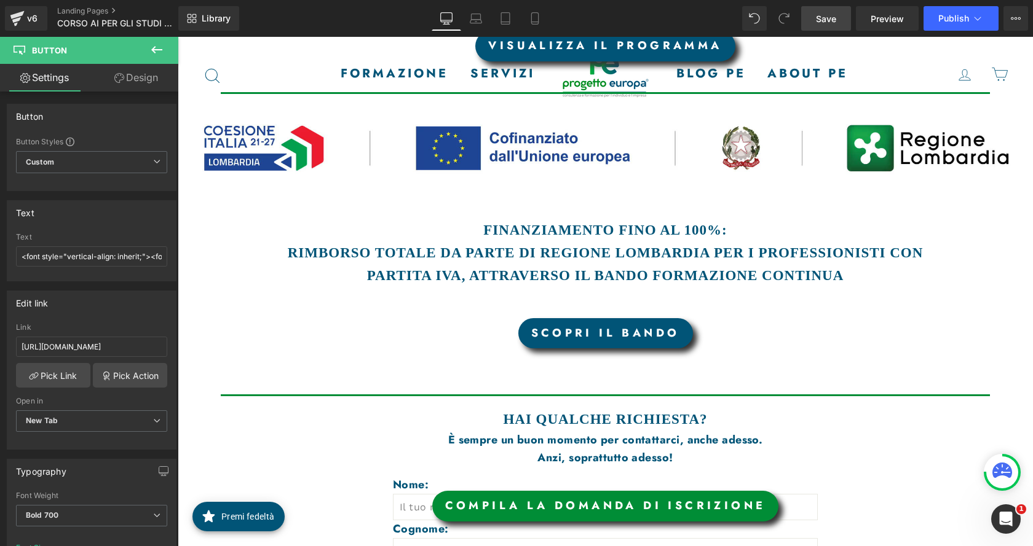
click at [814, 28] on link "Save" at bounding box center [826, 18] width 50 height 25
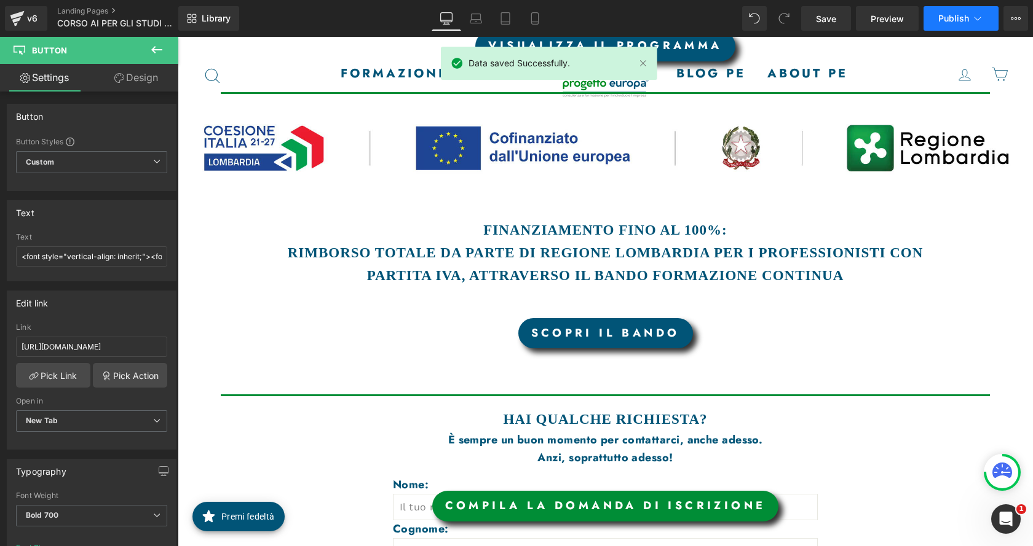
click at [972, 11] on button "Publish" at bounding box center [960, 18] width 75 height 25
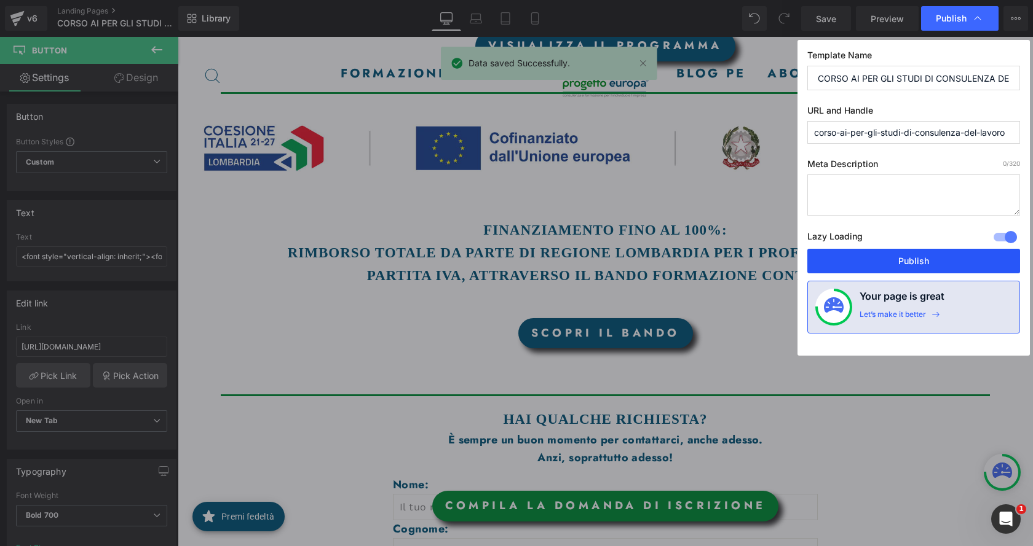
click at [948, 266] on button "Publish" at bounding box center [913, 261] width 213 height 25
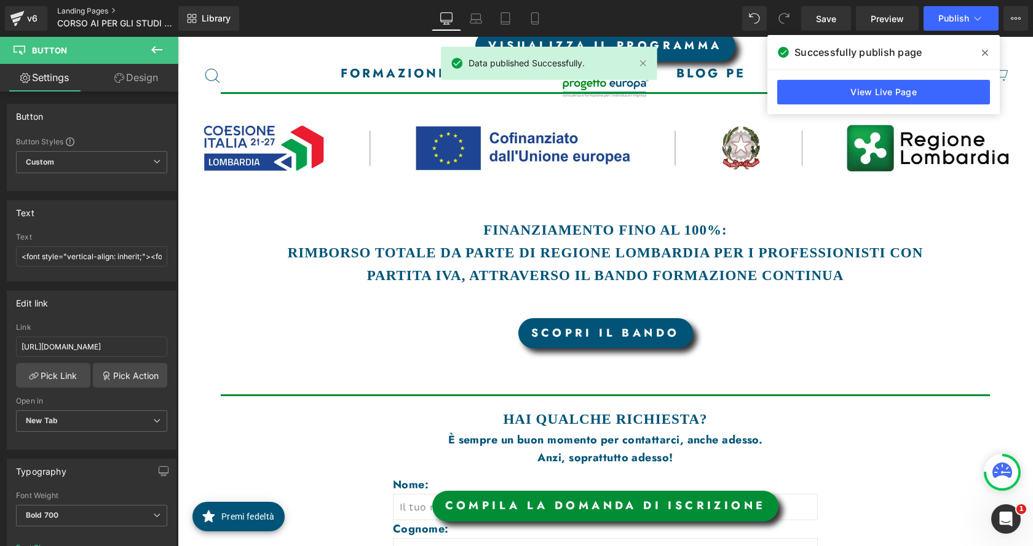
click at [88, 12] on link "Landing Pages" at bounding box center [127, 11] width 141 height 10
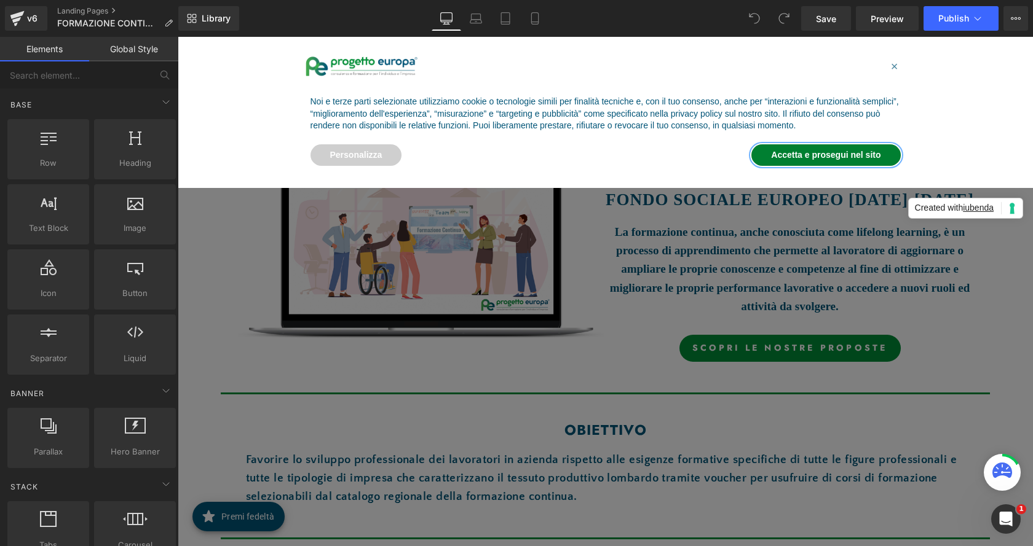
drag, startPoint x: 822, startPoint y: 156, endPoint x: 816, endPoint y: 159, distance: 6.3
click at [821, 156] on button "Accetta e prosegui nel sito" at bounding box center [825, 155] width 149 height 22
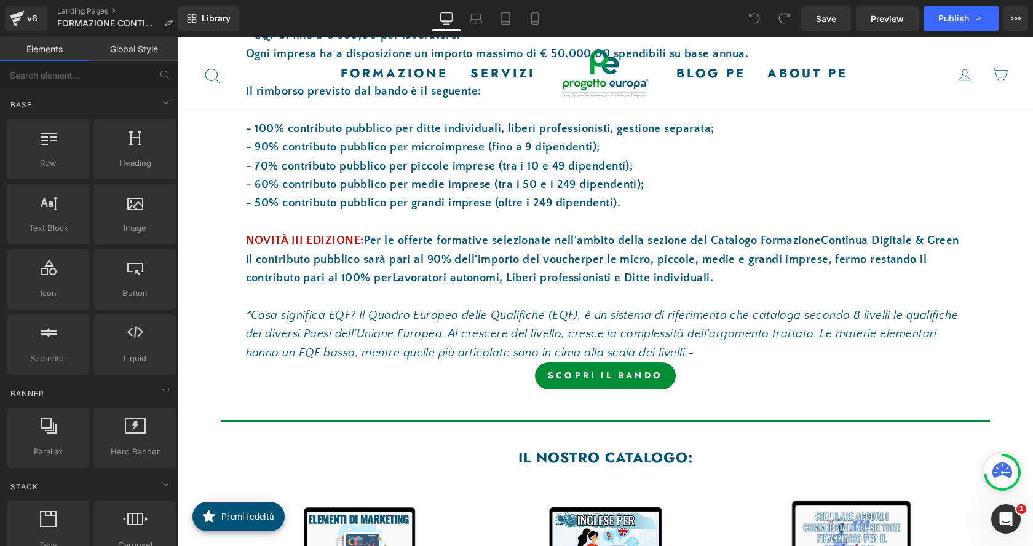
scroll to position [1782, 0]
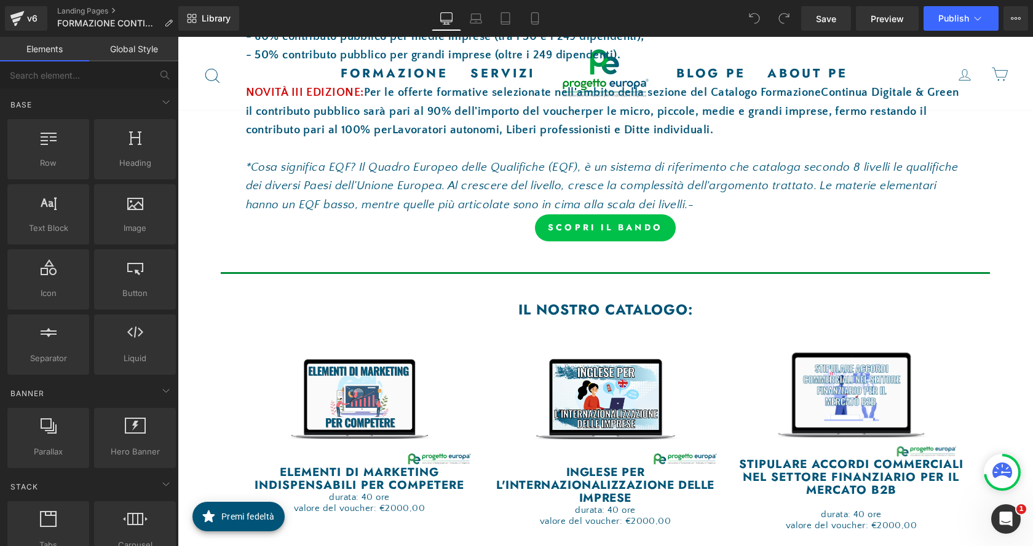
click at [631, 215] on link "SCOPRi il bando" at bounding box center [605, 228] width 141 height 27
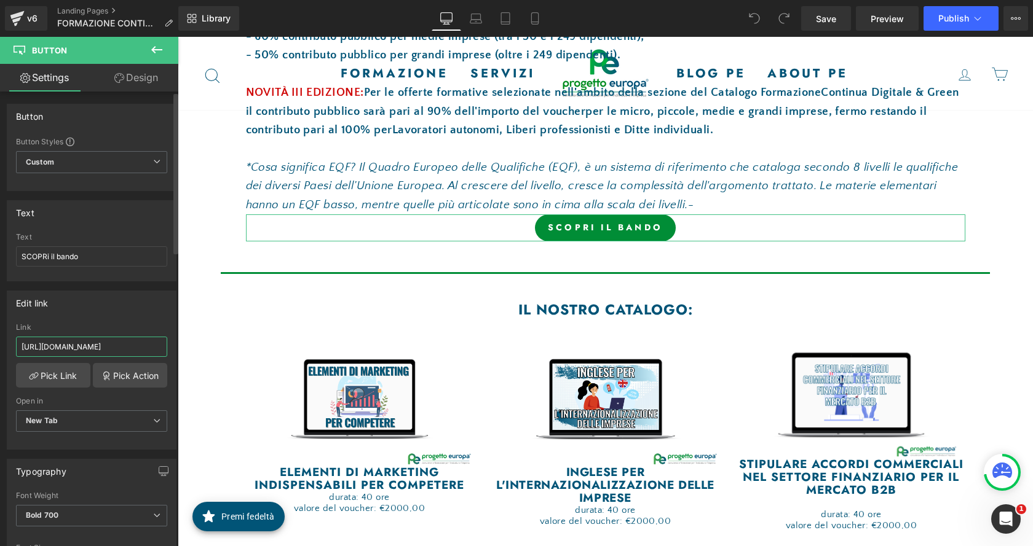
click at [116, 351] on input "[URL][DOMAIN_NAME]" at bounding box center [91, 347] width 151 height 20
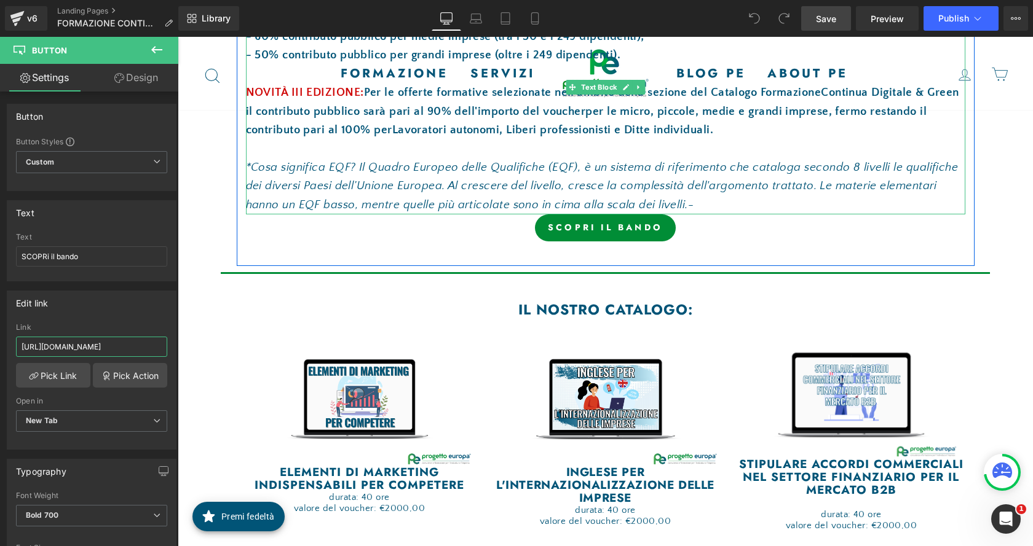
type input "[URL][DOMAIN_NAME]"
click at [817, 8] on link "Save" at bounding box center [826, 18] width 50 height 25
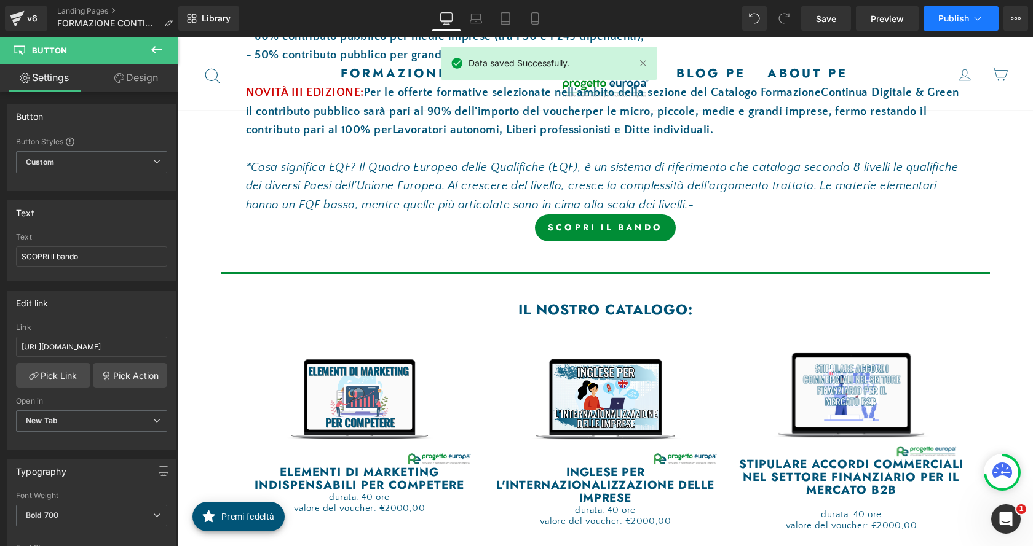
click at [959, 19] on span "Publish" at bounding box center [953, 19] width 31 height 10
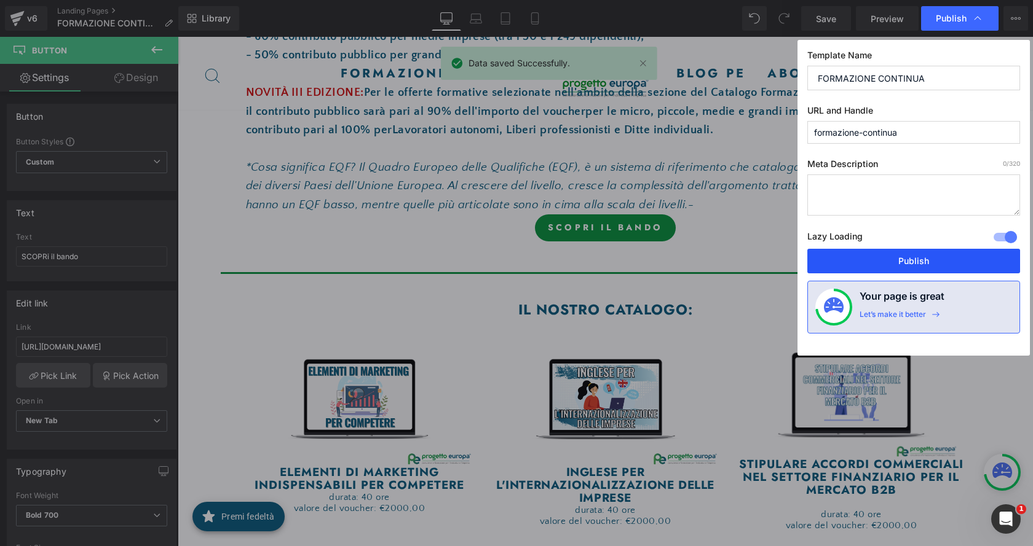
drag, startPoint x: 867, startPoint y: 259, endPoint x: 689, endPoint y: 213, distance: 183.5
click at [867, 259] on button "Publish" at bounding box center [913, 261] width 213 height 25
